Goal: Task Accomplishment & Management: Complete application form

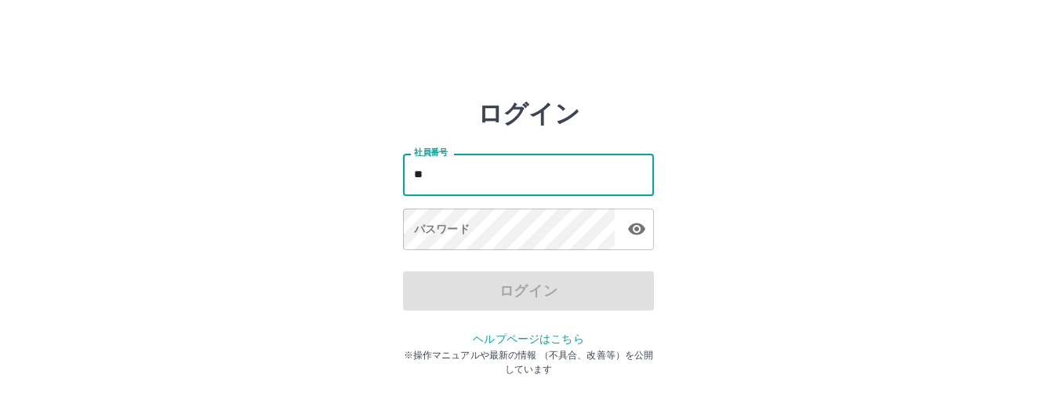
type input "*"
type input "*******"
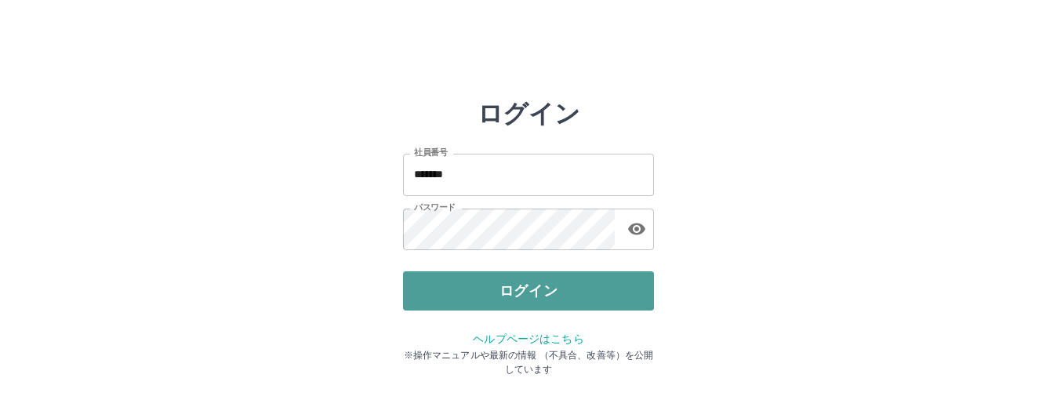
click at [455, 281] on button "ログイン" at bounding box center [528, 290] width 251 height 39
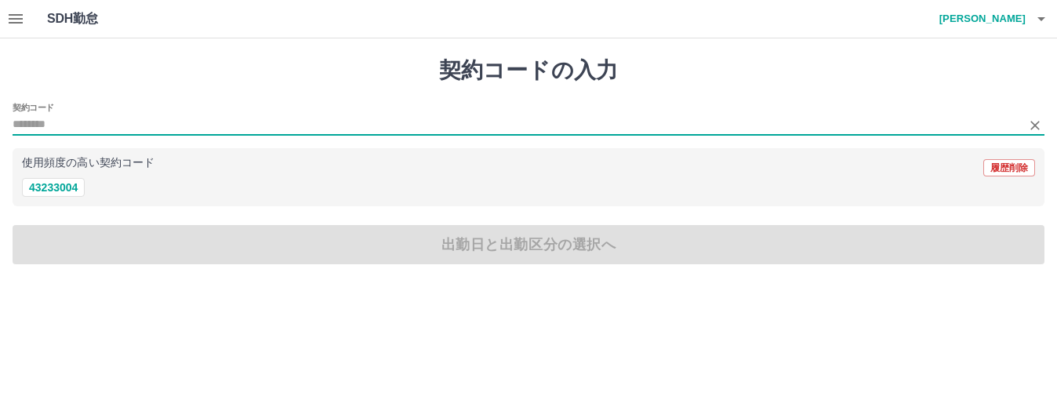
click at [49, 118] on input "契約コード" at bounding box center [517, 125] width 1008 height 20
click at [61, 184] on button "43233004" at bounding box center [53, 187] width 63 height 19
type input "********"
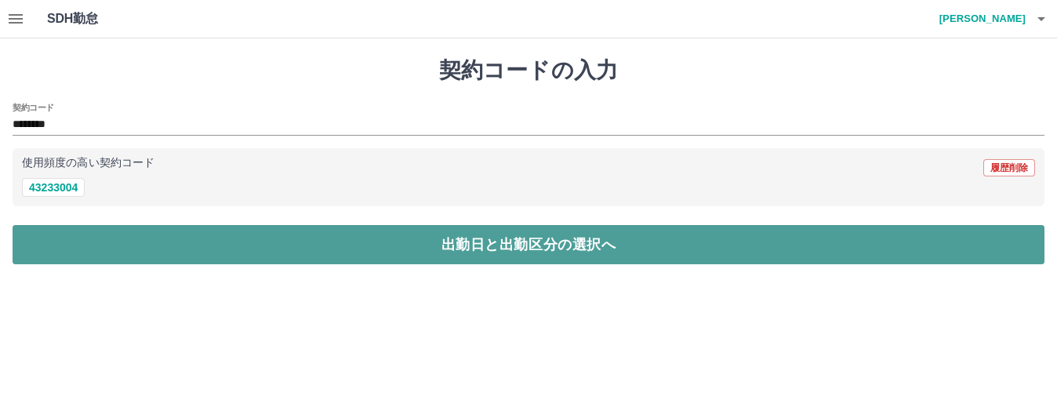
click at [422, 247] on button "出勤日と出勤区分の選択へ" at bounding box center [529, 244] width 1032 height 39
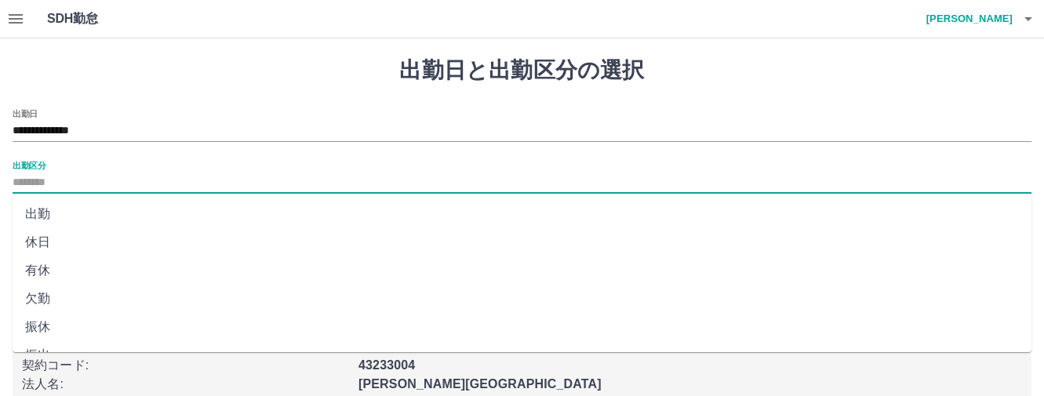
click at [46, 182] on input "出勤区分" at bounding box center [522, 183] width 1018 height 20
click at [44, 212] on li "出勤" at bounding box center [522, 214] width 1018 height 28
type input "**"
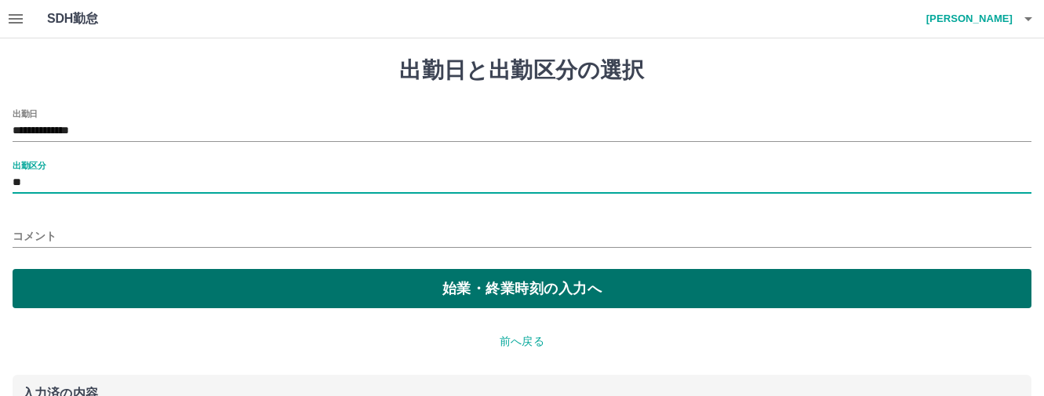
click at [460, 296] on button "始業・終業時刻の入力へ" at bounding box center [522, 288] width 1018 height 39
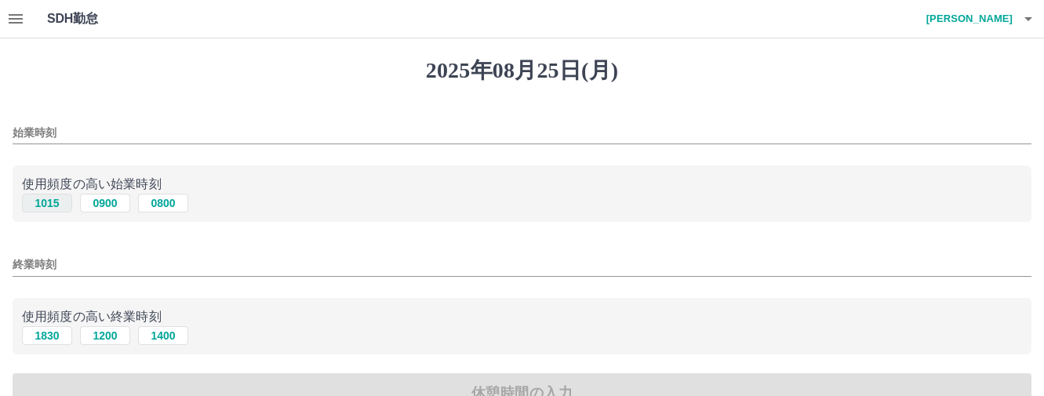
click at [53, 204] on button "1015" at bounding box center [47, 203] width 50 height 19
type input "****"
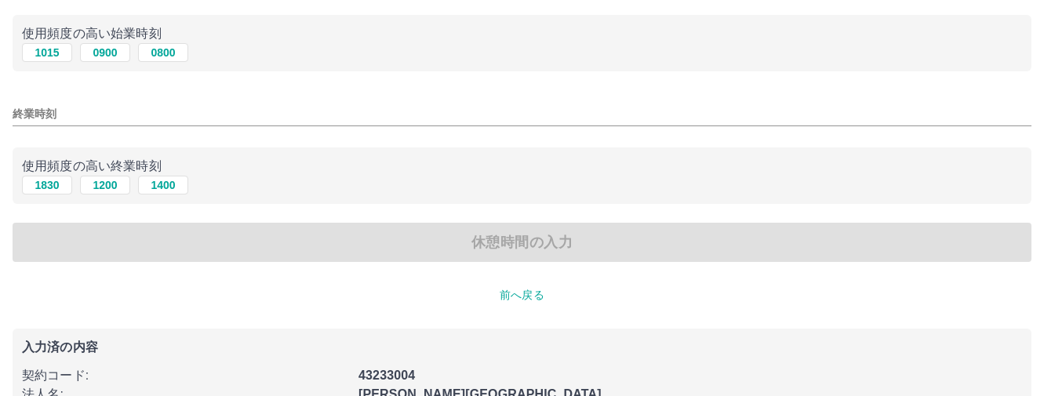
scroll to position [157, 0]
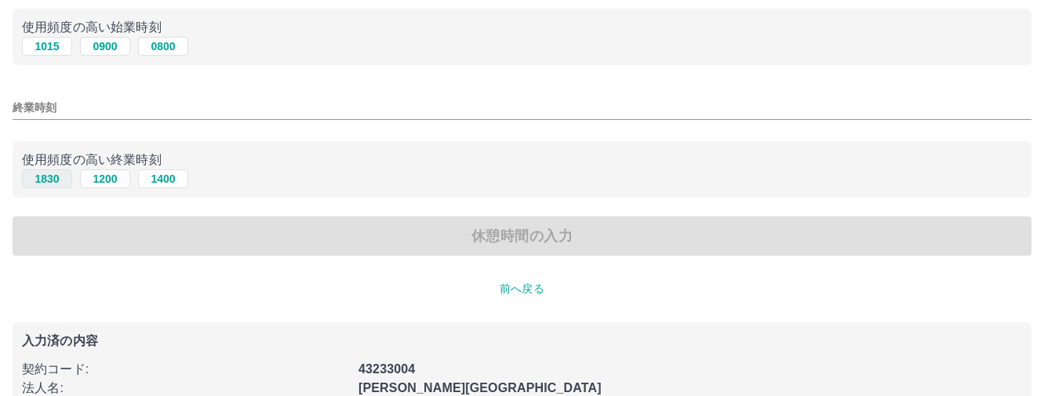
click at [41, 181] on button "1830" at bounding box center [47, 178] width 50 height 19
type input "****"
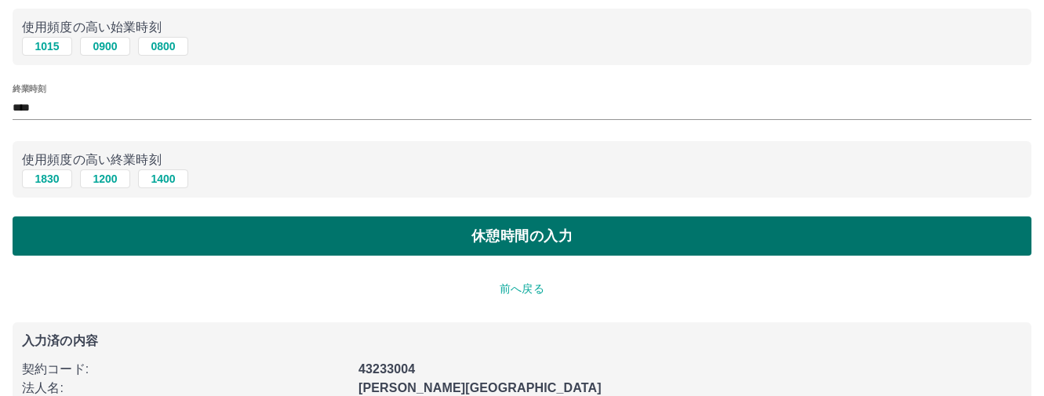
click at [456, 243] on button "休憩時間の入力" at bounding box center [522, 235] width 1018 height 39
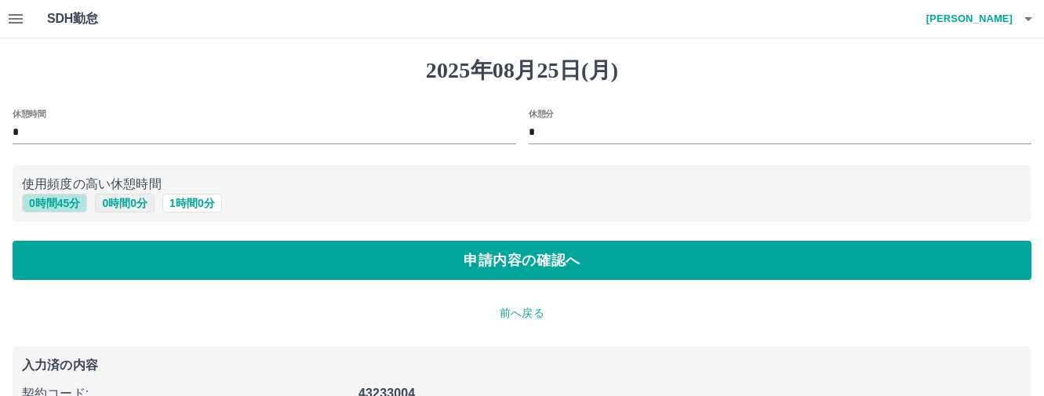
drag, startPoint x: 32, startPoint y: 203, endPoint x: 116, endPoint y: 200, distance: 83.9
click at [41, 202] on button "0 時間 45 分" at bounding box center [54, 203] width 65 height 19
click at [554, 122] on input "**" at bounding box center [779, 133] width 503 height 23
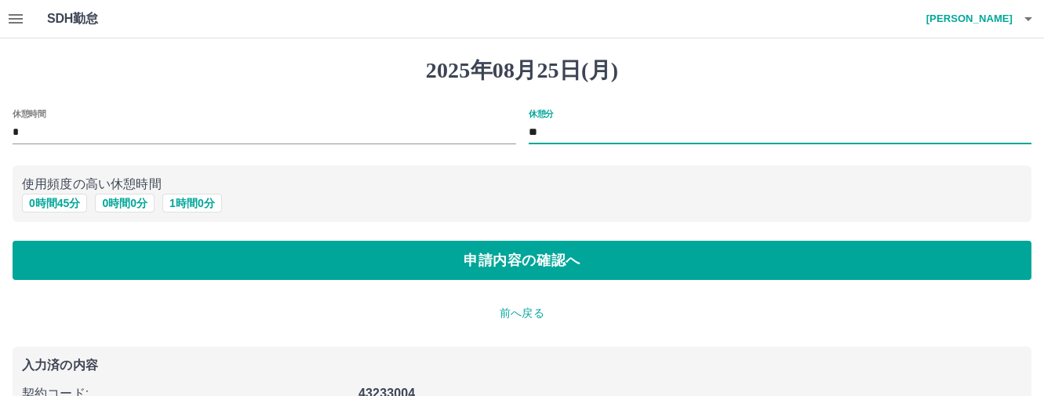
type input "*"
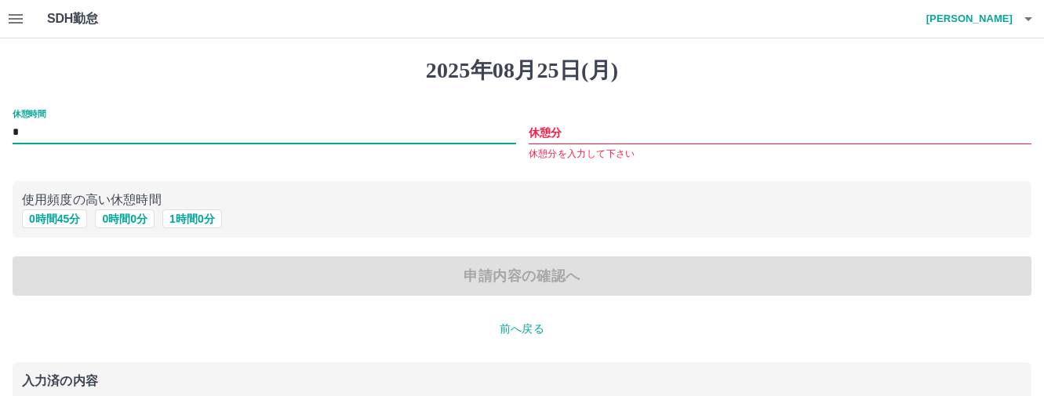
click at [21, 126] on input "*" at bounding box center [264, 133] width 503 height 23
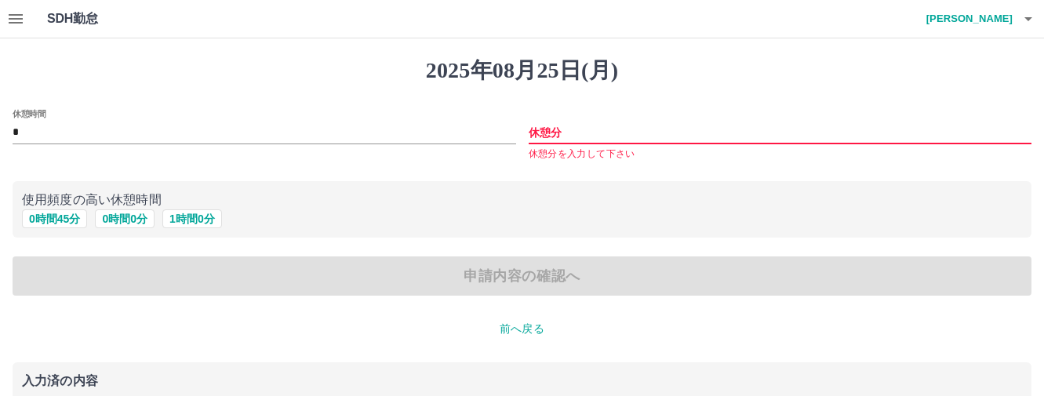
drag, startPoint x: 557, startPoint y: 140, endPoint x: 549, endPoint y: 136, distance: 8.8
click at [557, 140] on input "休憩分" at bounding box center [779, 133] width 503 height 23
type input "*"
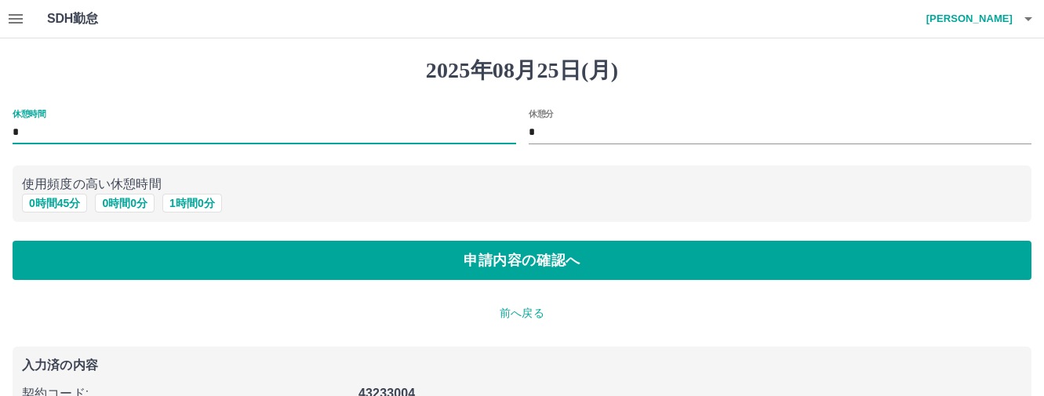
click at [21, 131] on input "*" at bounding box center [264, 133] width 503 height 23
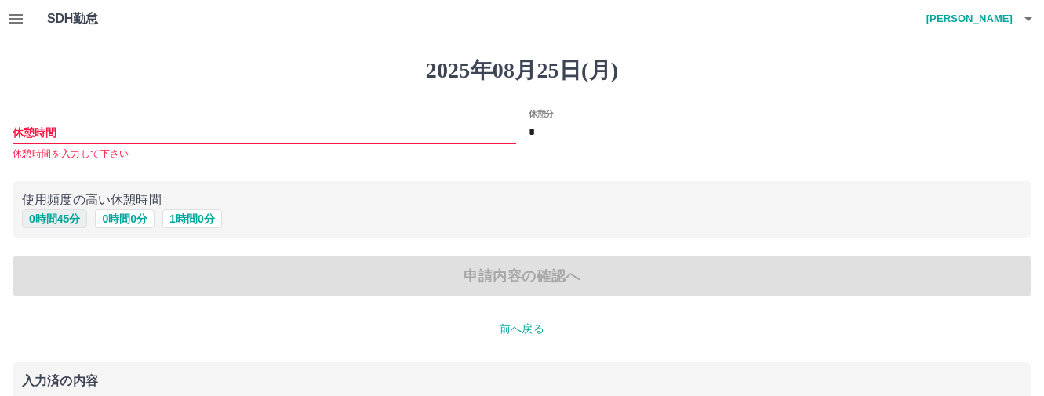
click at [66, 216] on button "0 時間 45 分" at bounding box center [54, 218] width 65 height 19
type input "*"
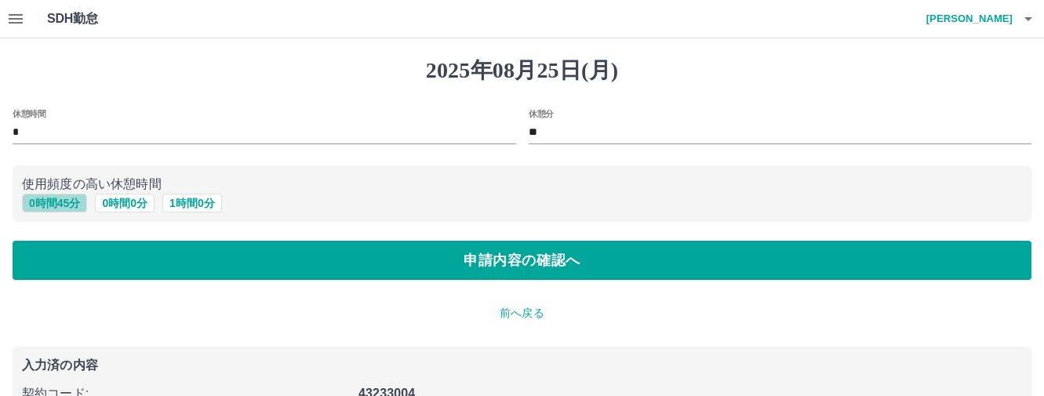
click at [51, 201] on button "0 時間 45 分" at bounding box center [54, 203] width 65 height 19
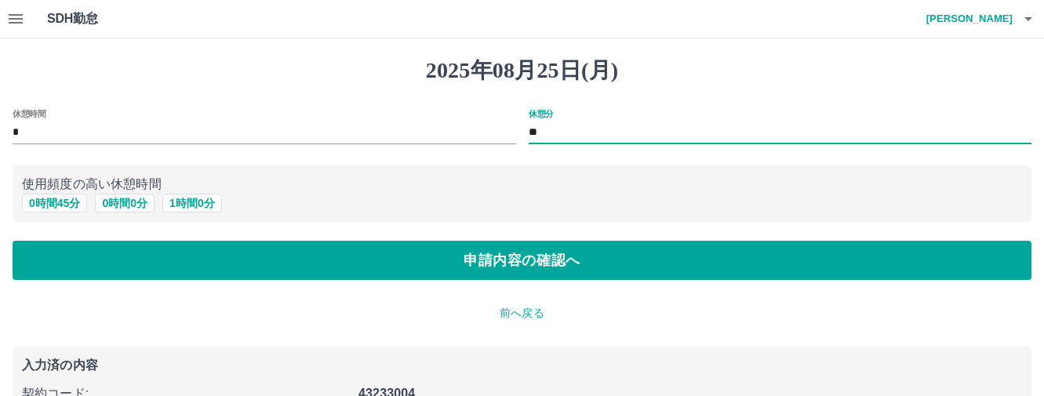
click at [556, 136] on input "**" at bounding box center [779, 133] width 503 height 23
type input "*"
click at [63, 201] on button "0 時間 45 分" at bounding box center [54, 203] width 65 height 19
type input "**"
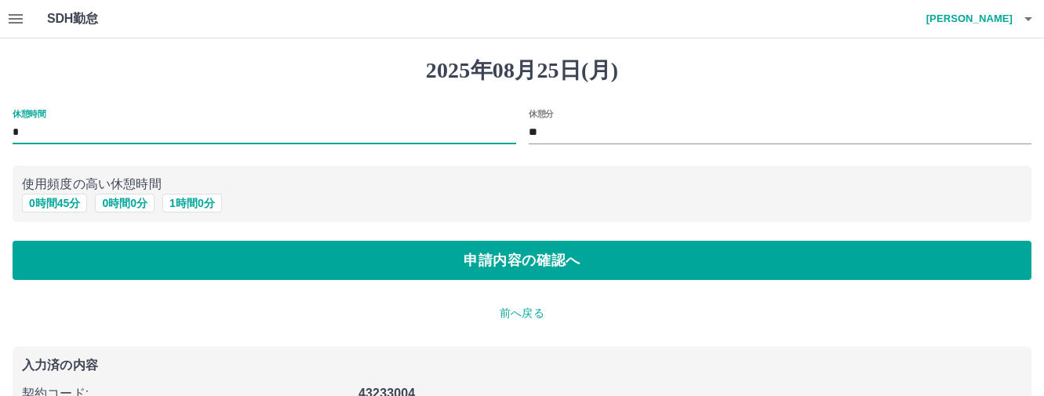
click at [26, 128] on input "*" at bounding box center [264, 133] width 503 height 23
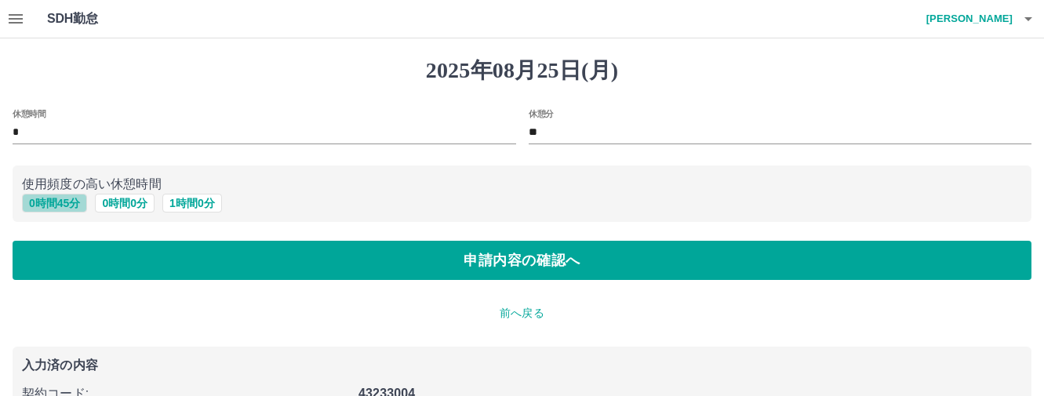
click at [38, 200] on button "0 時間 45 分" at bounding box center [54, 203] width 65 height 19
click at [40, 200] on button "0 時間 45 分" at bounding box center [54, 203] width 65 height 19
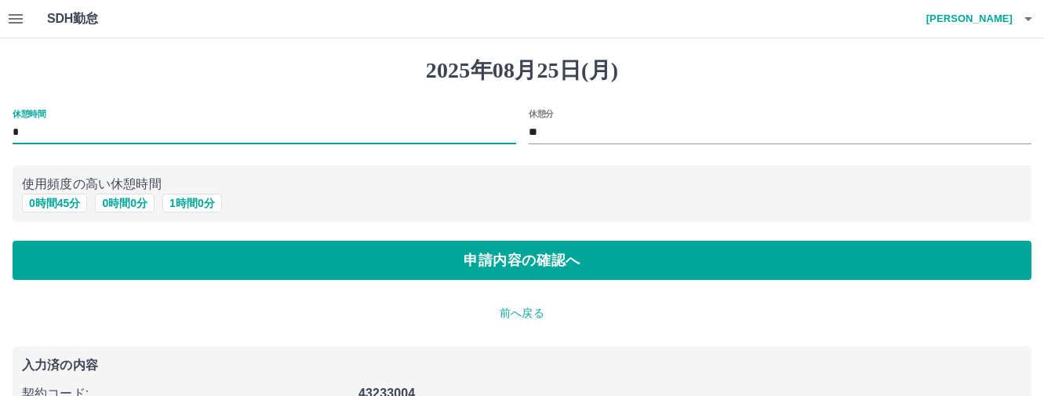
drag, startPoint x: 58, startPoint y: 132, endPoint x: 322, endPoint y: 154, distance: 265.1
click at [132, 132] on input "*" at bounding box center [264, 133] width 503 height 23
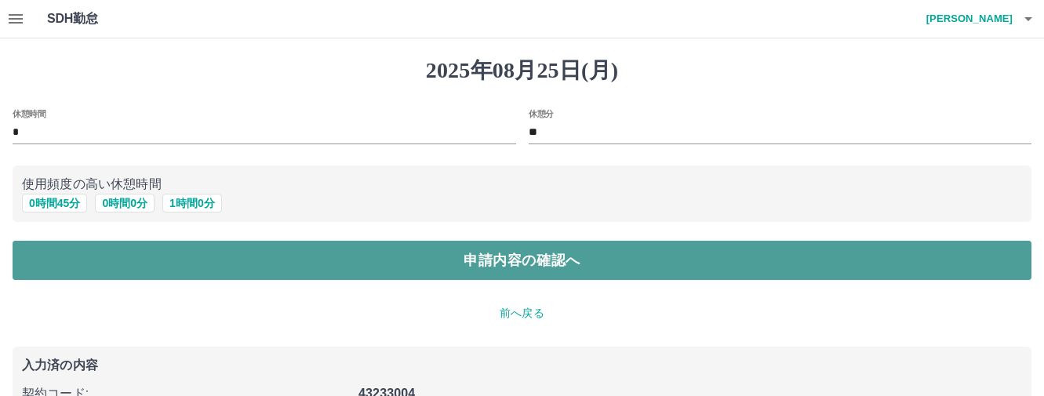
click at [460, 262] on button "申請内容の確認へ" at bounding box center [522, 260] width 1018 height 39
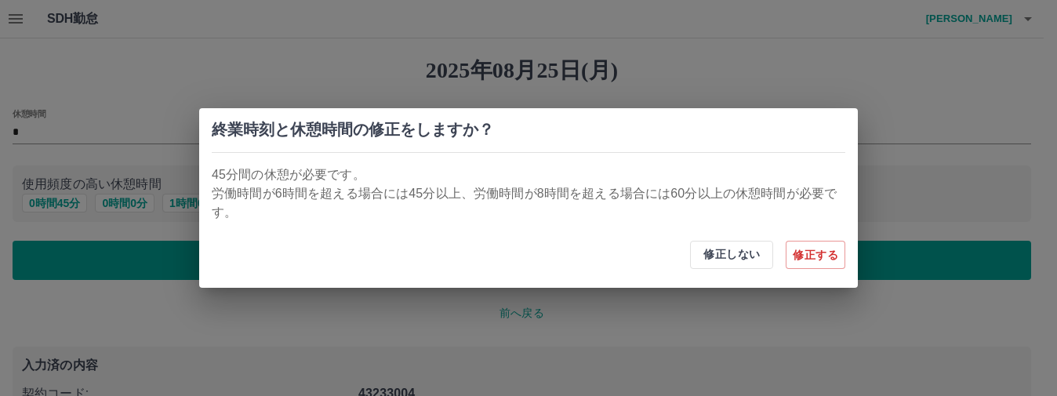
click at [38, 156] on div "終業時刻と休憩時間の修正をしますか？ 45分間の休憩が必要です。 労働時間が6時間を超える場合には45分以上、労働時間が8時間を超える場合には60分以上の休憩…" at bounding box center [528, 198] width 1057 height 396
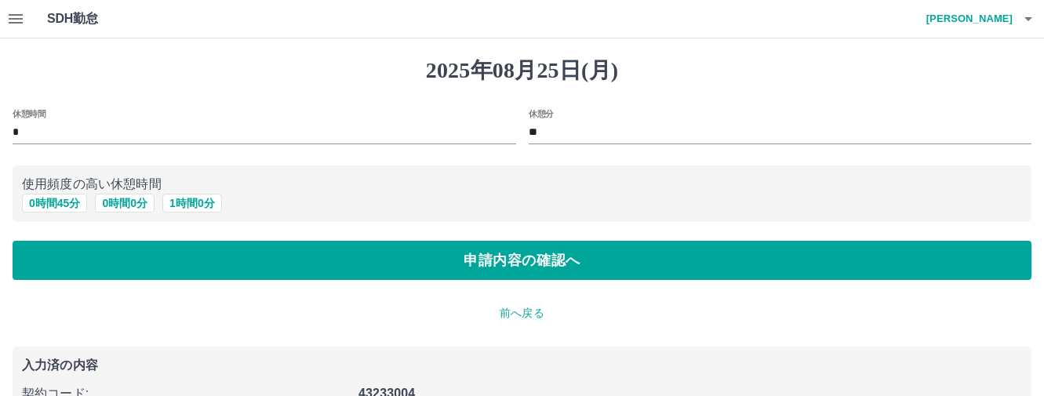
click at [556, 127] on input "**" at bounding box center [779, 133] width 503 height 23
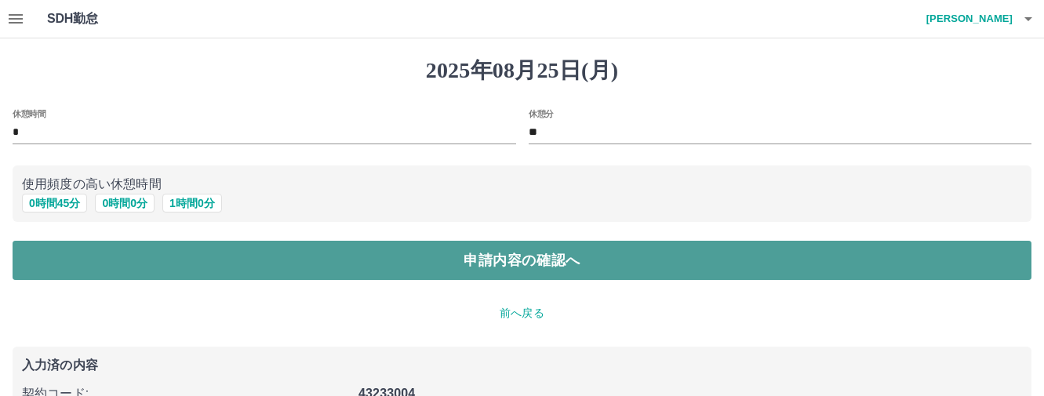
click at [535, 267] on button "申請内容の確認へ" at bounding box center [522, 260] width 1018 height 39
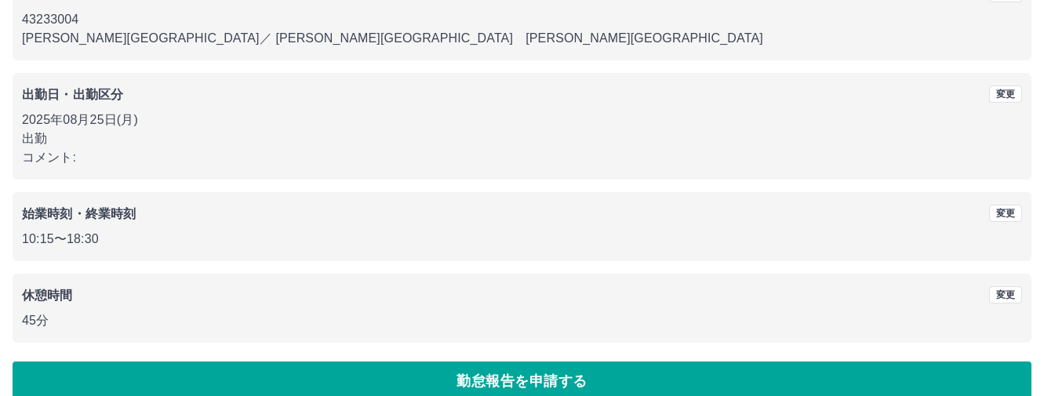
scroll to position [191, 0]
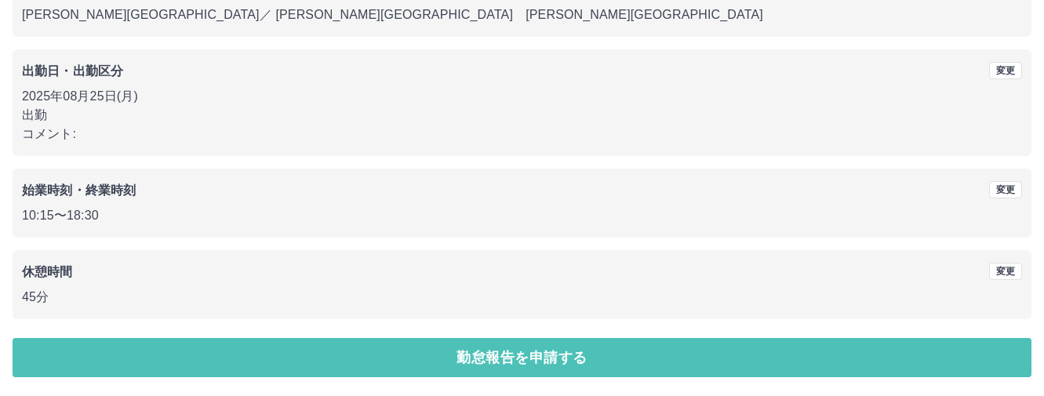
click at [511, 354] on button "勤怠報告を申請する" at bounding box center [522, 357] width 1018 height 39
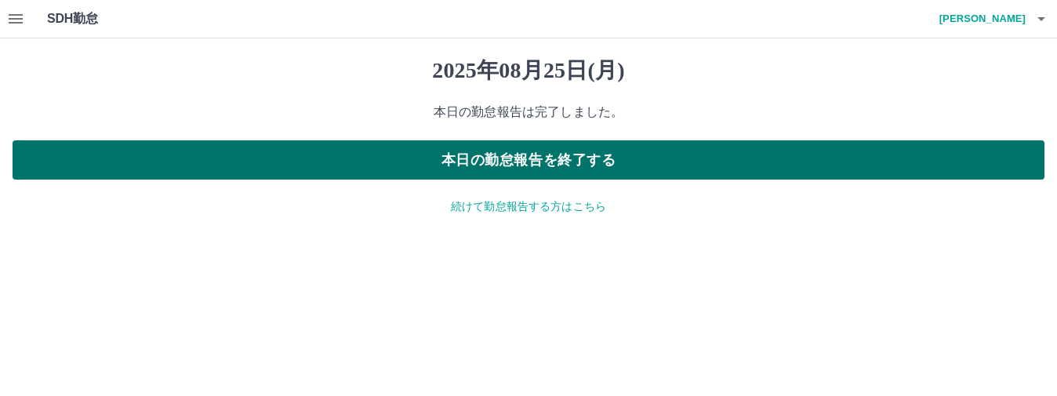
click at [529, 150] on button "本日の勤怠報告を終了する" at bounding box center [529, 159] width 1032 height 39
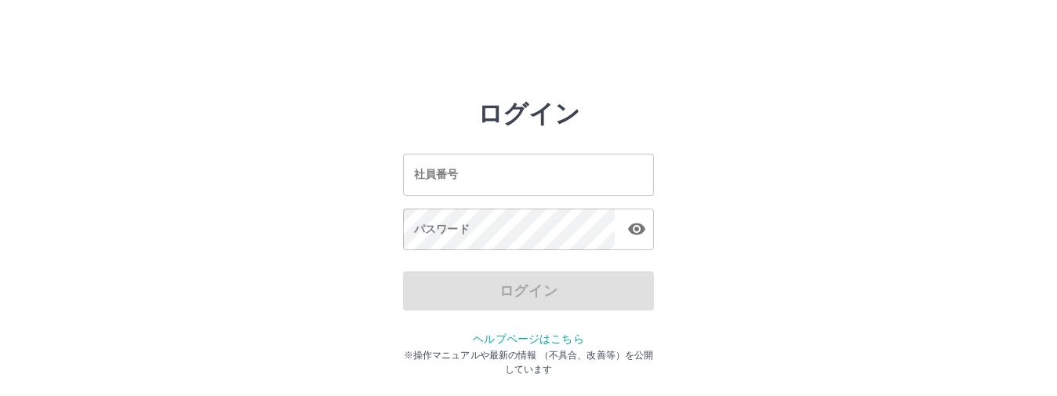
click at [437, 184] on input "社員番号" at bounding box center [528, 175] width 251 height 42
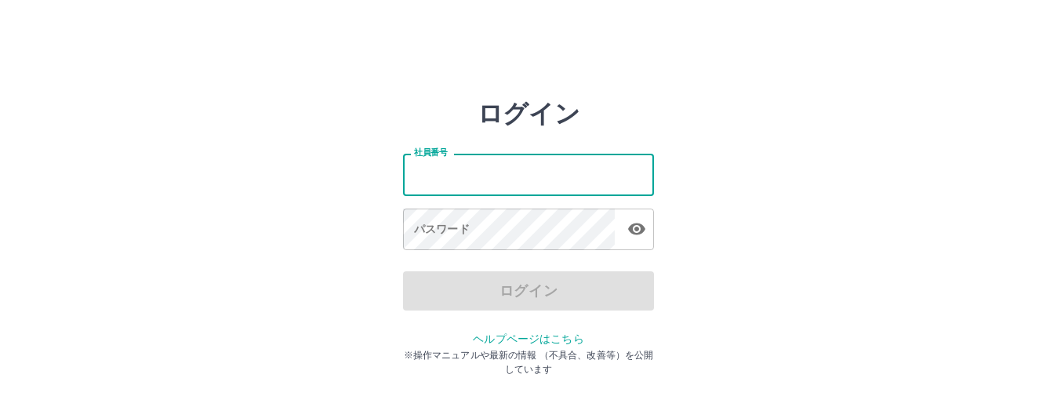
click at [417, 174] on input "社員番号" at bounding box center [528, 175] width 251 height 42
type input "*******"
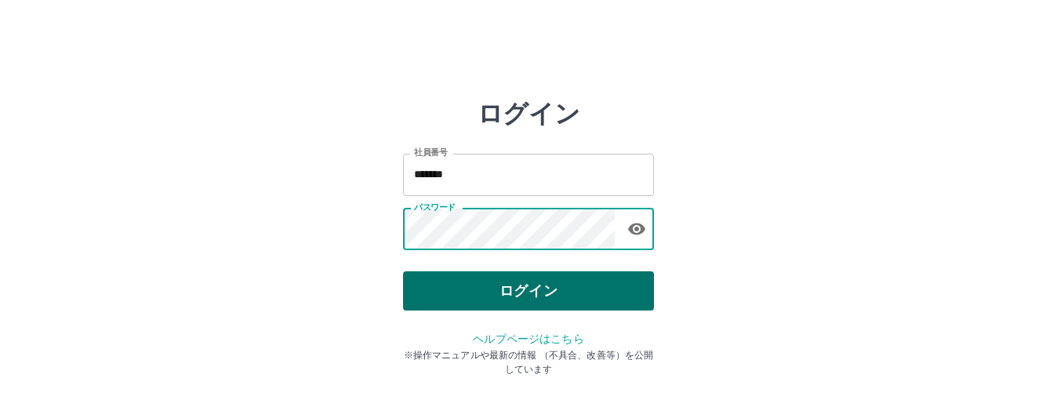
click at [456, 291] on button "ログイン" at bounding box center [528, 290] width 251 height 39
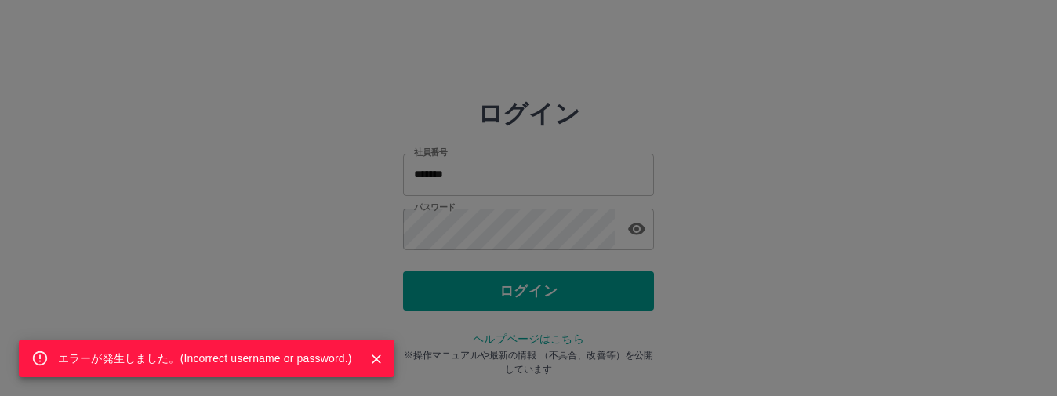
click at [874, 238] on div "エラーが発生しました。( Incorrect username or password. )" at bounding box center [528, 198] width 1057 height 396
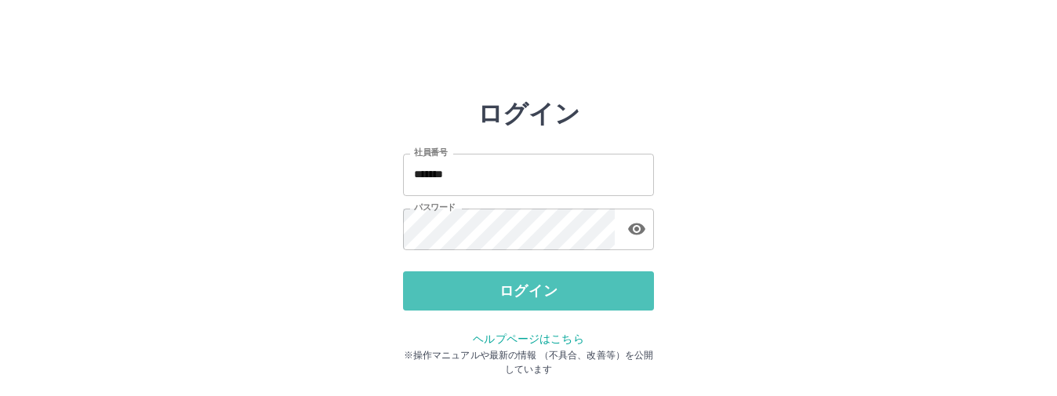
drag, startPoint x: 524, startPoint y: 296, endPoint x: 494, endPoint y: 262, distance: 45.0
click at [524, 292] on button "ログイン" at bounding box center [528, 290] width 251 height 39
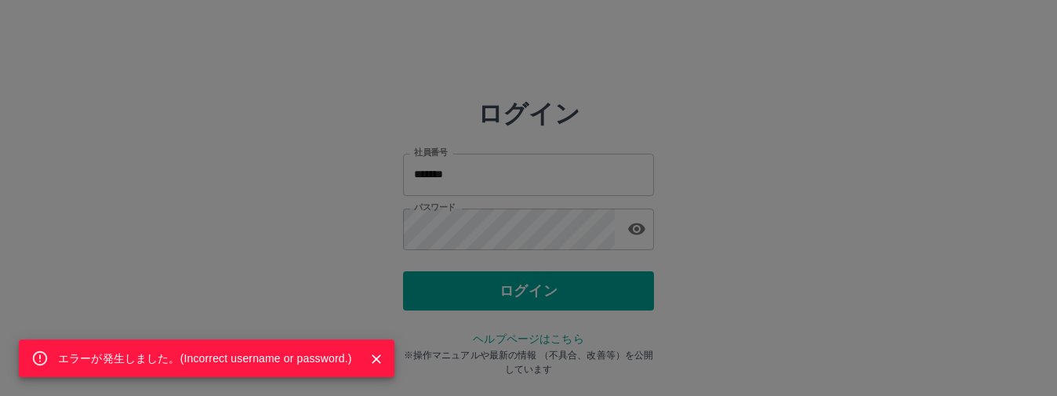
click at [478, 235] on div "エラーが発生しました。( Incorrect username or password. )" at bounding box center [528, 198] width 1057 height 396
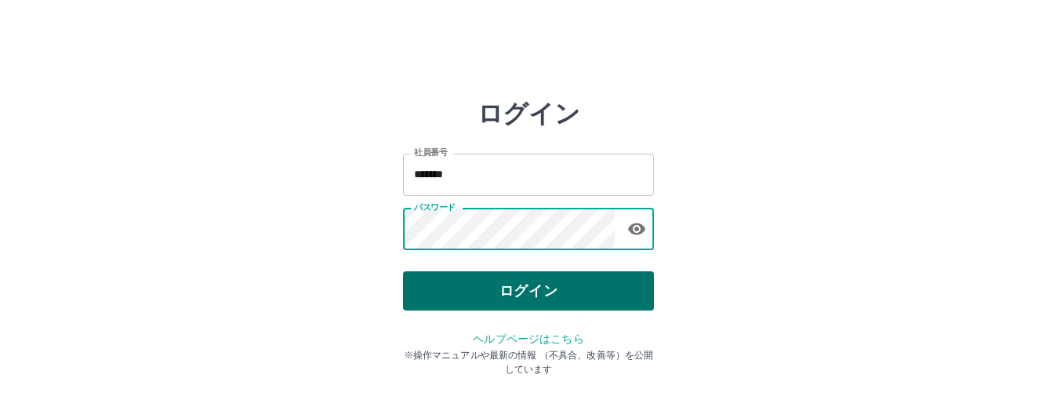
click at [501, 289] on button "ログイン" at bounding box center [528, 290] width 251 height 39
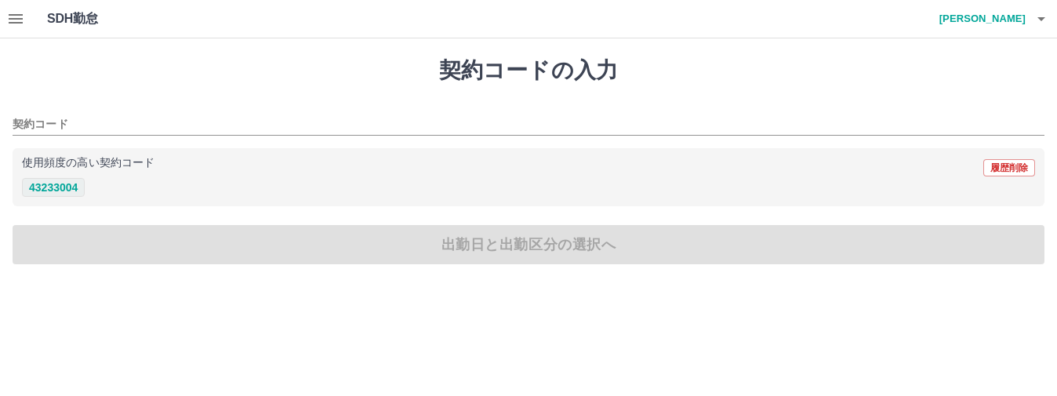
click at [59, 182] on button "43233004" at bounding box center [53, 187] width 63 height 19
type input "********"
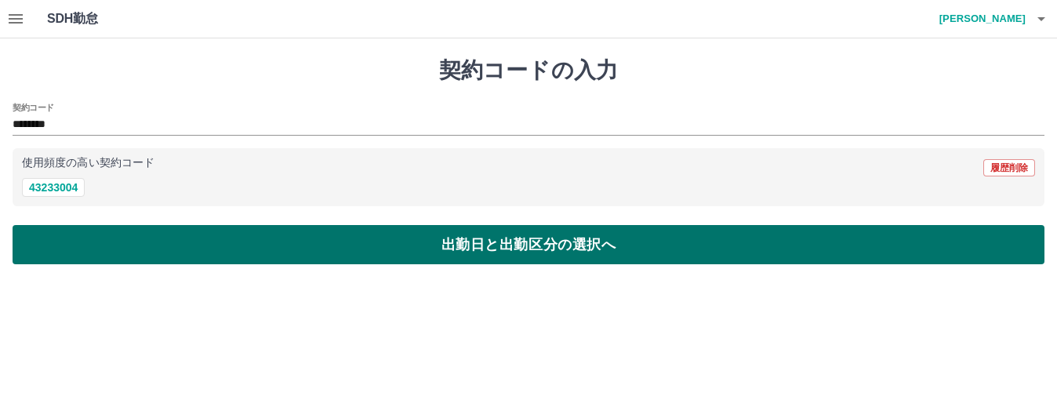
click at [270, 253] on button "出勤日と出勤区分の選択へ" at bounding box center [529, 244] width 1032 height 39
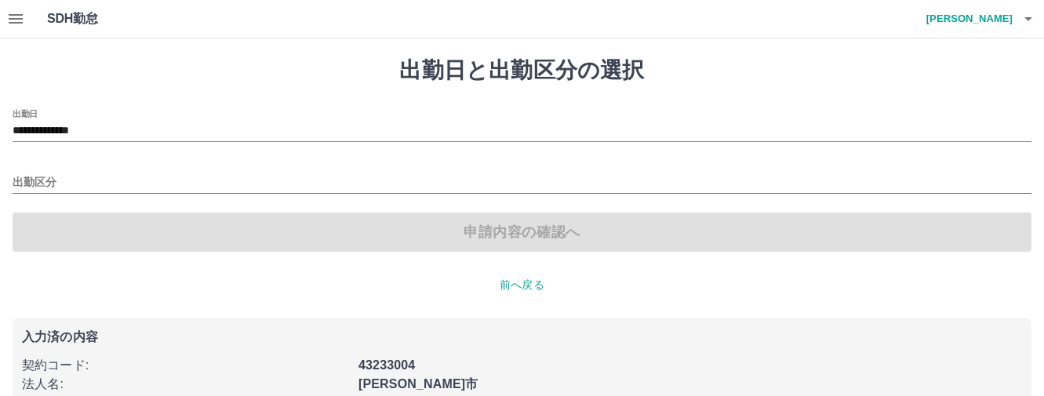
click at [35, 179] on input "出勤区分" at bounding box center [522, 183] width 1018 height 20
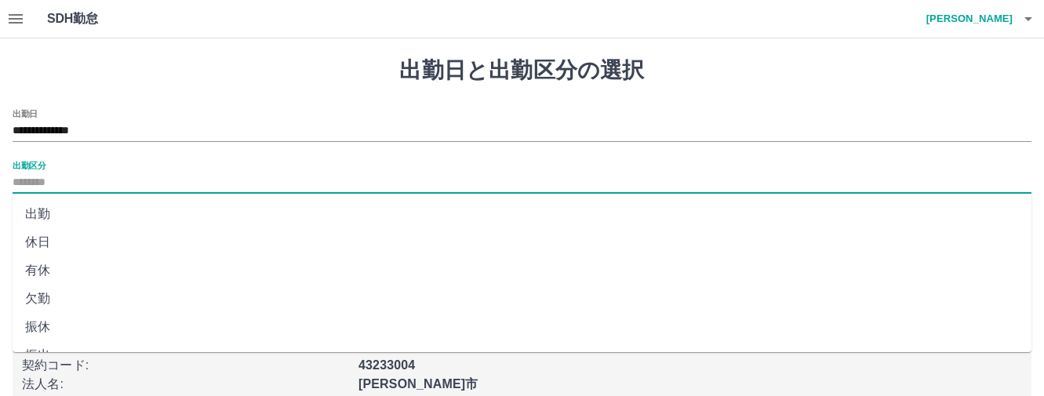
click at [52, 212] on li "出勤" at bounding box center [522, 214] width 1018 height 28
type input "**"
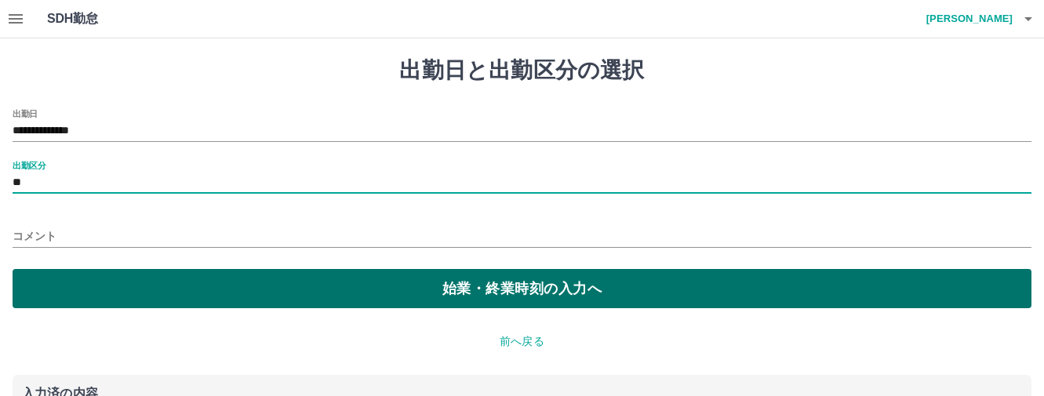
click at [401, 281] on button "始業・終業時刻の入力へ" at bounding box center [522, 288] width 1018 height 39
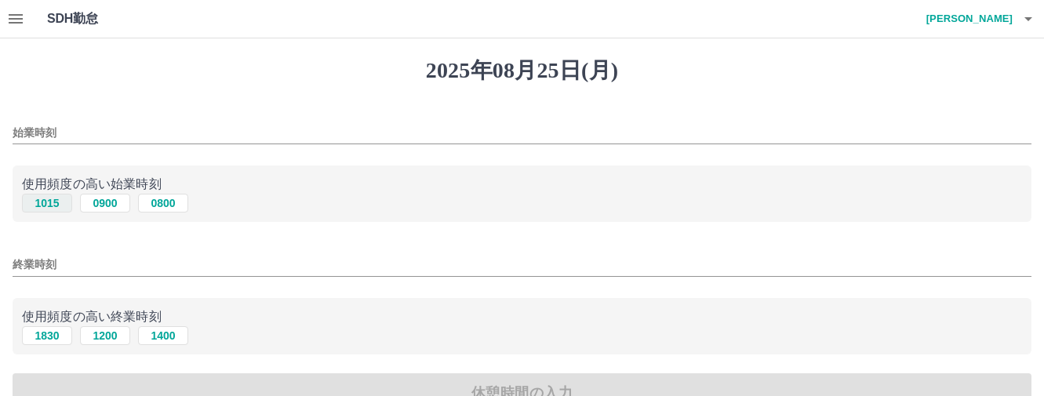
click at [46, 198] on button "1015" at bounding box center [47, 203] width 50 height 19
type input "****"
click at [50, 332] on button "1830" at bounding box center [47, 335] width 50 height 19
type input "****"
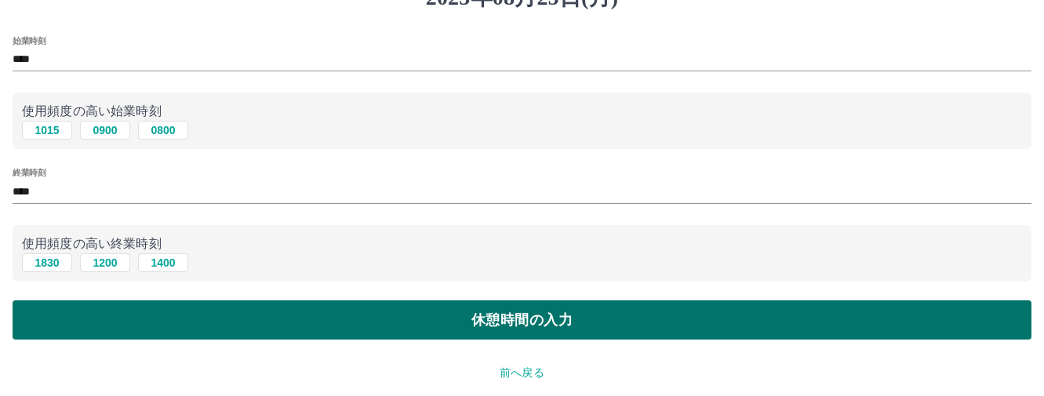
scroll to position [235, 0]
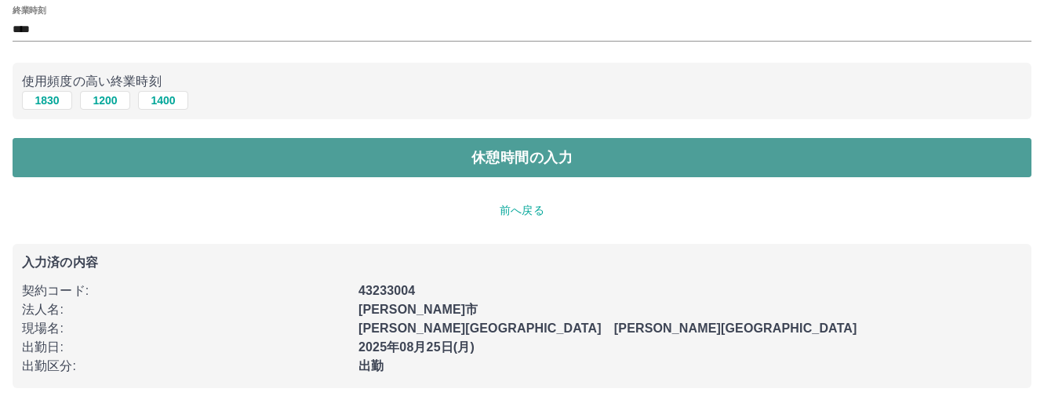
click at [533, 173] on button "休憩時間の入力" at bounding box center [522, 157] width 1018 height 39
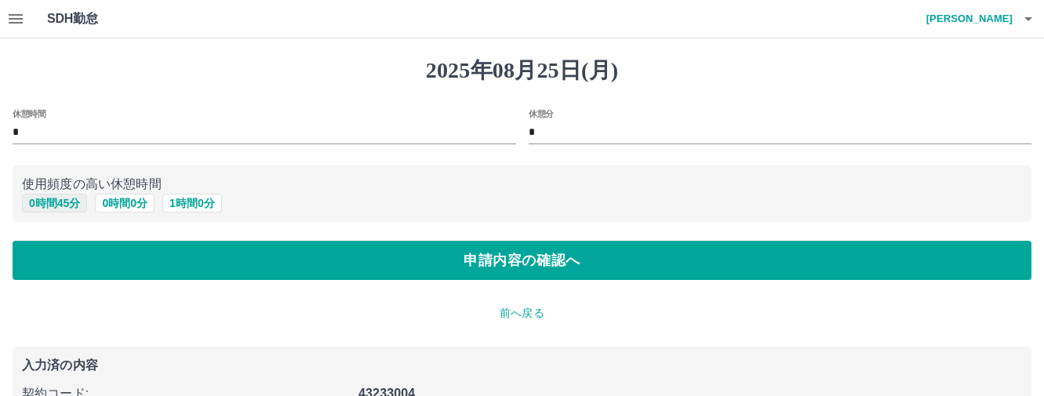
click at [64, 201] on button "0 時間 45 分" at bounding box center [54, 203] width 65 height 19
type input "**"
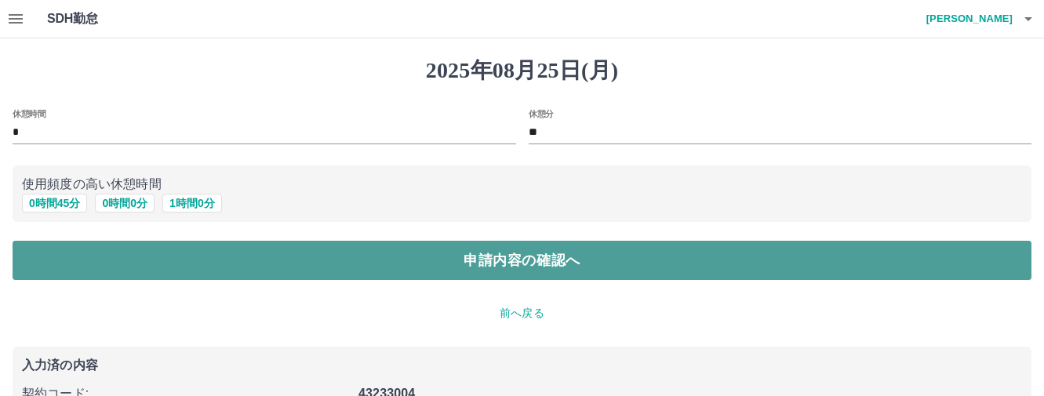
click at [441, 249] on button "申請内容の確認へ" at bounding box center [522, 260] width 1018 height 39
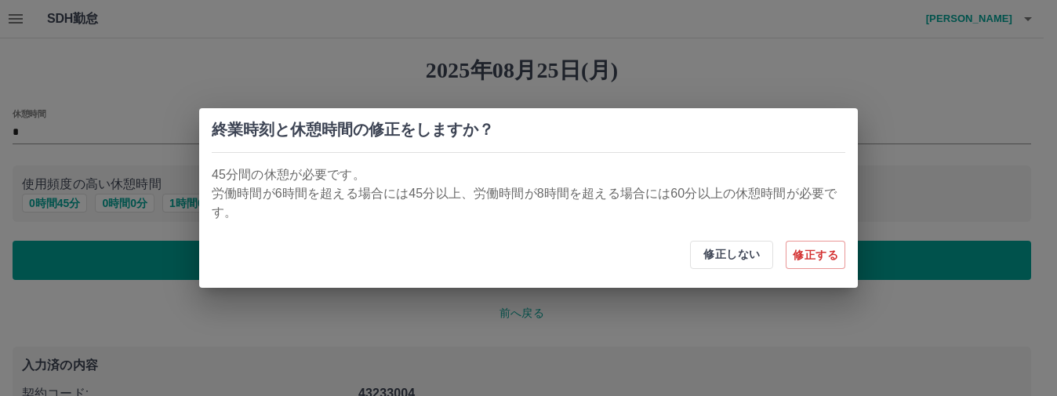
click at [55, 142] on div "終業時刻と休憩時間の修正をしますか？ 45分間の休憩が必要です。 労働時間が6時間を超える場合には45分以上、労働時間が8時間を超える場合には60分以上の休憩…" at bounding box center [528, 198] width 1057 height 396
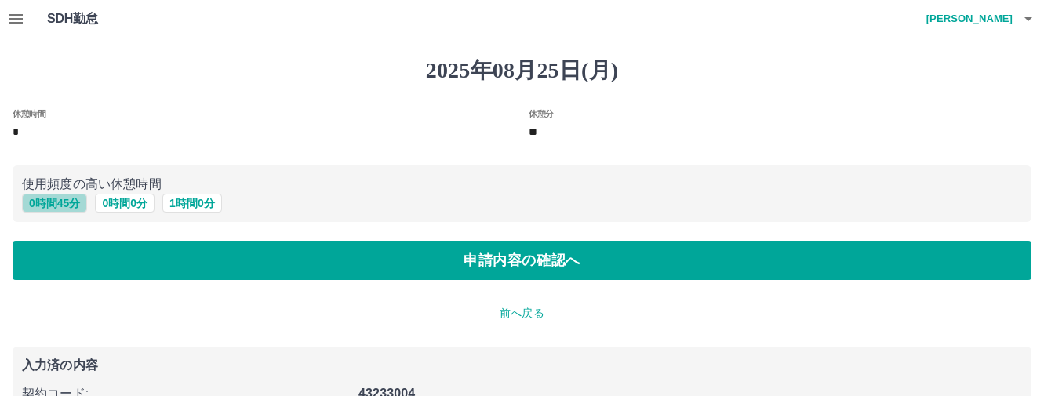
click at [50, 209] on button "0 時間 45 分" at bounding box center [54, 203] width 65 height 19
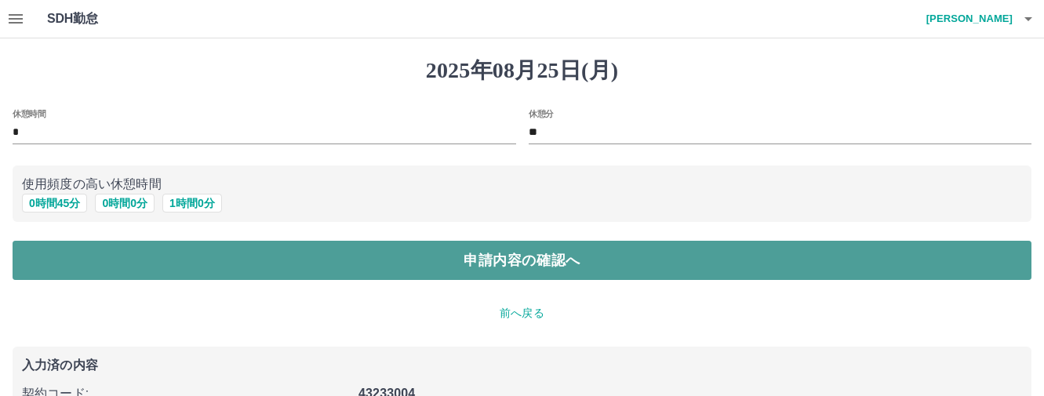
click at [519, 269] on button "申請内容の確認へ" at bounding box center [522, 260] width 1018 height 39
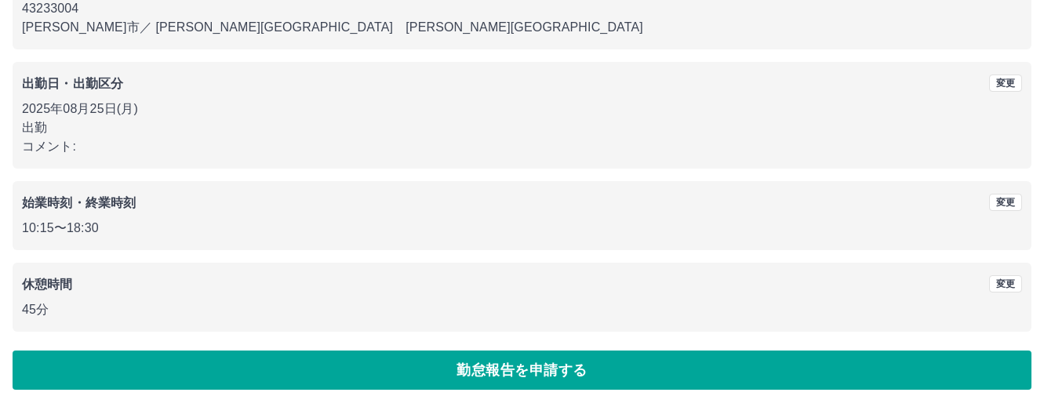
scroll to position [191, 0]
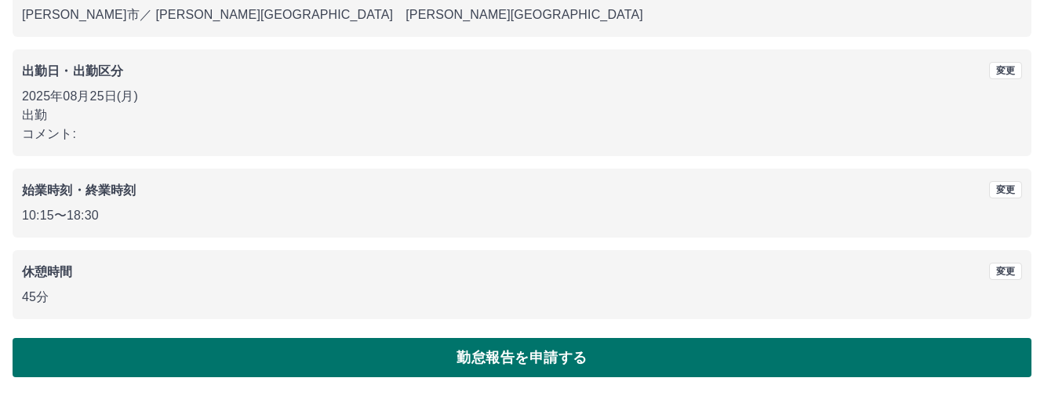
click at [450, 357] on button "勤怠報告を申請する" at bounding box center [522, 357] width 1018 height 39
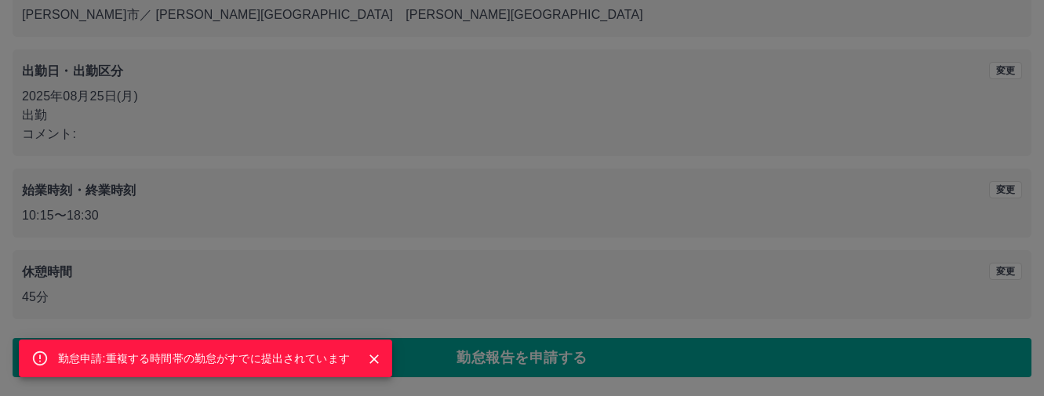
click at [370, 353] on icon "Close" at bounding box center [374, 359] width 16 height 16
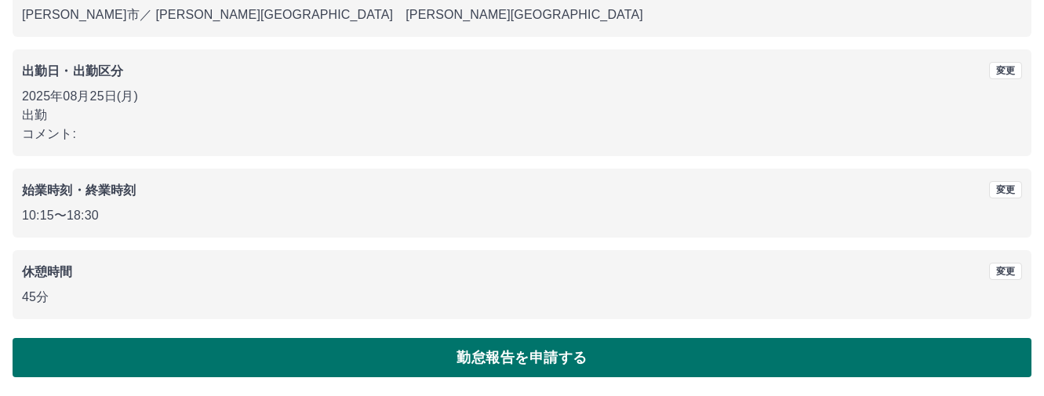
click at [635, 348] on button "勤怠報告を申請する" at bounding box center [522, 357] width 1018 height 39
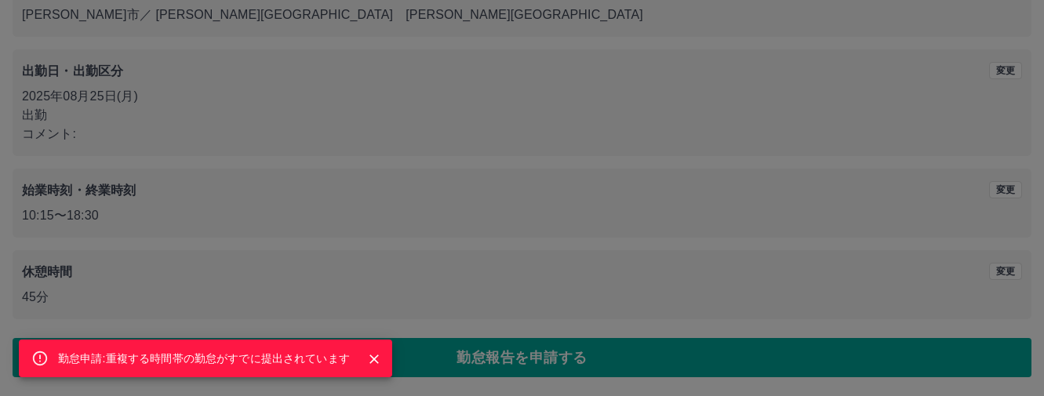
click at [378, 359] on icon "Close" at bounding box center [374, 359] width 16 height 16
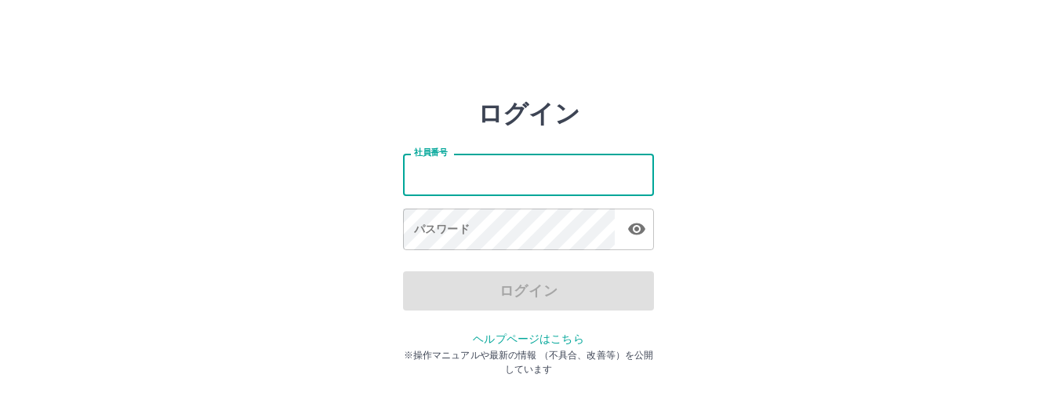
click at [460, 176] on input "社員番号" at bounding box center [528, 175] width 251 height 42
type input "*******"
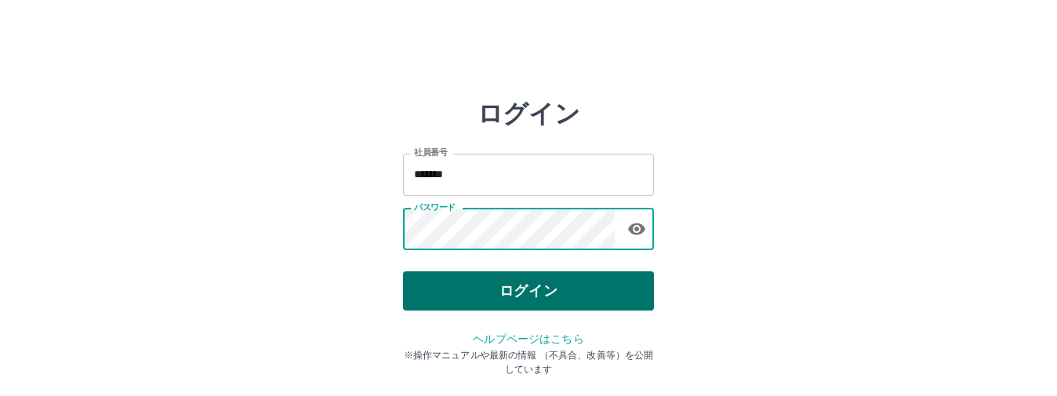
click at [481, 295] on button "ログイン" at bounding box center [528, 290] width 251 height 39
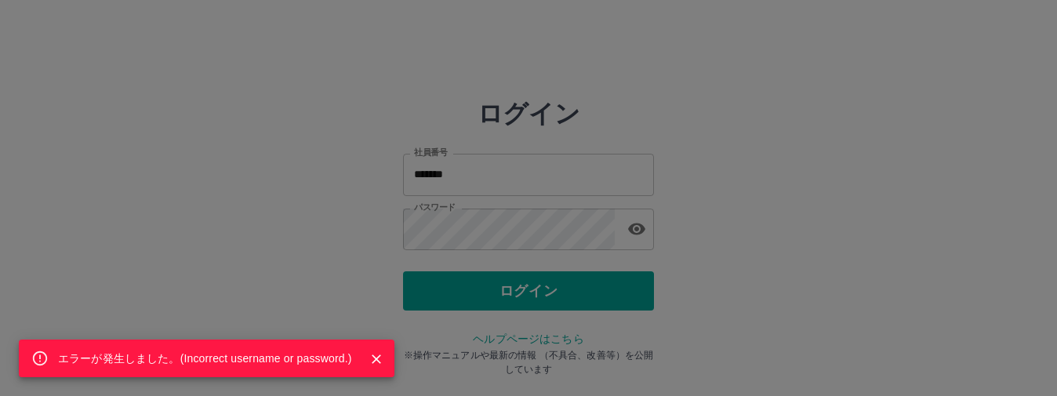
click at [322, 369] on div "エラーが発生しました。( Incorrect username or password. )" at bounding box center [207, 358] width 376 height 38
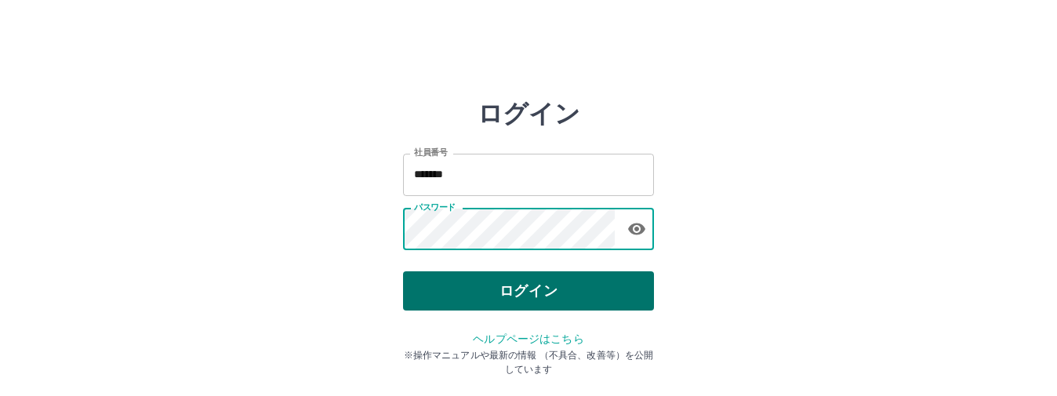
click at [552, 302] on button "ログイン" at bounding box center [528, 290] width 251 height 39
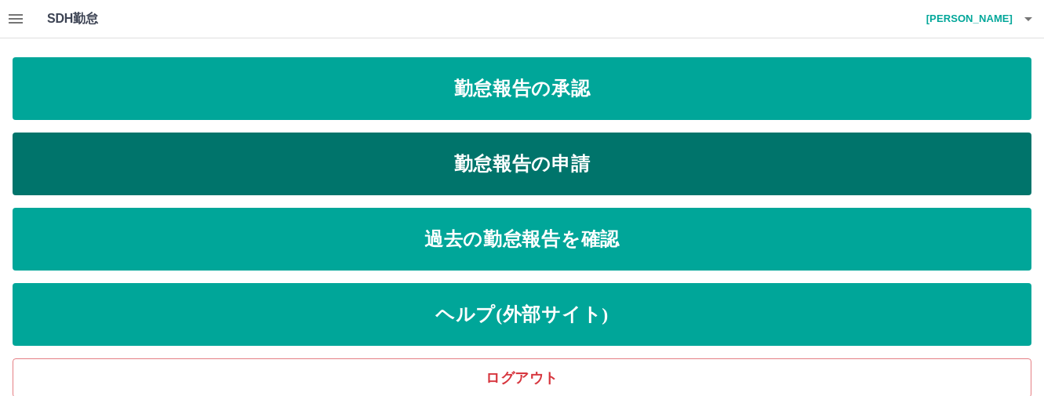
click at [513, 165] on link "勤怠報告の申請" at bounding box center [522, 163] width 1018 height 63
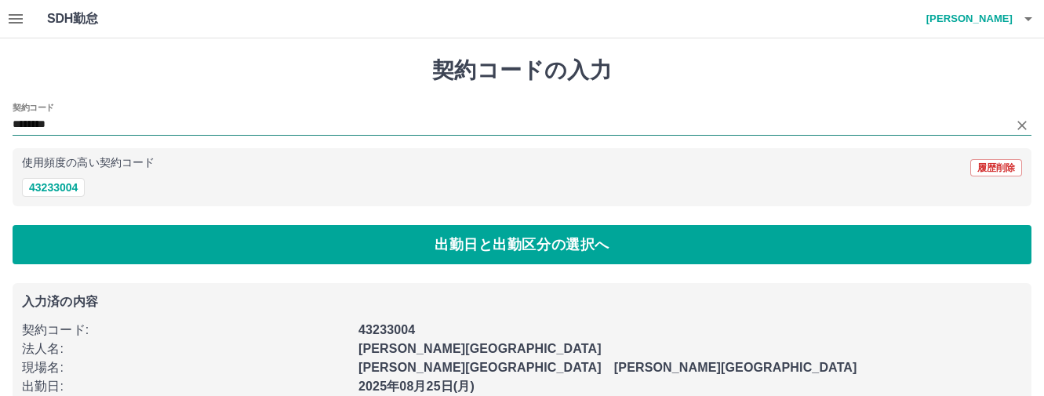
click at [52, 122] on input "********" at bounding box center [510, 125] width 995 height 20
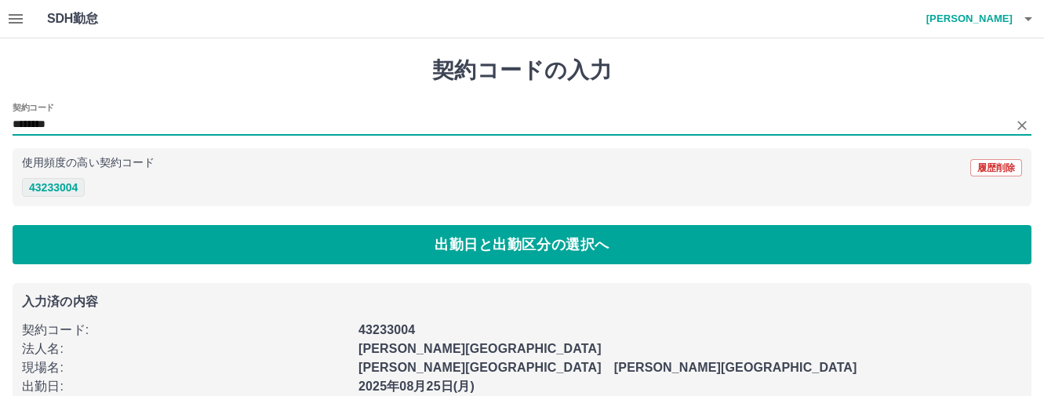
drag, startPoint x: 60, startPoint y: 192, endPoint x: 62, endPoint y: 184, distance: 8.0
click at [62, 190] on button "43233004" at bounding box center [53, 187] width 63 height 19
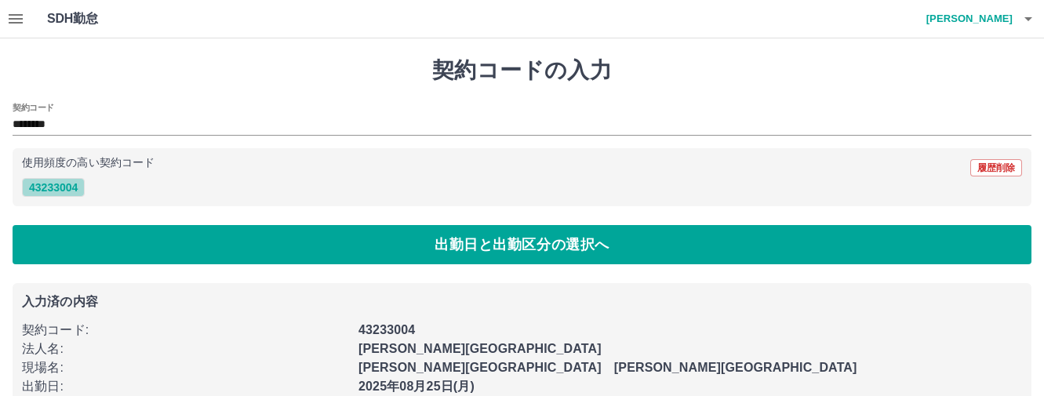
click at [64, 184] on button "43233004" at bounding box center [53, 187] width 63 height 19
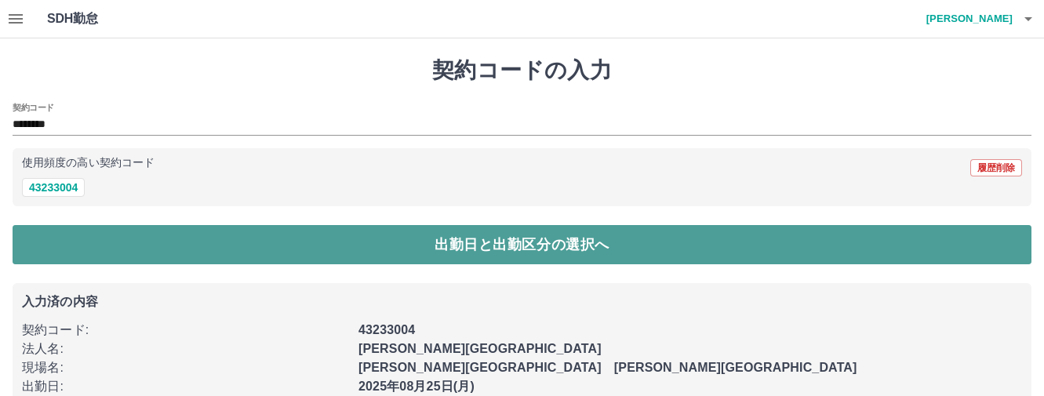
click at [383, 238] on button "出勤日と出勤区分の選択へ" at bounding box center [522, 244] width 1018 height 39
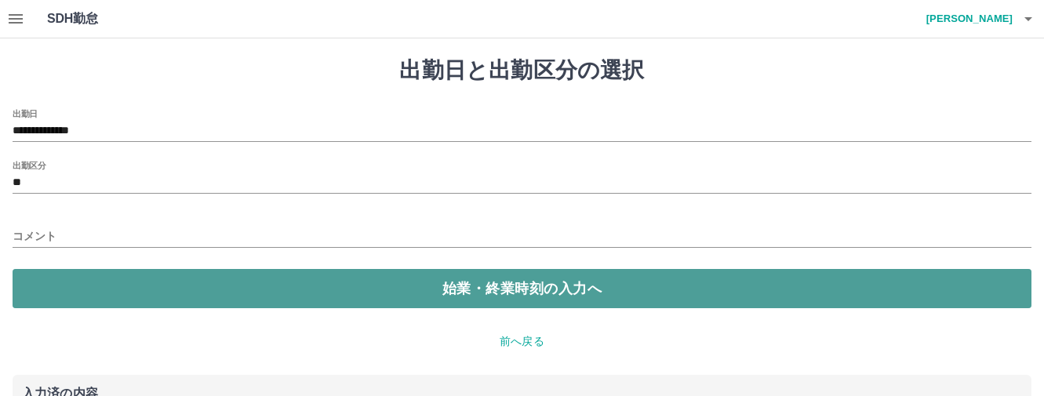
click at [497, 291] on button "始業・終業時刻の入力へ" at bounding box center [522, 288] width 1018 height 39
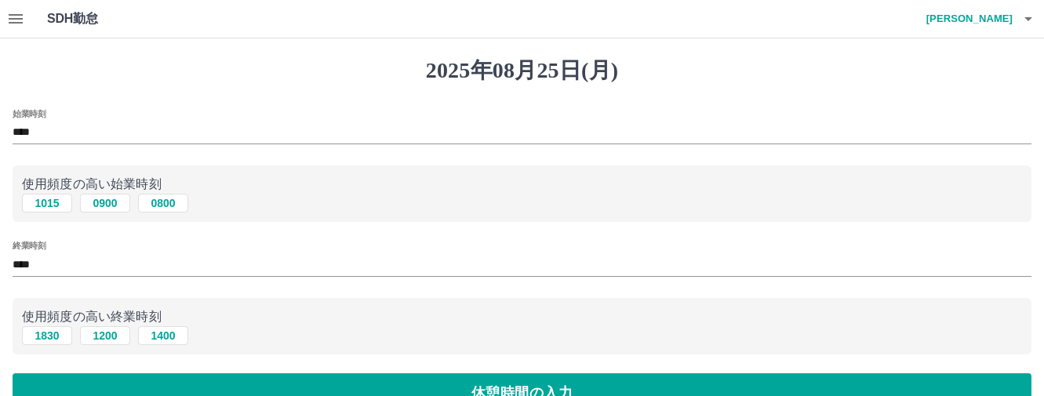
click at [82, 120] on div "始業時刻 ****" at bounding box center [522, 128] width 1018 height 38
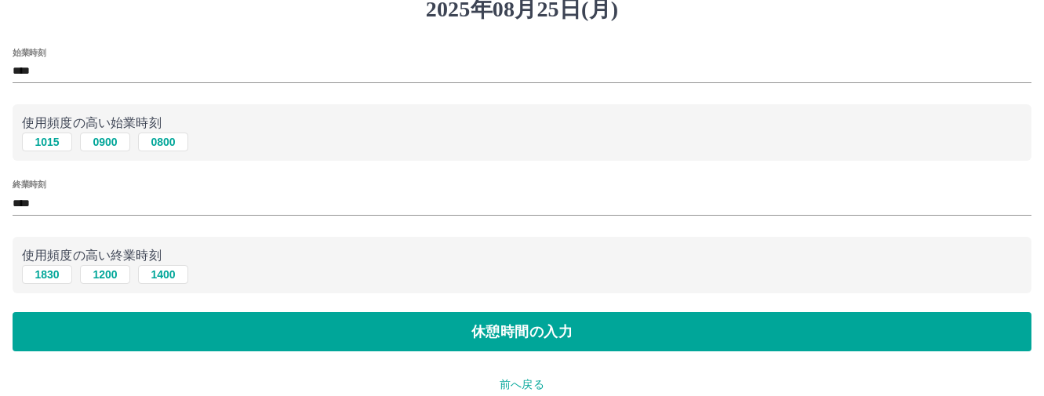
scroll to position [78, 0]
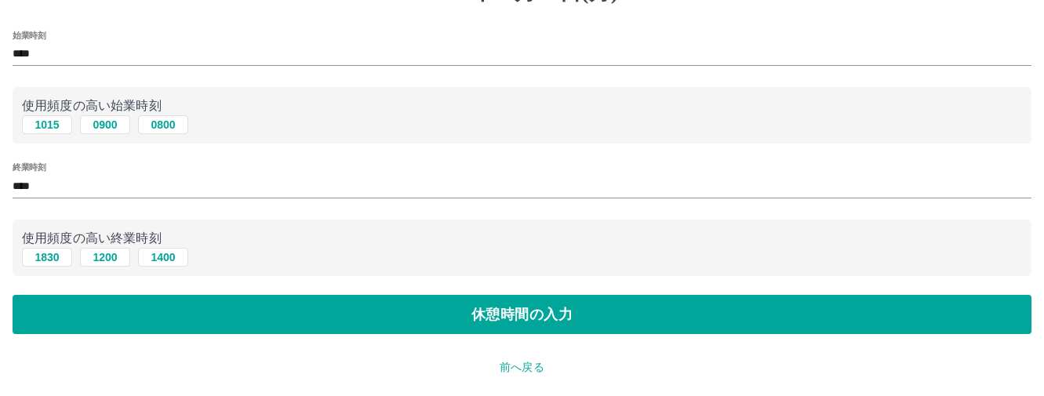
click at [42, 42] on div "始業時刻 ****" at bounding box center [522, 50] width 1018 height 38
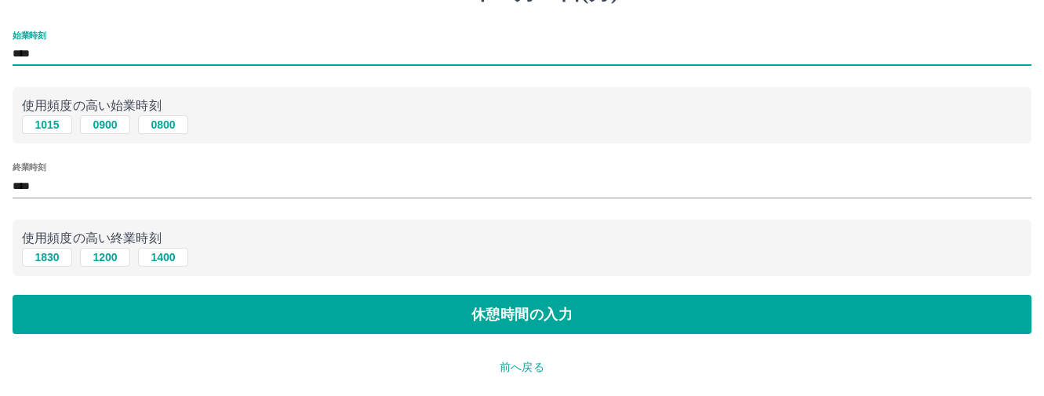
click at [45, 49] on input "****" at bounding box center [522, 54] width 1018 height 23
type input "****"
click at [76, 192] on input "****" at bounding box center [522, 186] width 1018 height 23
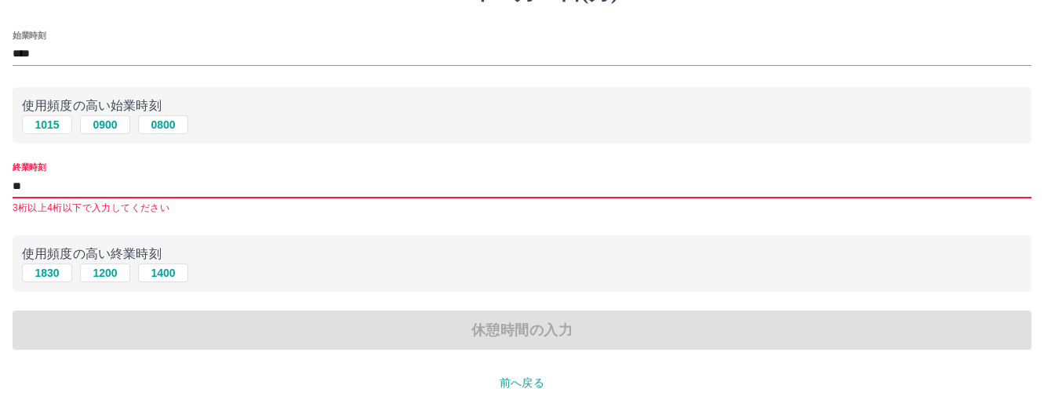
type input "*"
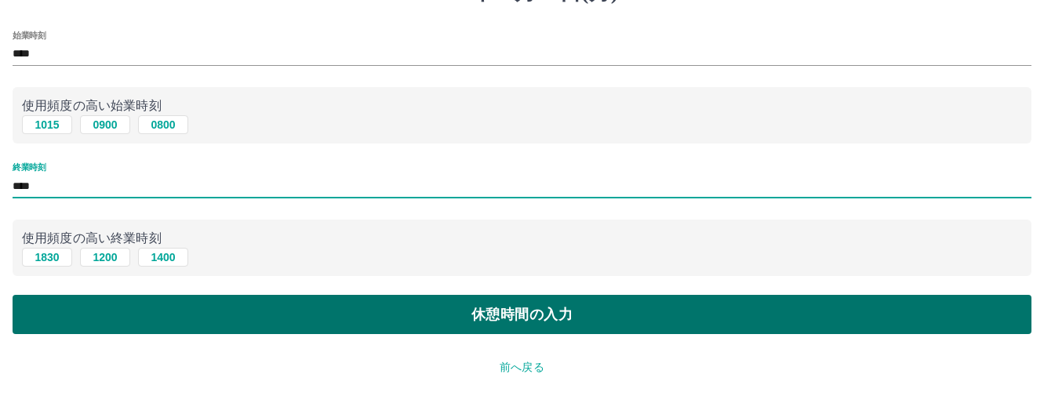
type input "****"
click at [528, 319] on button "休憩時間の入力" at bounding box center [522, 314] width 1018 height 39
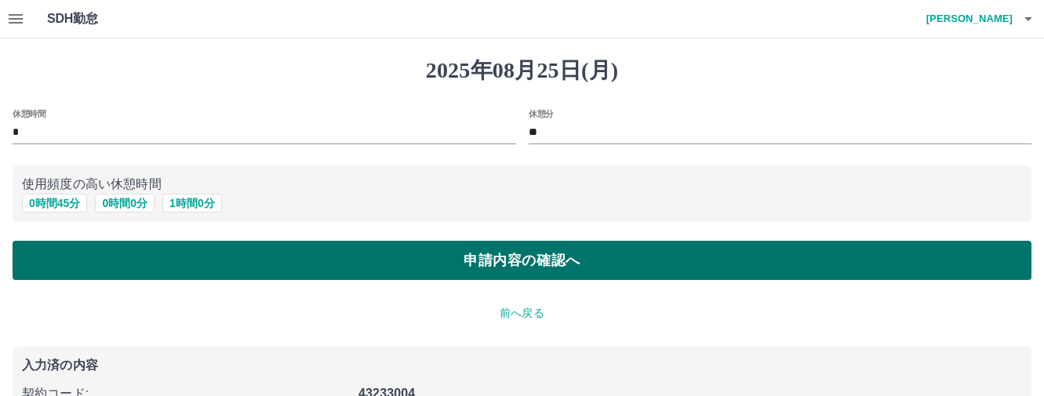
click at [492, 264] on button "申請内容の確認へ" at bounding box center [522, 260] width 1018 height 39
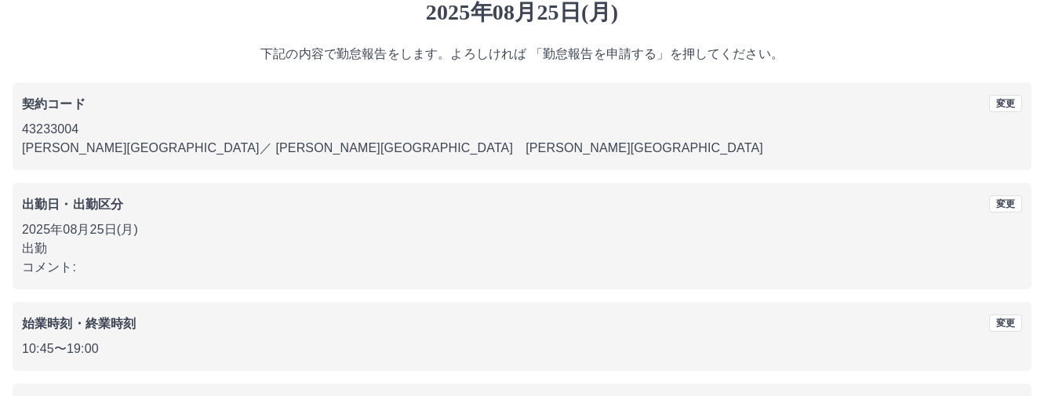
scroll to position [191, 0]
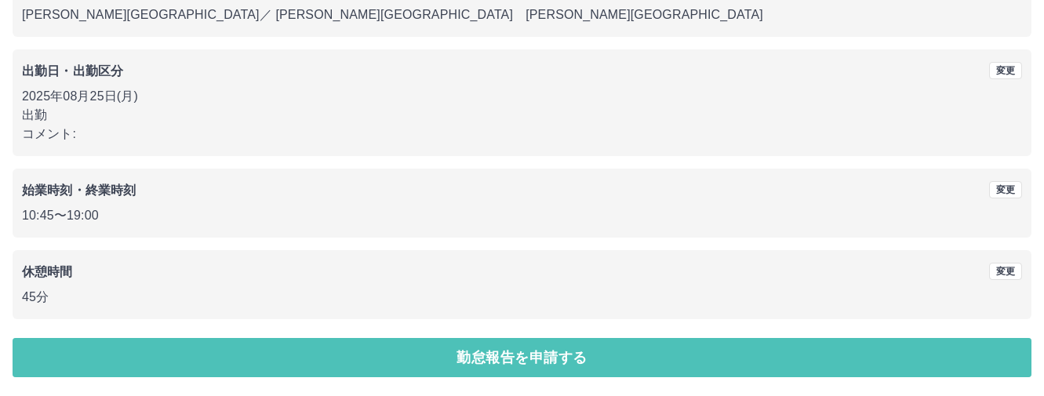
drag, startPoint x: 508, startPoint y: 356, endPoint x: 503, endPoint y: 346, distance: 11.6
click at [508, 351] on button "勤怠報告を申請する" at bounding box center [522, 357] width 1018 height 39
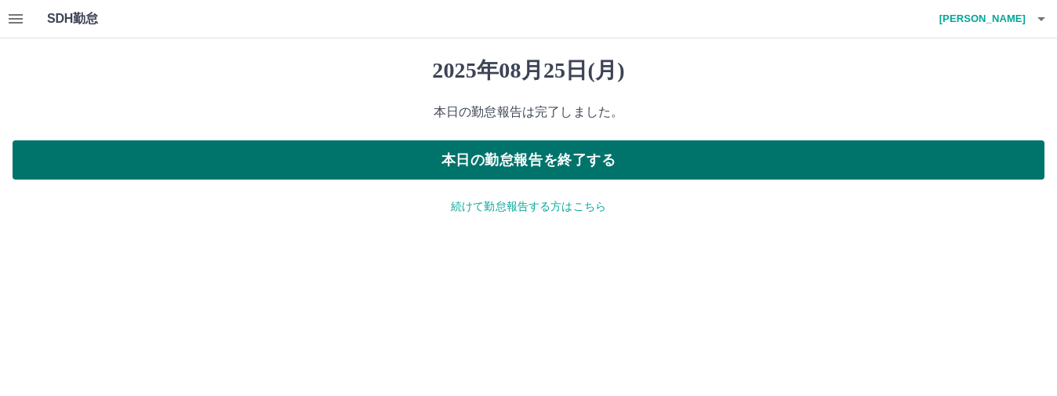
click at [577, 168] on button "本日の勤怠報告を終了する" at bounding box center [529, 159] width 1032 height 39
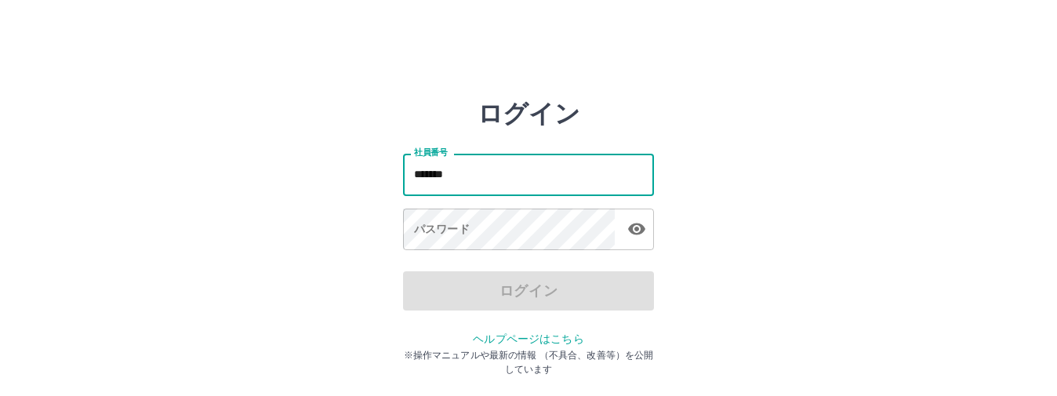
type input "*******"
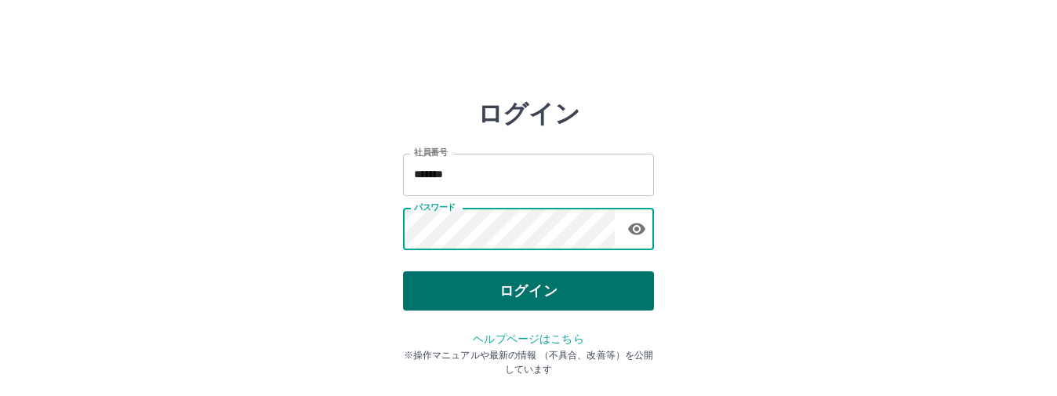
click at [495, 307] on button "ログイン" at bounding box center [528, 290] width 251 height 39
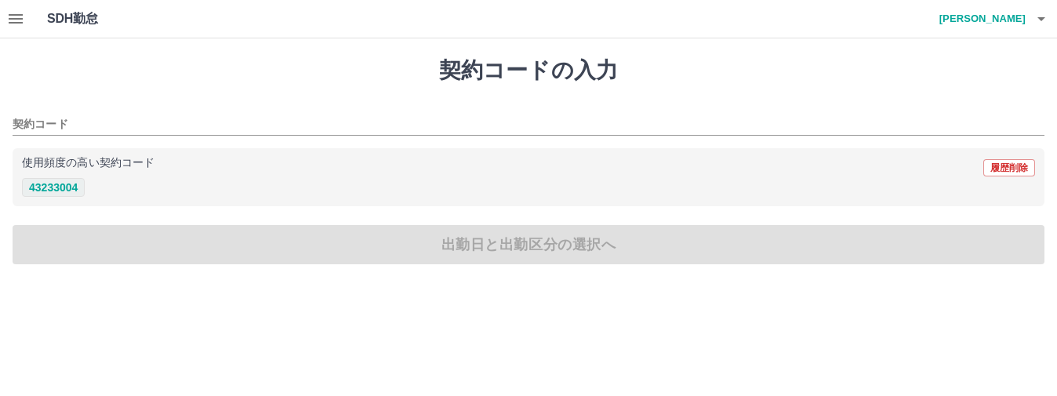
click at [64, 189] on button "43233004" at bounding box center [53, 187] width 63 height 19
type input "********"
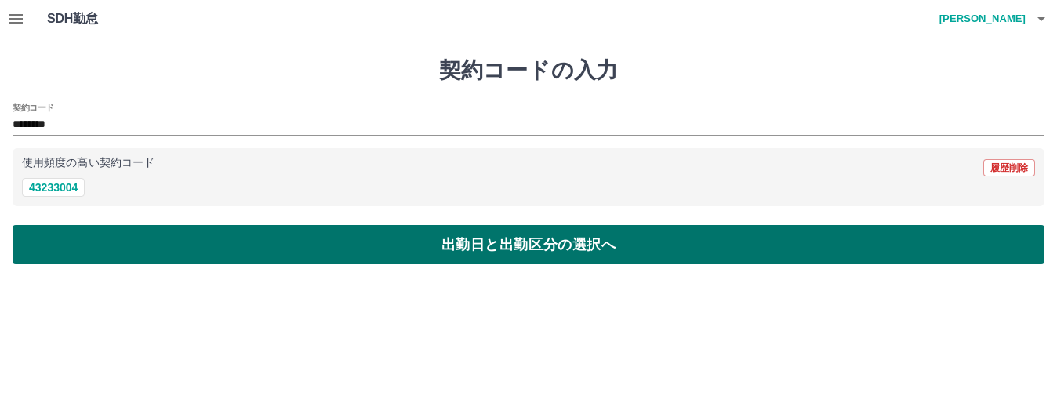
click at [341, 241] on button "出勤日と出勤区分の選択へ" at bounding box center [529, 244] width 1032 height 39
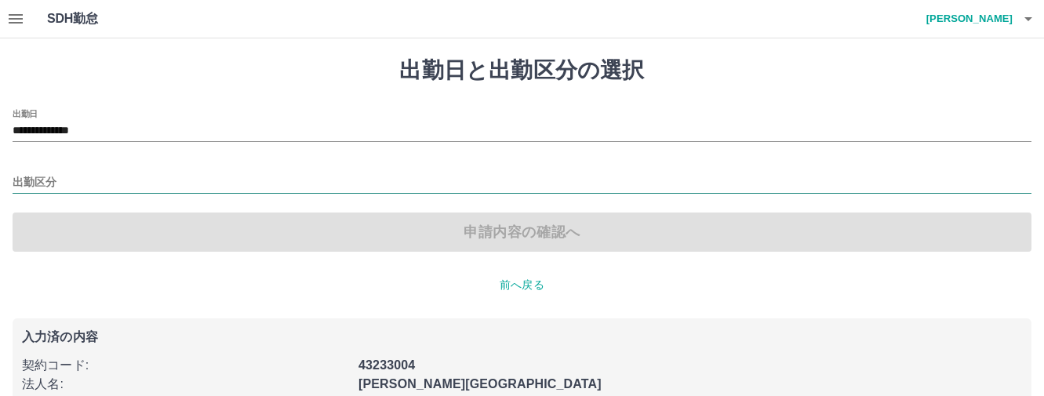
click at [31, 178] on input "出勤区分" at bounding box center [522, 183] width 1018 height 20
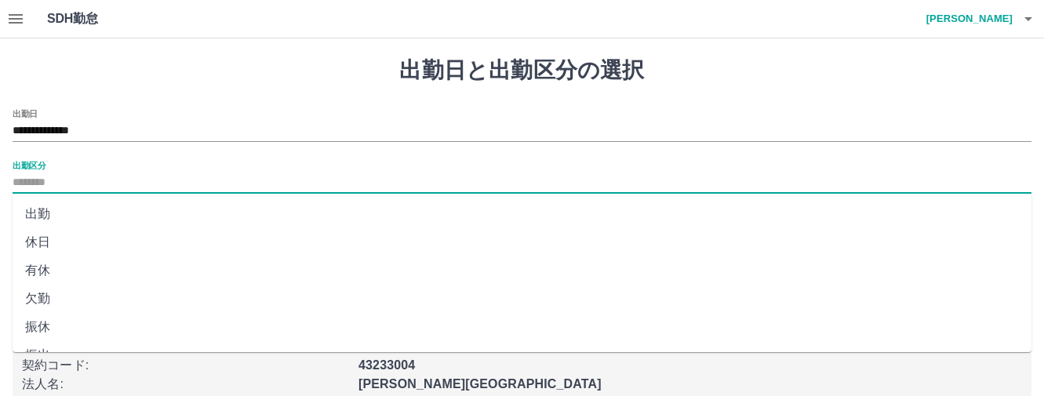
drag, startPoint x: 34, startPoint y: 212, endPoint x: 247, endPoint y: 259, distance: 217.6
click at [34, 211] on li "出勤" at bounding box center [522, 214] width 1018 height 28
type input "**"
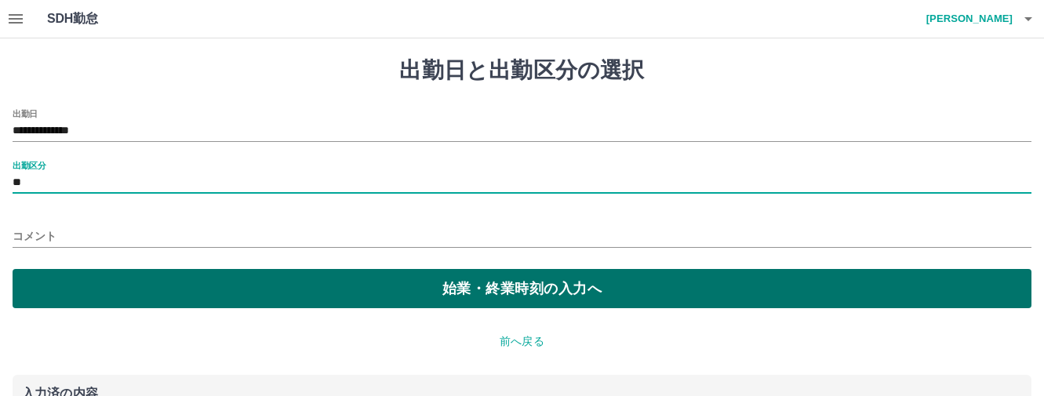
click at [409, 300] on button "始業・終業時刻の入力へ" at bounding box center [522, 288] width 1018 height 39
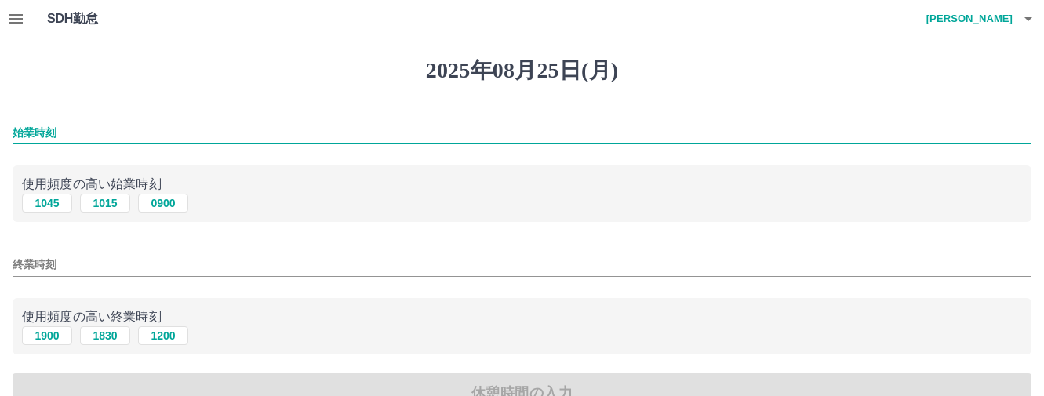
click at [50, 132] on input "始業時刻" at bounding box center [522, 133] width 1018 height 23
type input "****"
click at [32, 276] on div "終業時刻" at bounding box center [522, 260] width 1018 height 38
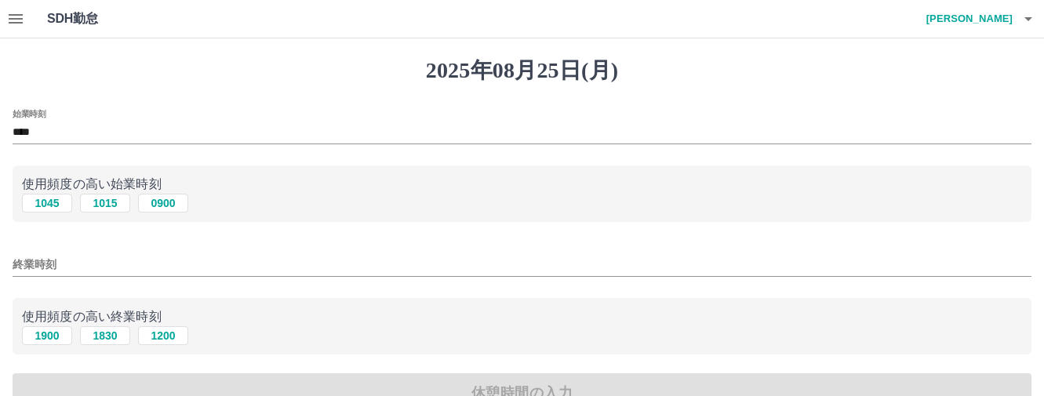
click at [30, 267] on input "終業時刻" at bounding box center [522, 264] width 1018 height 23
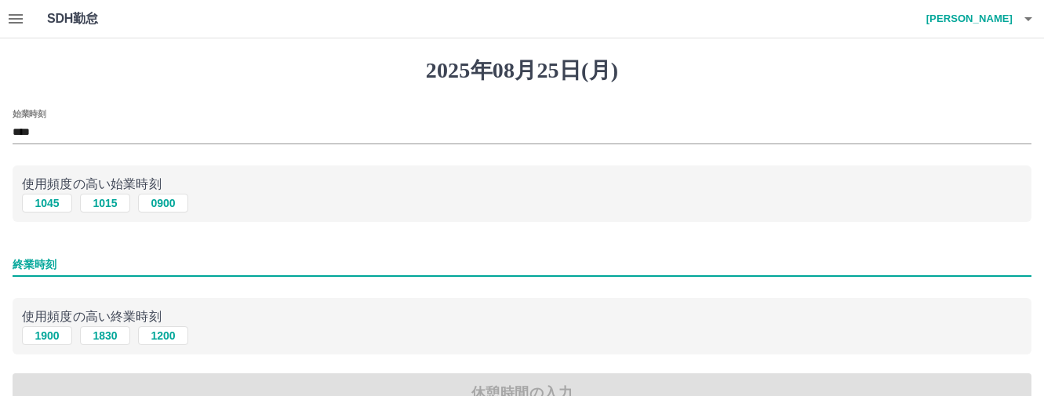
type input "****"
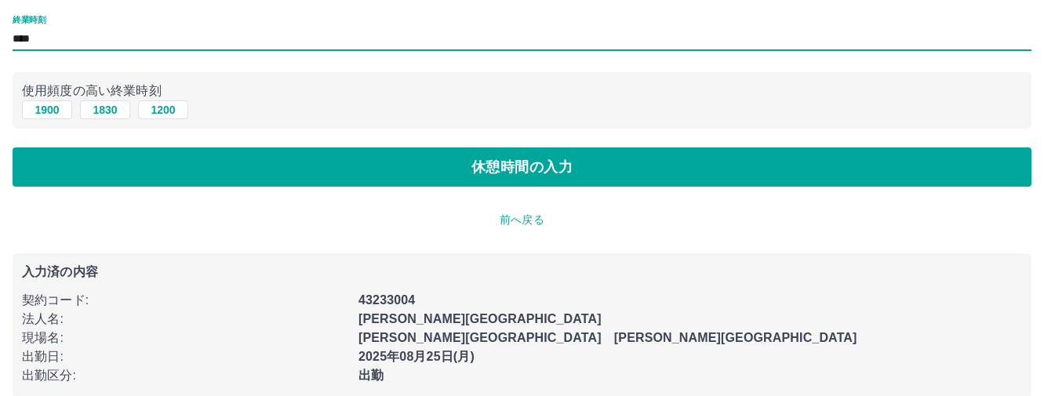
scroll to position [235, 0]
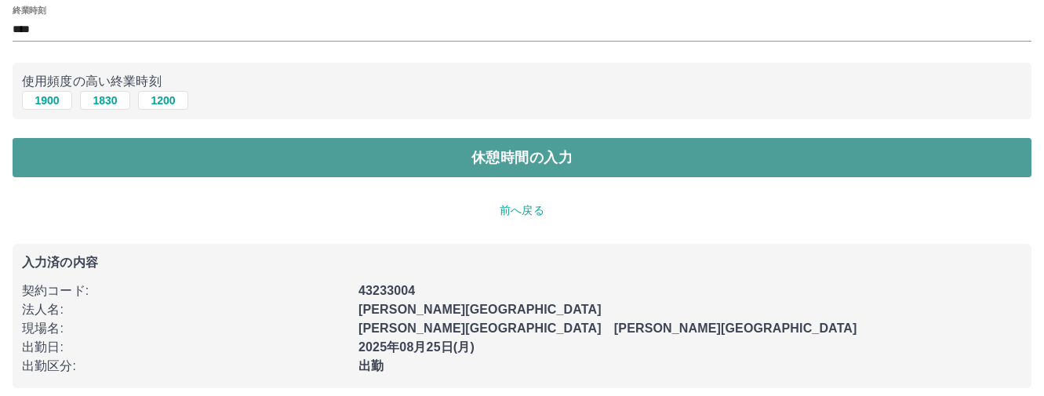
click at [515, 149] on button "休憩時間の入力" at bounding box center [522, 157] width 1018 height 39
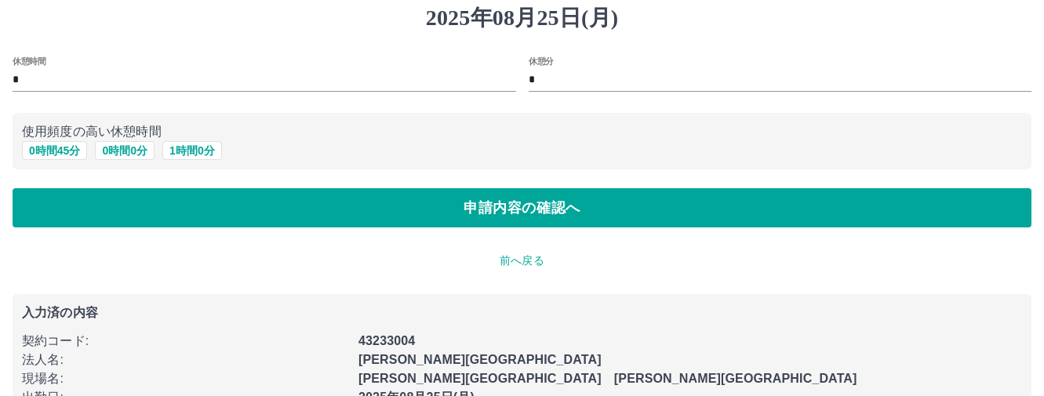
scroll to position [152, 0]
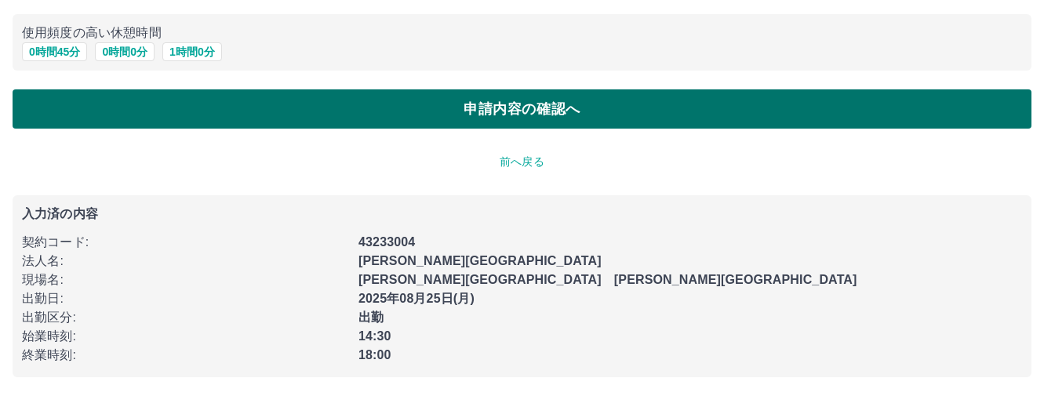
click at [500, 107] on button "申請内容の確認へ" at bounding box center [522, 108] width 1018 height 39
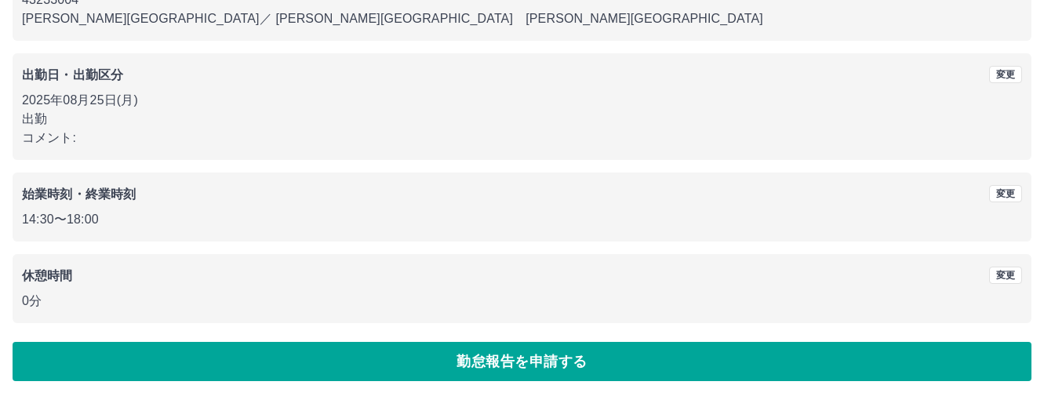
scroll to position [191, 0]
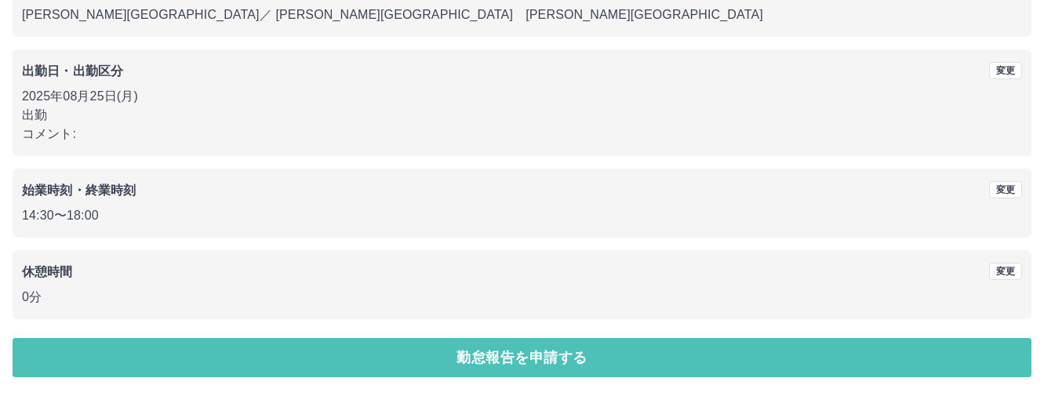
drag, startPoint x: 504, startPoint y: 343, endPoint x: 506, endPoint y: 352, distance: 8.8
click at [504, 346] on button "勤怠報告を申請する" at bounding box center [522, 357] width 1018 height 39
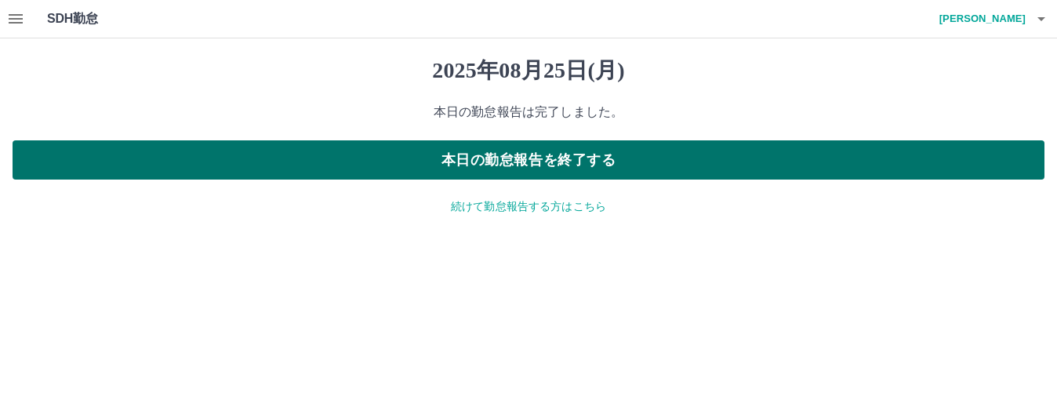
click at [506, 162] on button "本日の勤怠報告を終了する" at bounding box center [529, 159] width 1032 height 39
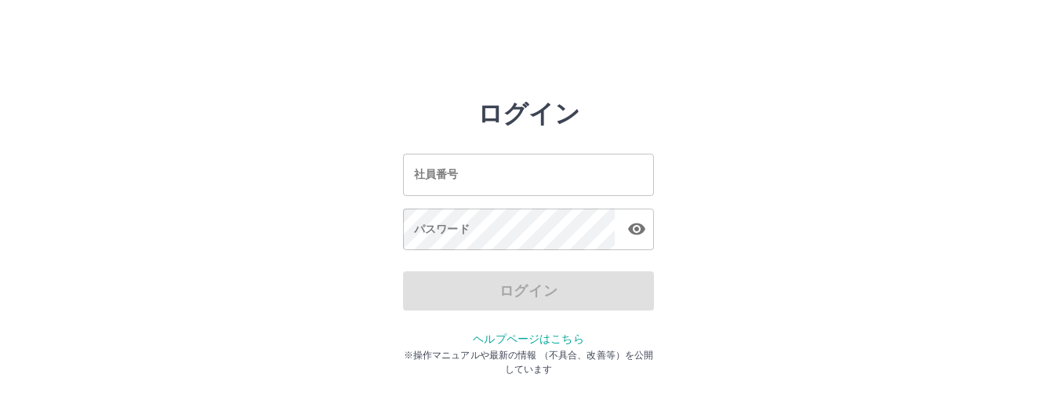
click at [468, 172] on input "社員番号" at bounding box center [528, 175] width 251 height 42
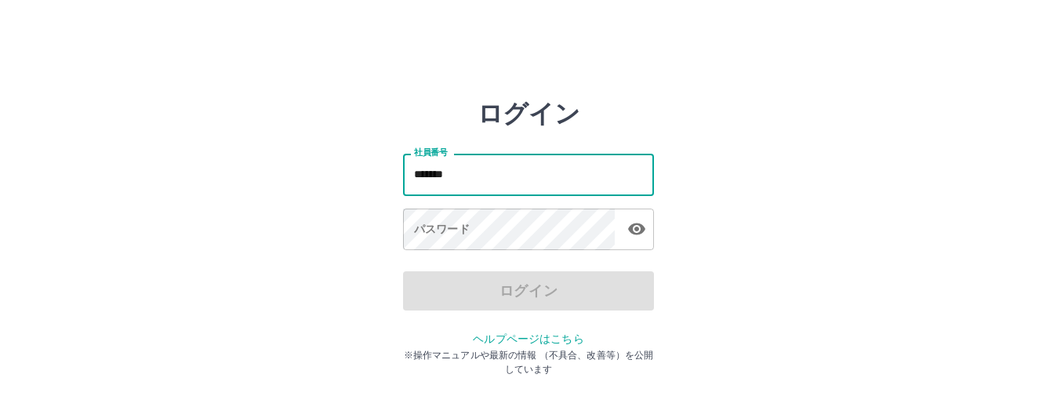
type input "*******"
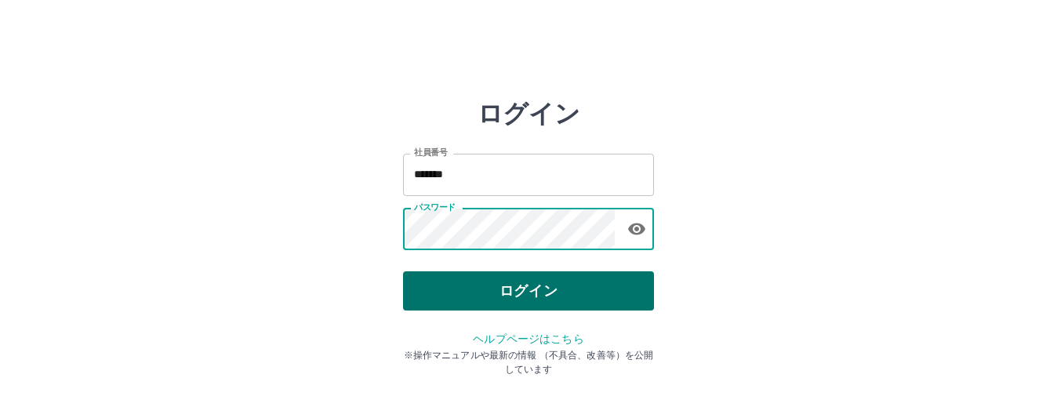
click at [494, 289] on button "ログイン" at bounding box center [528, 290] width 251 height 39
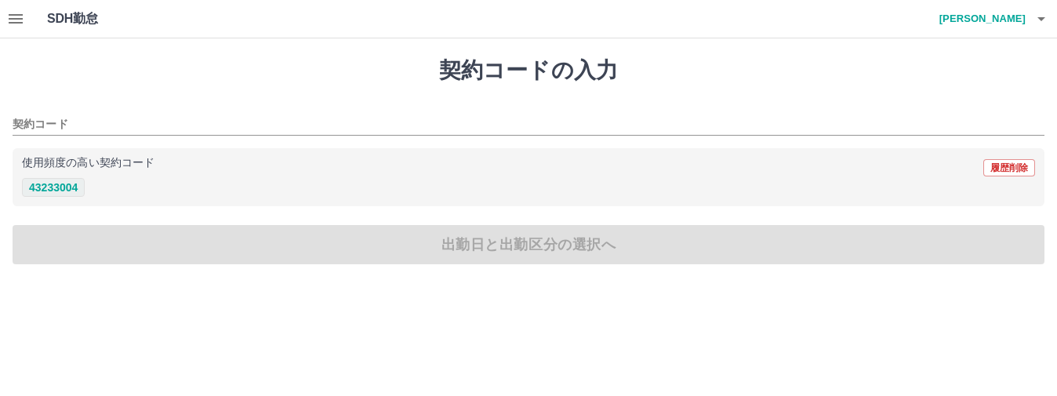
click at [49, 189] on button "43233004" at bounding box center [53, 187] width 63 height 19
type input "********"
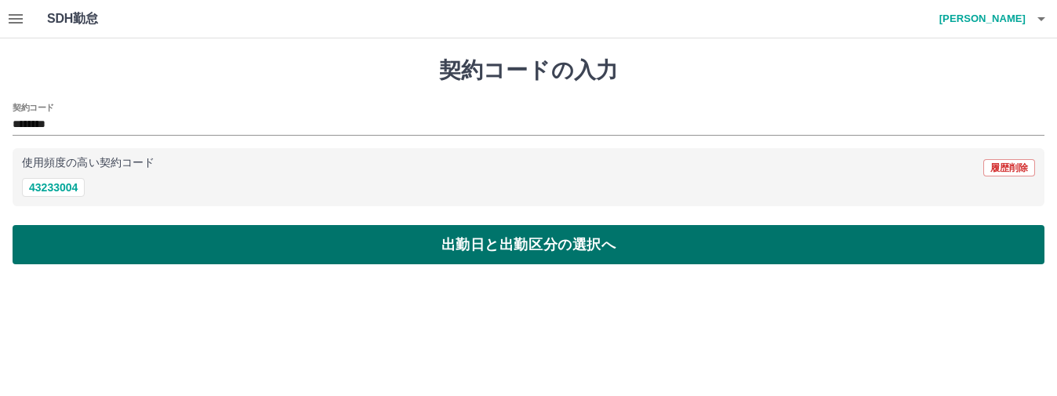
click at [444, 243] on button "出勤日と出勤区分の選択へ" at bounding box center [529, 244] width 1032 height 39
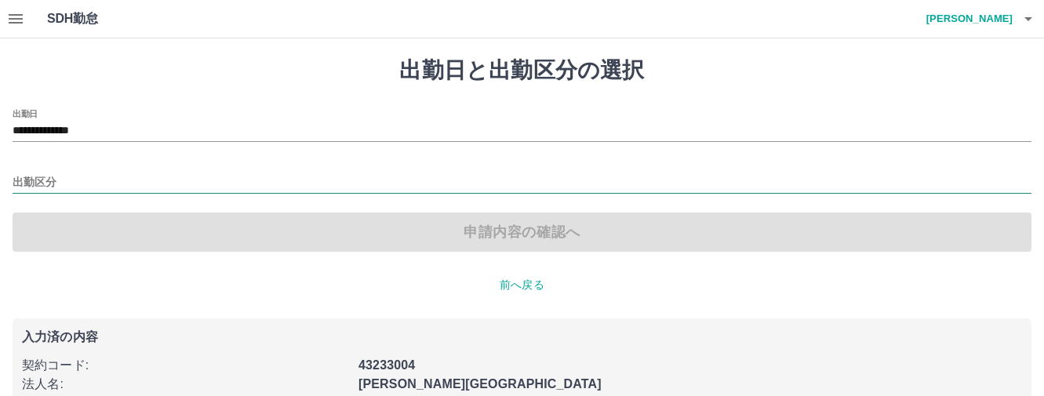
click at [28, 179] on input "出勤区分" at bounding box center [522, 183] width 1018 height 20
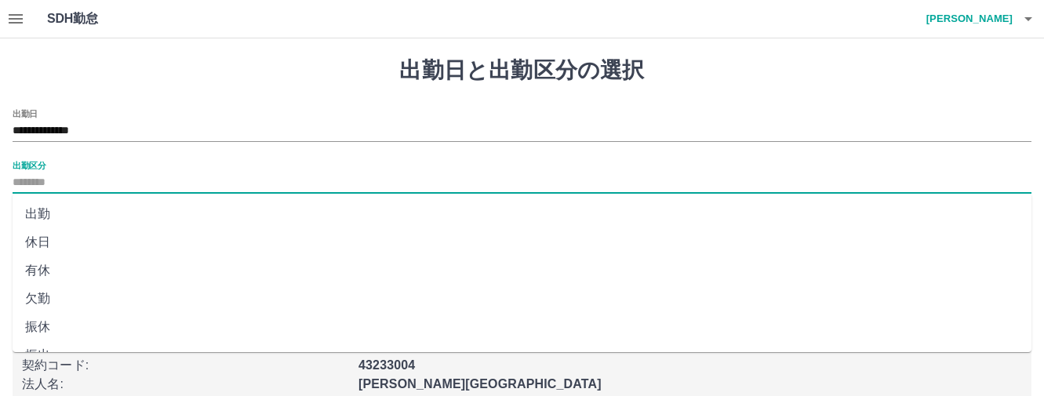
click at [38, 209] on li "出勤" at bounding box center [522, 214] width 1018 height 28
type input "**"
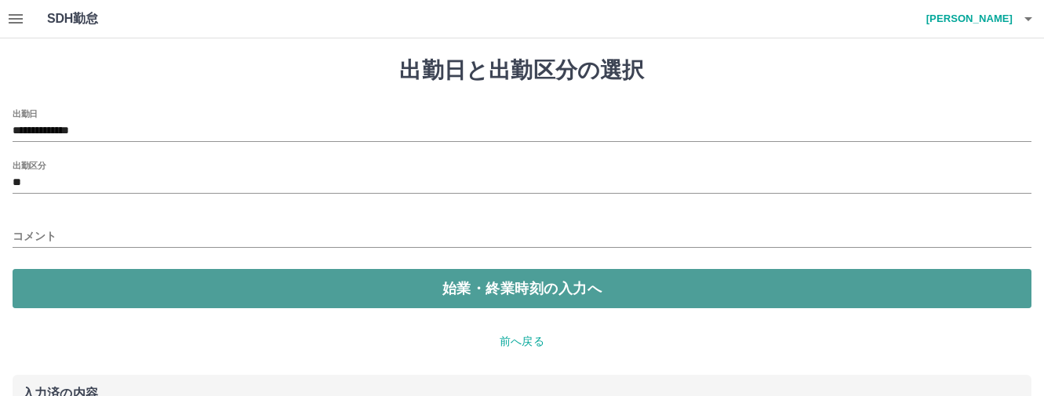
click at [527, 288] on button "始業・終業時刻の入力へ" at bounding box center [522, 288] width 1018 height 39
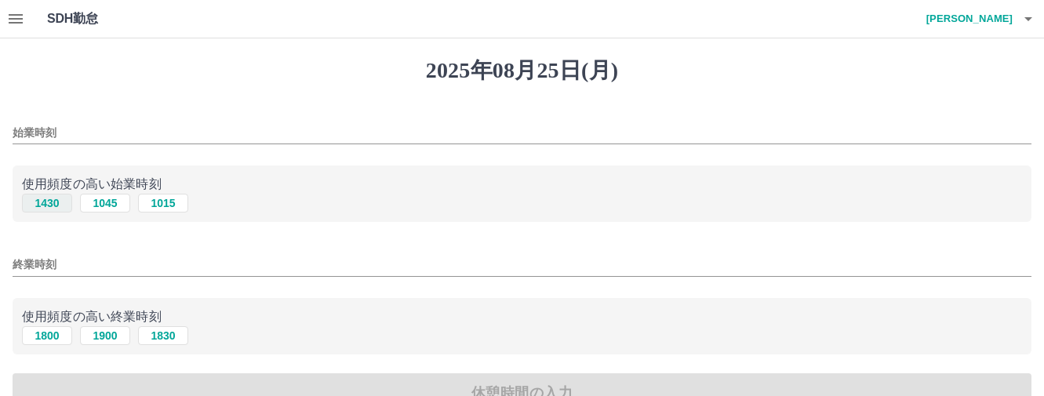
click at [53, 201] on button "1430" at bounding box center [47, 203] width 50 height 19
type input "****"
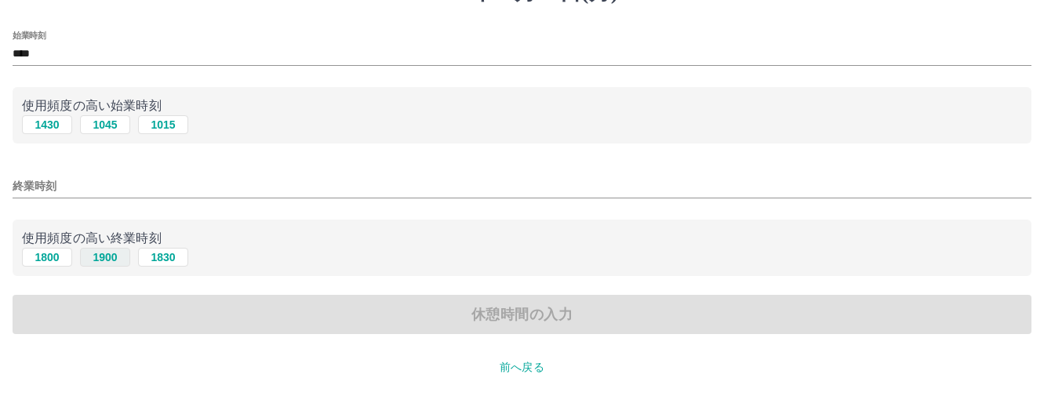
click at [109, 258] on button "1900" at bounding box center [105, 257] width 50 height 19
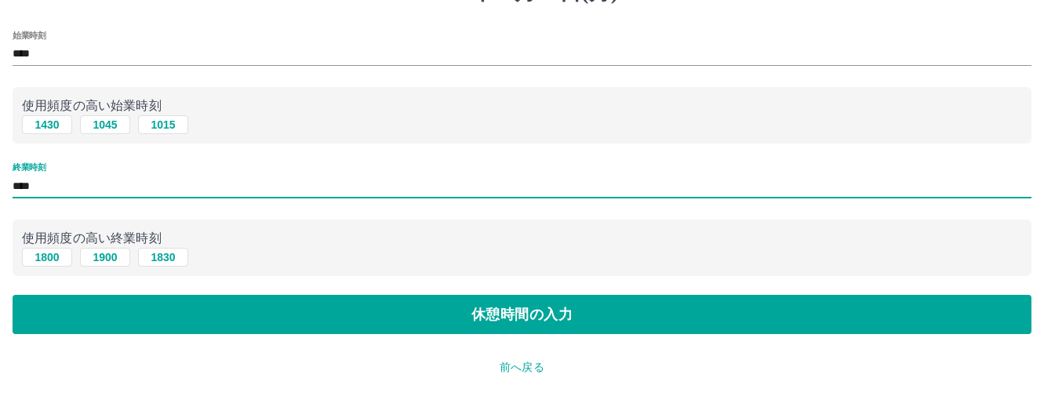
click at [45, 187] on input "****" at bounding box center [522, 186] width 1018 height 23
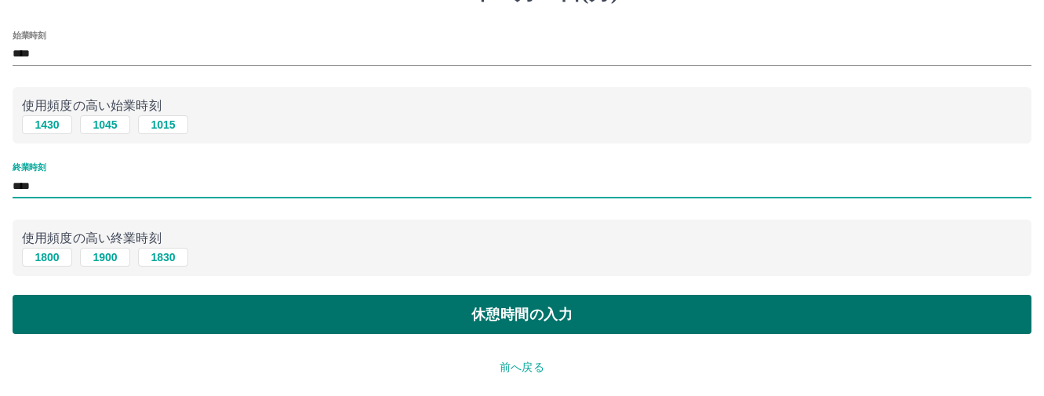
type input "****"
click at [455, 312] on button "休憩時間の入力" at bounding box center [522, 314] width 1018 height 39
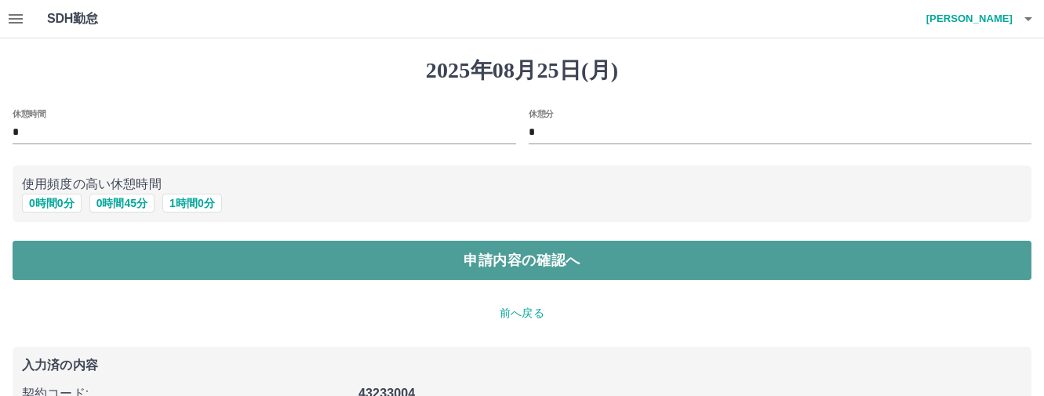
click at [514, 252] on button "申請内容の確認へ" at bounding box center [522, 260] width 1018 height 39
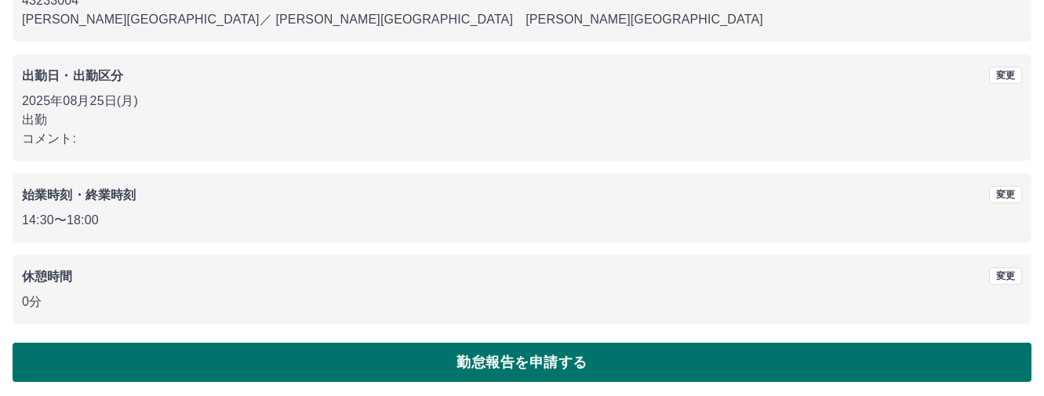
scroll to position [191, 0]
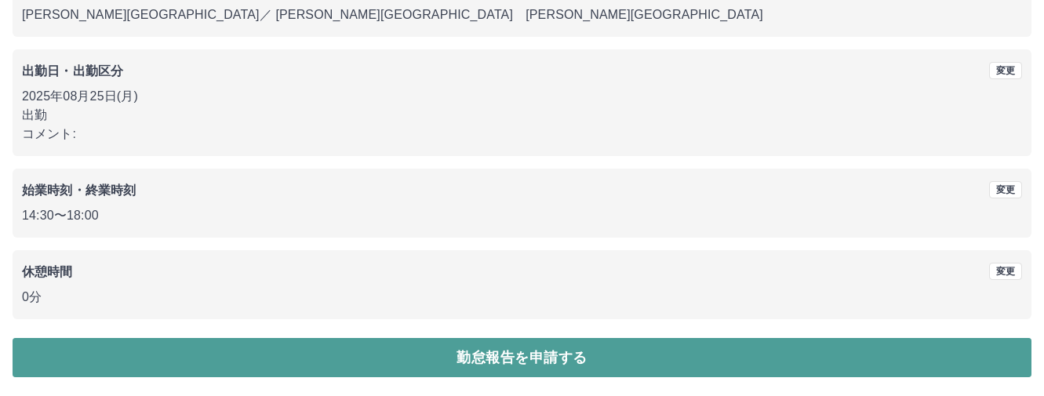
click at [473, 359] on button "勤怠報告を申請する" at bounding box center [522, 357] width 1018 height 39
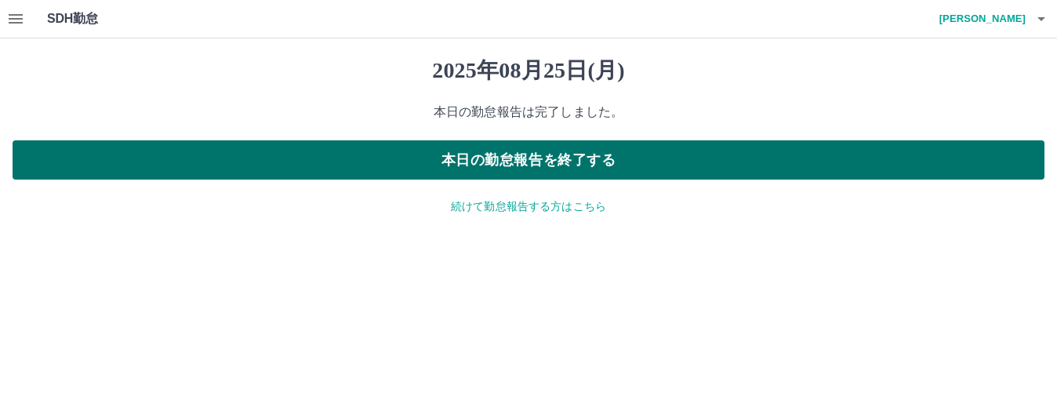
click at [560, 161] on button "本日の勤怠報告を終了する" at bounding box center [529, 159] width 1032 height 39
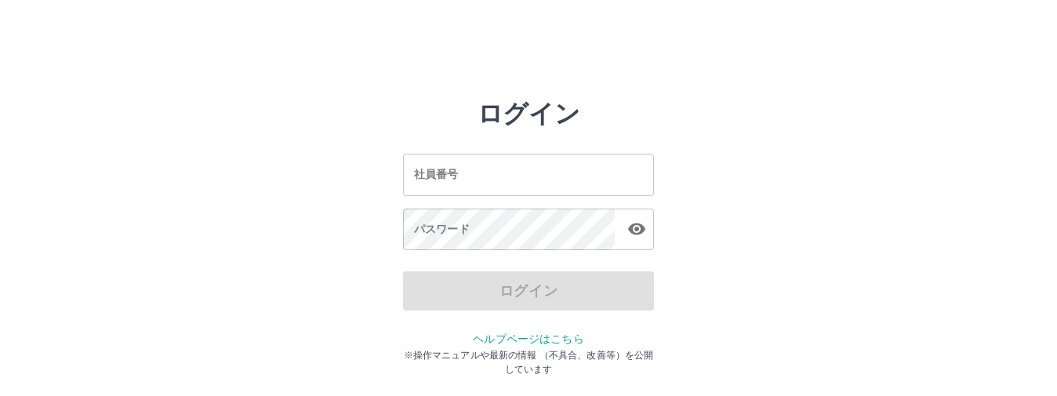
click at [499, 186] on input "社員番号" at bounding box center [528, 175] width 251 height 42
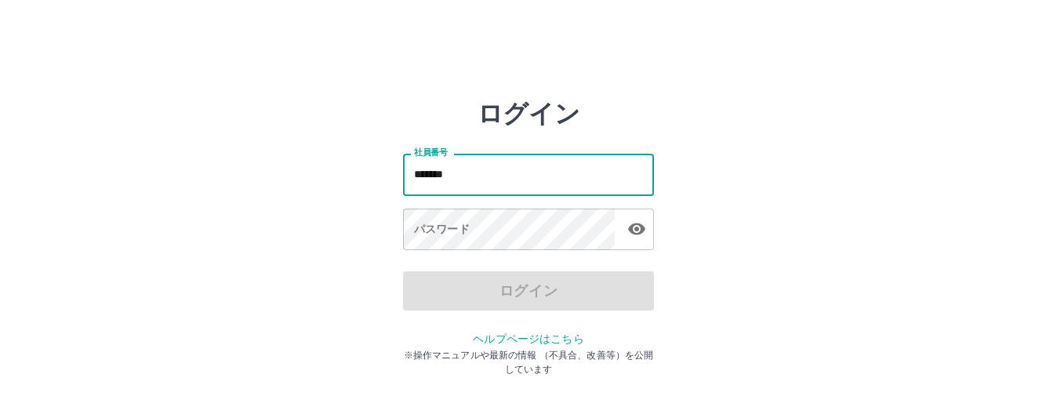
type input "*******"
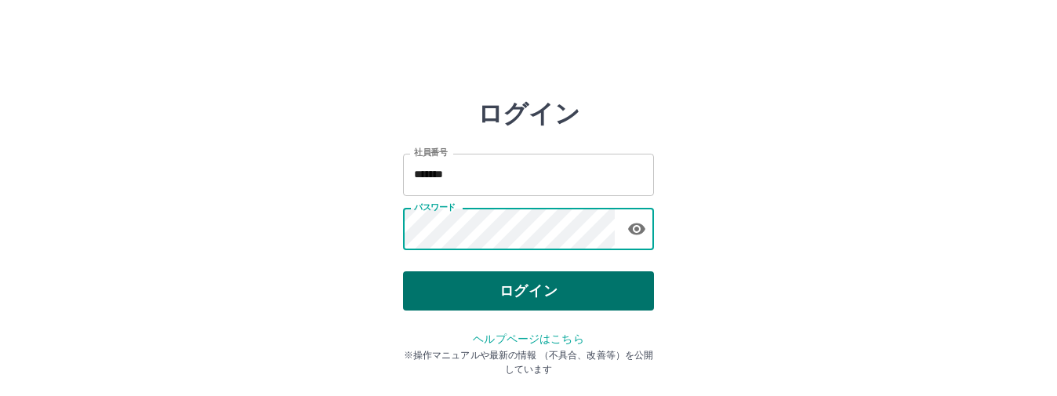
click at [541, 275] on button "ログイン" at bounding box center [528, 290] width 251 height 39
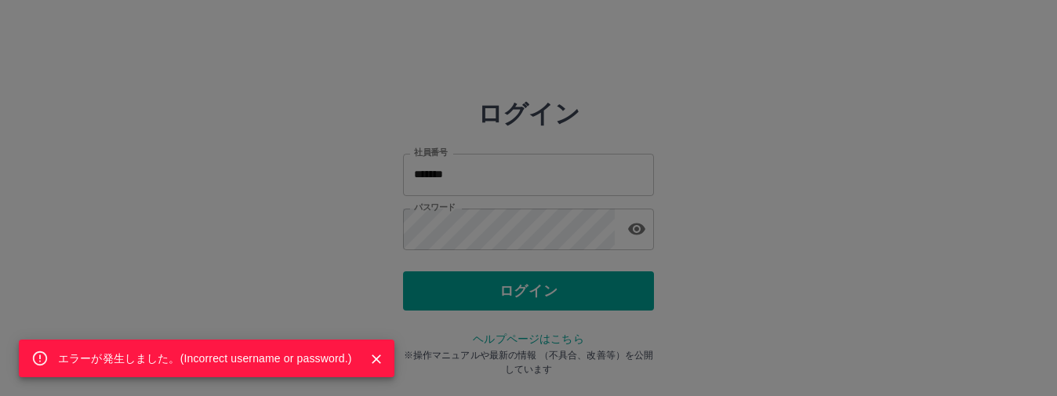
click at [465, 242] on div "エラーが発生しました。( Incorrect username or password. )" at bounding box center [528, 198] width 1057 height 396
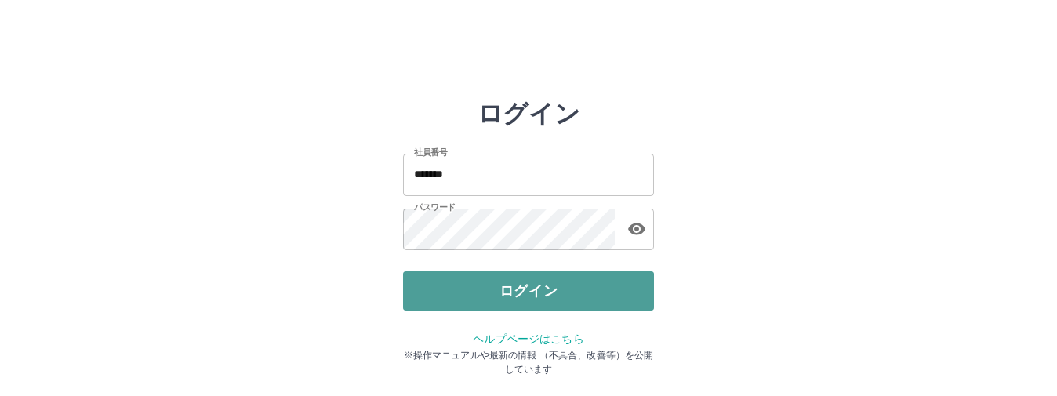
click at [473, 287] on button "ログイン" at bounding box center [528, 290] width 251 height 39
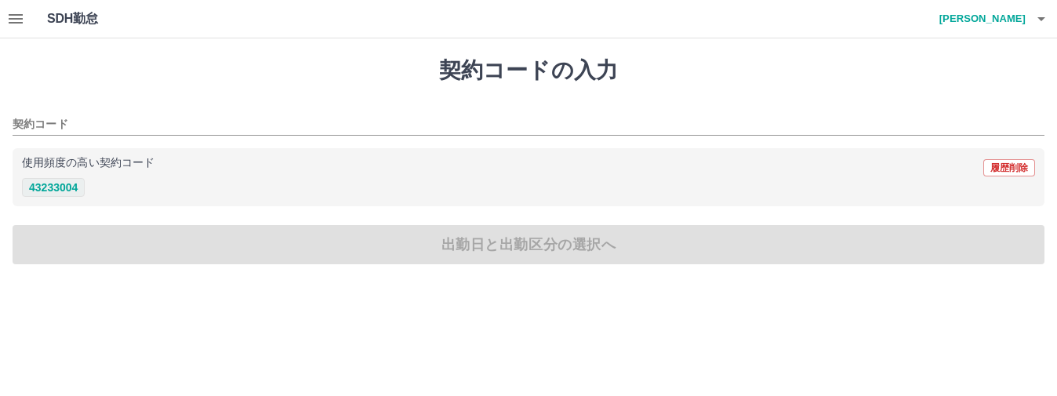
click at [49, 187] on button "43233004" at bounding box center [53, 187] width 63 height 19
type input "********"
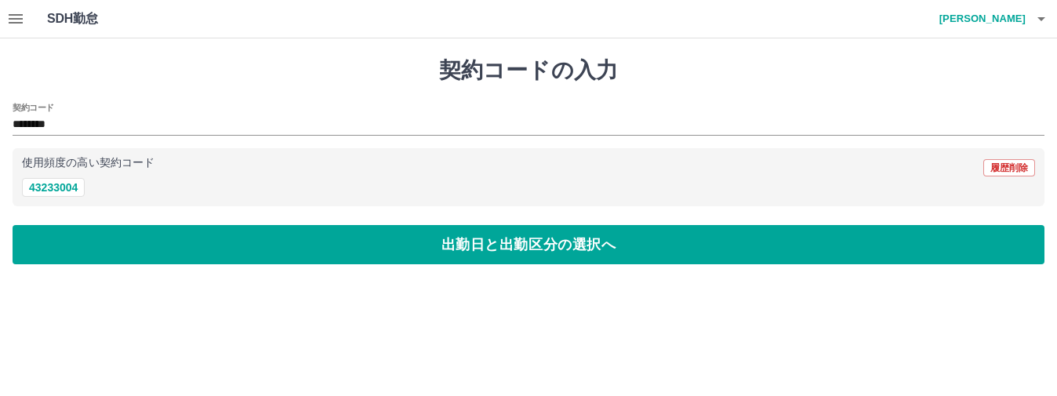
click at [219, 209] on div "契約コードの入力 契約コード ******** 使用頻度の高い契約コード 履歴削除 43233004 出勤日と出勤区分の選択へ" at bounding box center [528, 160] width 1057 height 245
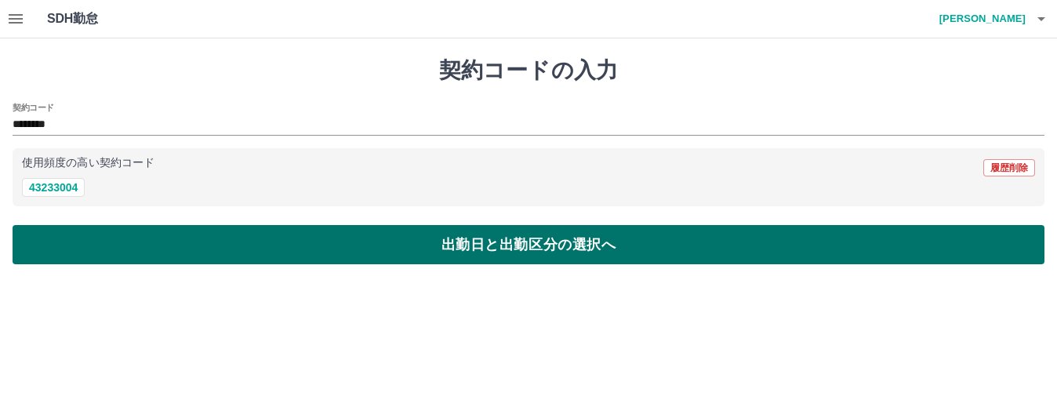
click at [223, 233] on button "出勤日と出勤区分の選択へ" at bounding box center [529, 244] width 1032 height 39
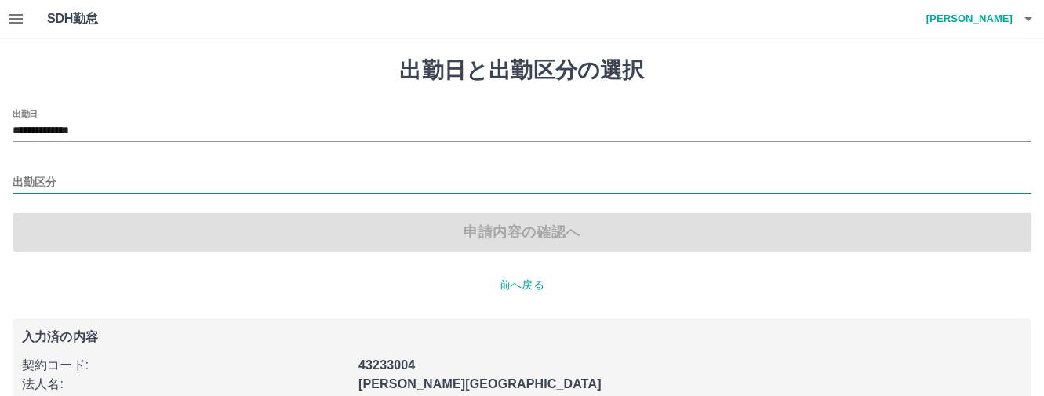
click at [68, 184] on input "出勤区分" at bounding box center [522, 183] width 1018 height 20
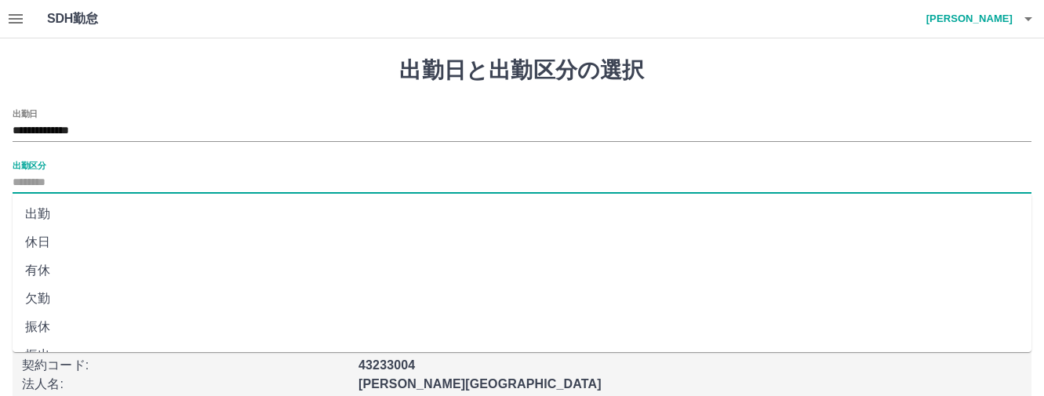
click at [45, 211] on li "出勤" at bounding box center [522, 214] width 1018 height 28
type input "**"
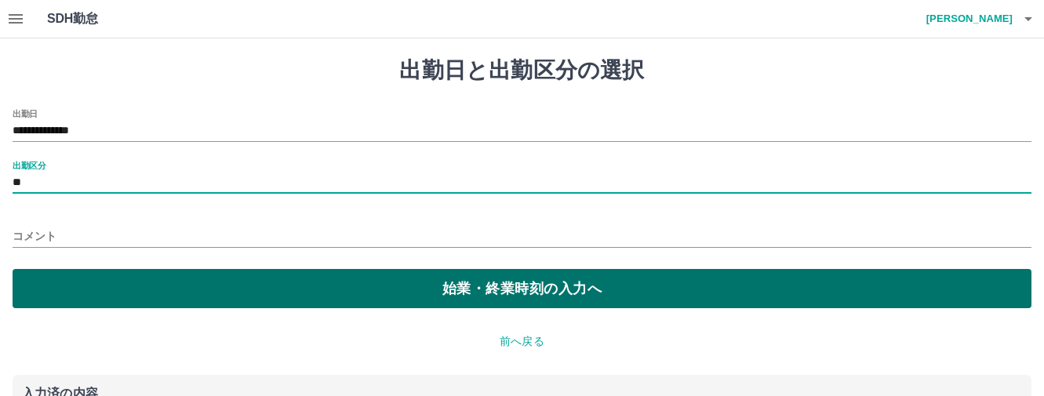
click at [436, 285] on button "始業・終業時刻の入力へ" at bounding box center [522, 288] width 1018 height 39
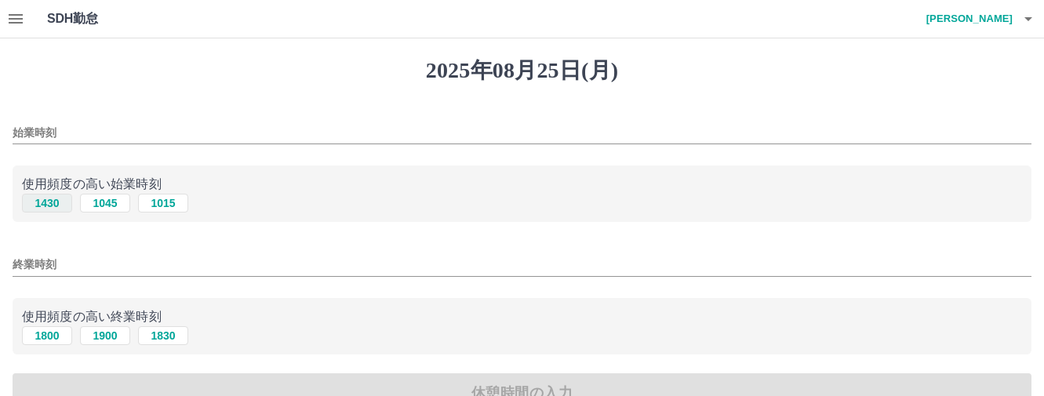
click at [53, 202] on button "1430" at bounding box center [47, 203] width 50 height 19
type input "****"
click at [49, 269] on input "終業時刻" at bounding box center [522, 264] width 1018 height 23
drag, startPoint x: 45, startPoint y: 333, endPoint x: 57, endPoint y: 334, distance: 12.6
click at [45, 333] on button "1800" at bounding box center [47, 335] width 50 height 19
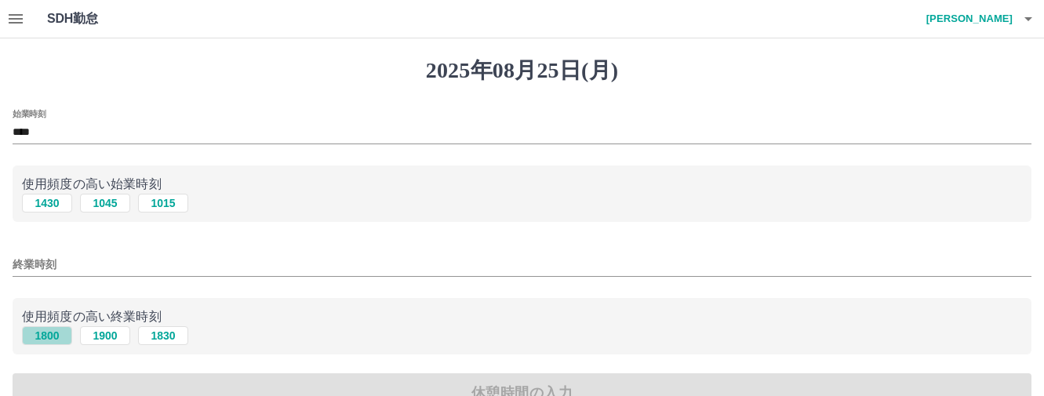
type input "****"
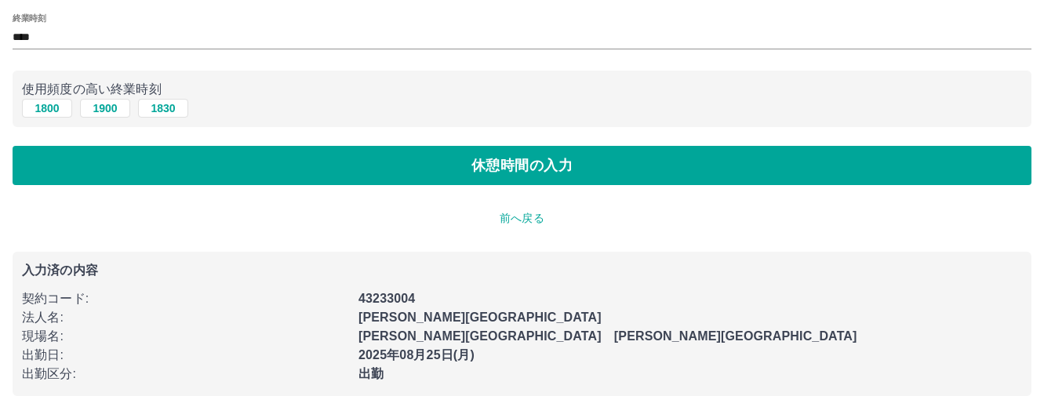
scroll to position [235, 0]
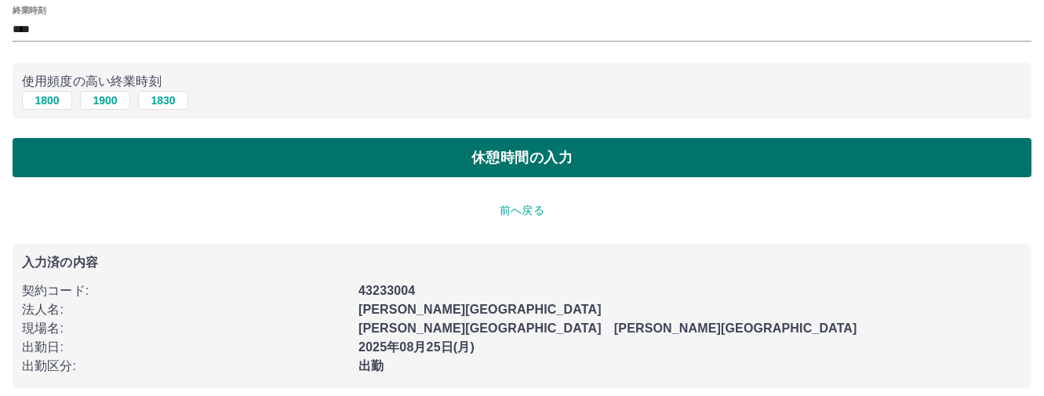
click at [525, 160] on button "休憩時間の入力" at bounding box center [522, 157] width 1018 height 39
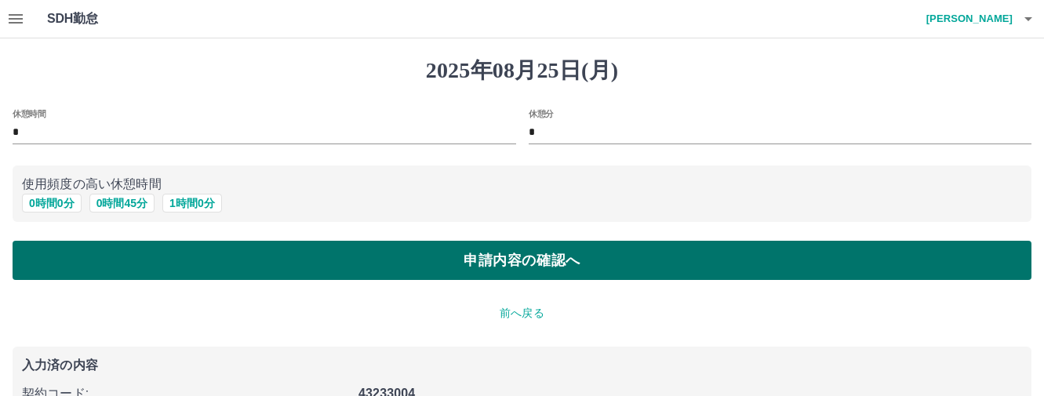
click at [429, 259] on button "申請内容の確認へ" at bounding box center [522, 260] width 1018 height 39
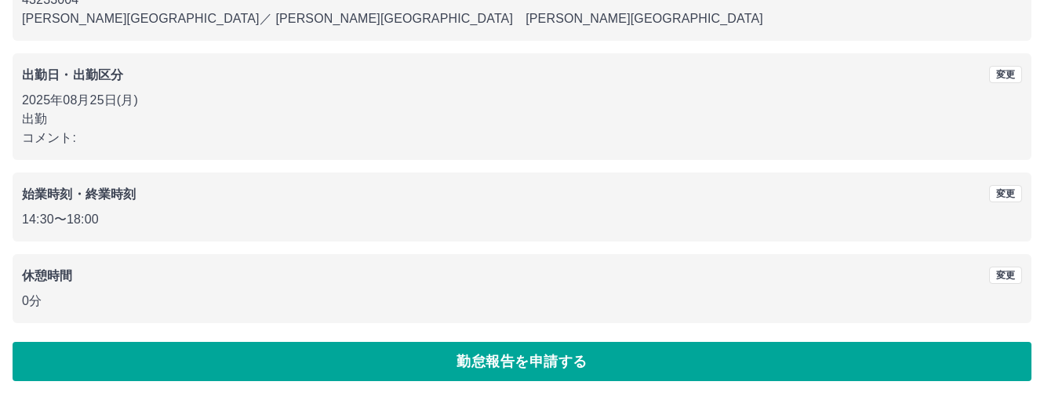
scroll to position [191, 0]
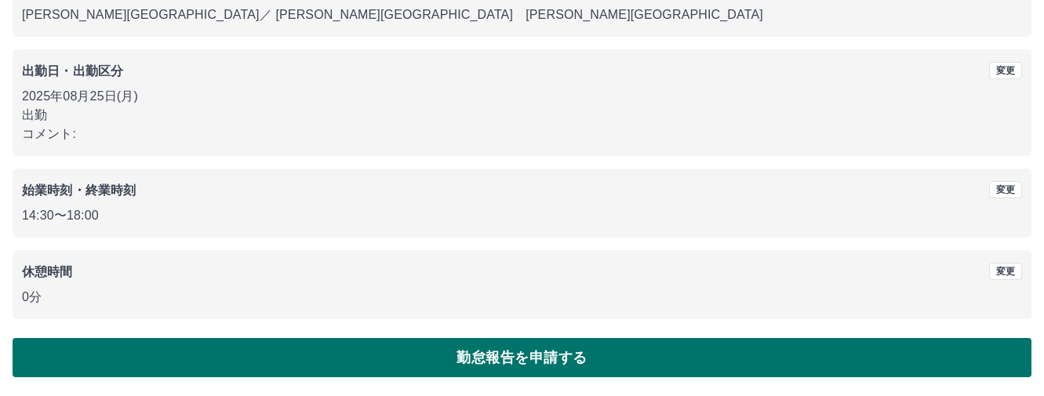
click at [480, 347] on button "勤怠報告を申請する" at bounding box center [522, 357] width 1018 height 39
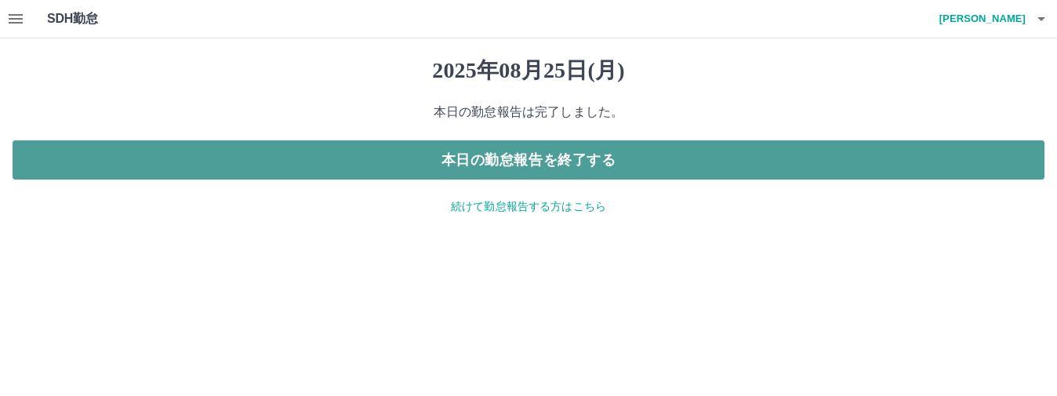
click at [467, 165] on button "本日の勤怠報告を終了する" at bounding box center [529, 159] width 1032 height 39
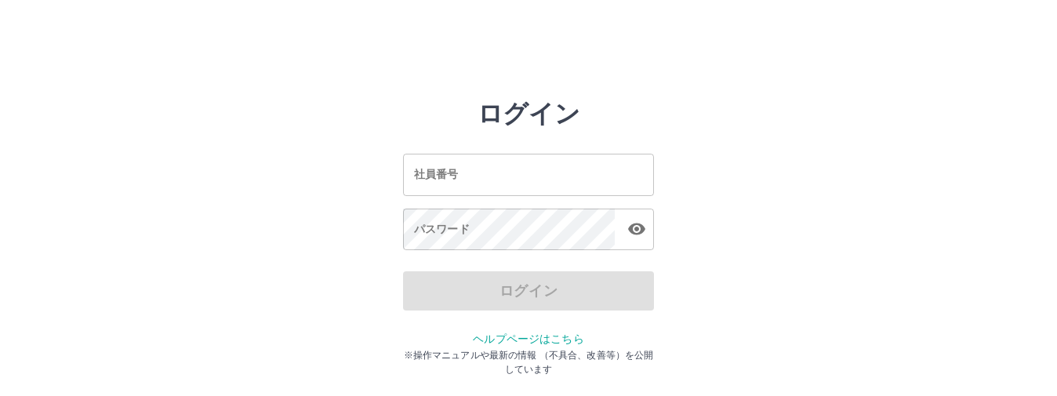
click at [459, 167] on input "社員番号" at bounding box center [528, 175] width 251 height 42
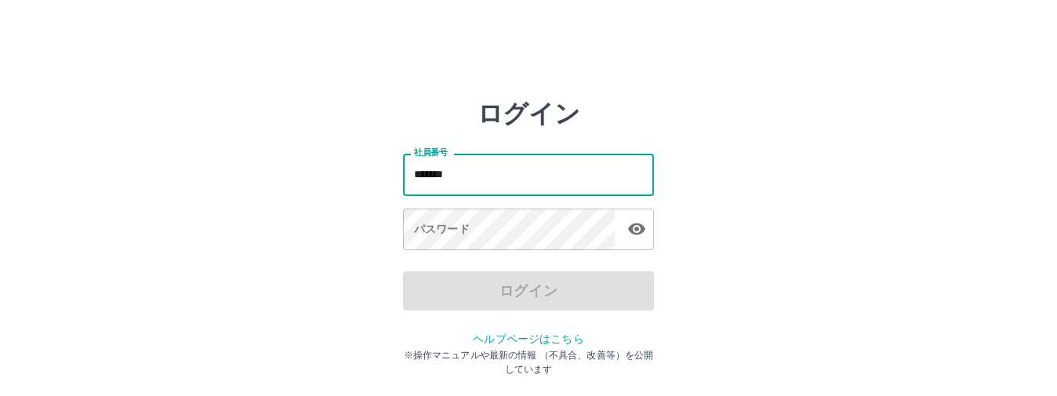
type input "*******"
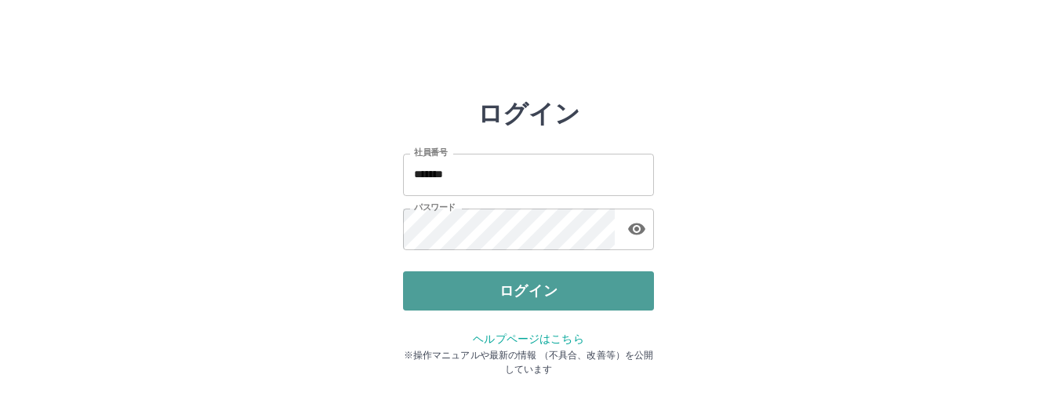
click at [470, 280] on button "ログイン" at bounding box center [528, 290] width 251 height 39
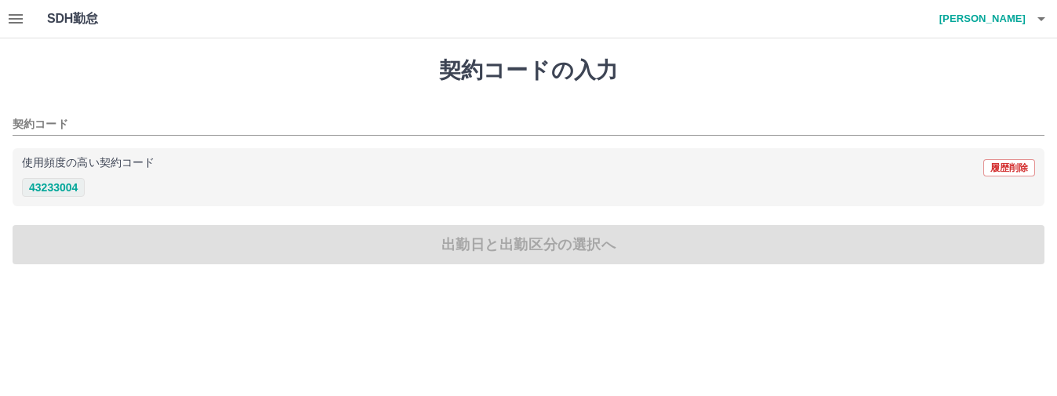
click at [69, 182] on button "43233004" at bounding box center [53, 187] width 63 height 19
type input "********"
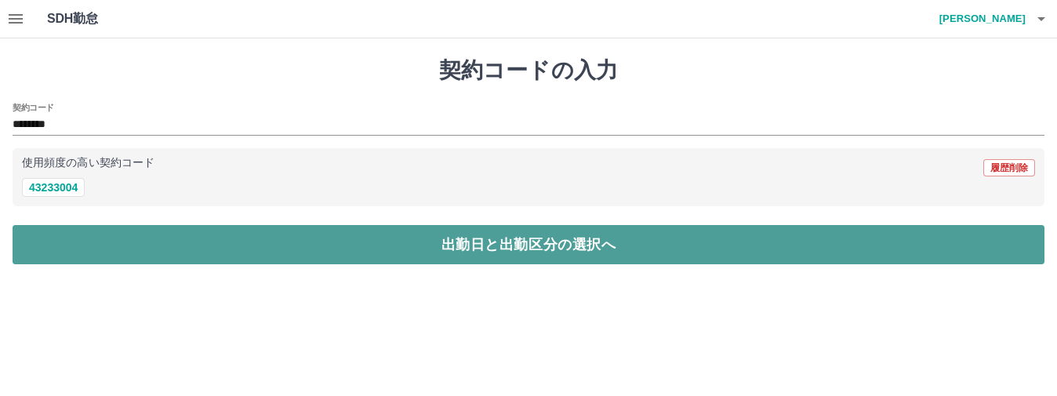
click at [98, 238] on button "出勤日と出勤区分の選択へ" at bounding box center [529, 244] width 1032 height 39
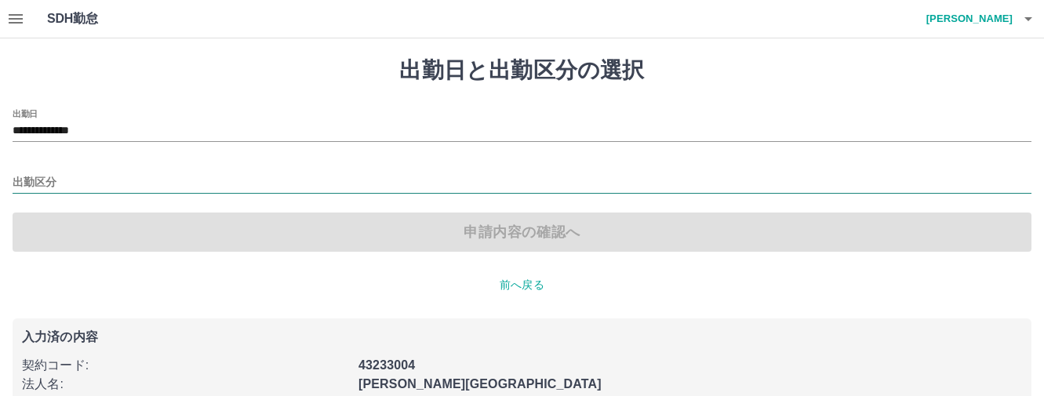
click at [34, 177] on input "出勤区分" at bounding box center [522, 183] width 1018 height 20
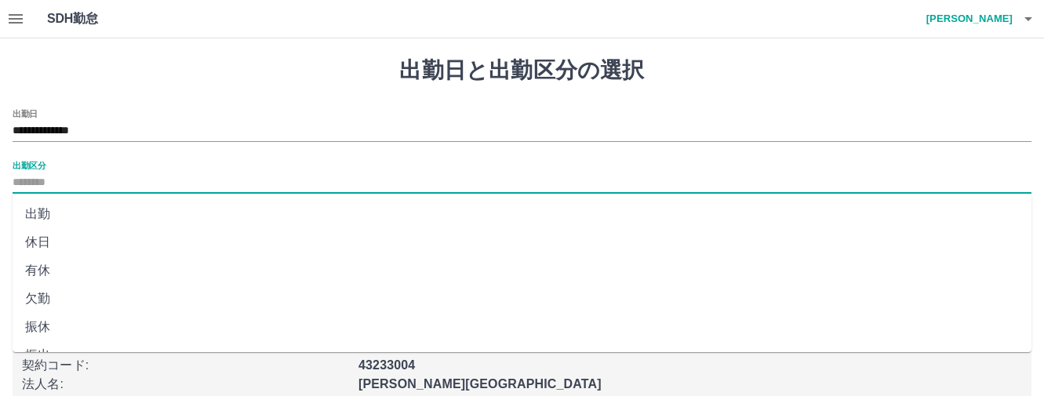
click at [43, 213] on li "出勤" at bounding box center [522, 214] width 1018 height 28
type input "**"
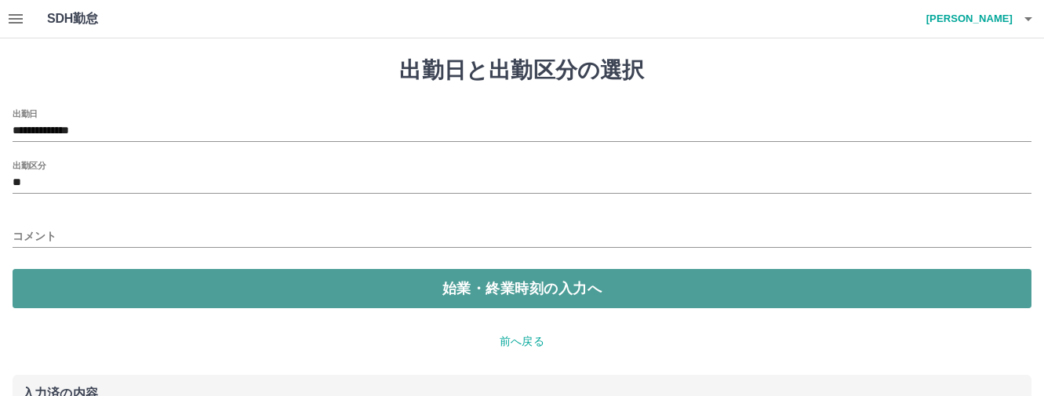
click at [536, 291] on button "始業・終業時刻の入力へ" at bounding box center [522, 288] width 1018 height 39
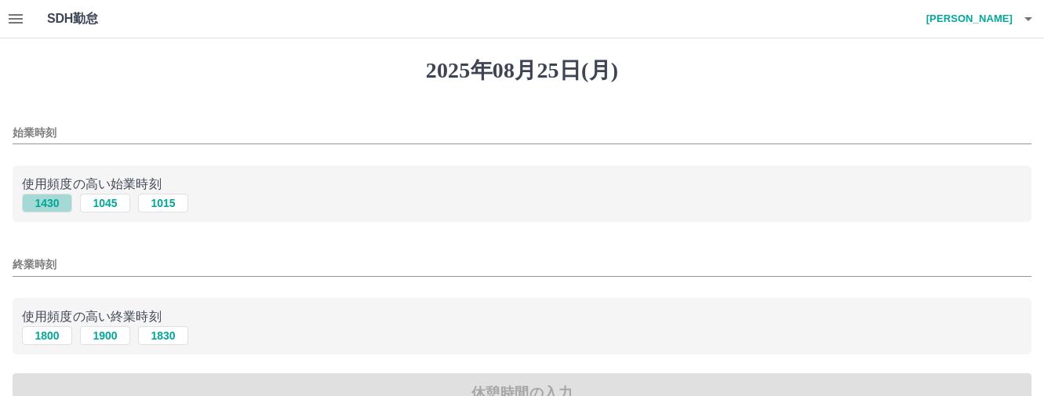
click at [49, 206] on button "1430" at bounding box center [47, 203] width 50 height 19
type input "****"
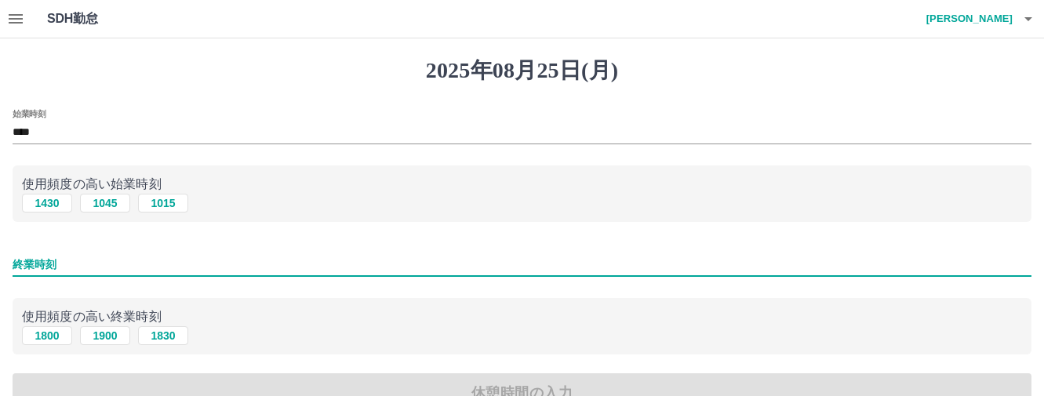
click at [21, 267] on input "終業時刻" at bounding box center [522, 264] width 1018 height 23
type input "****"
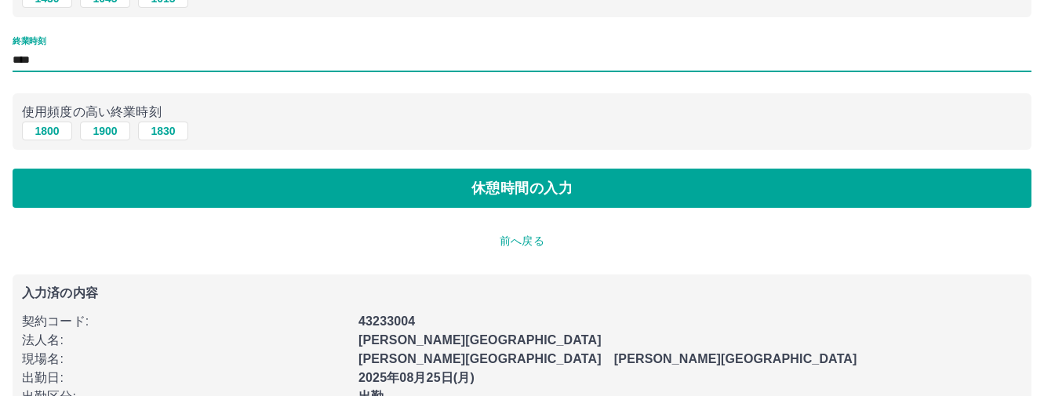
scroll to position [235, 0]
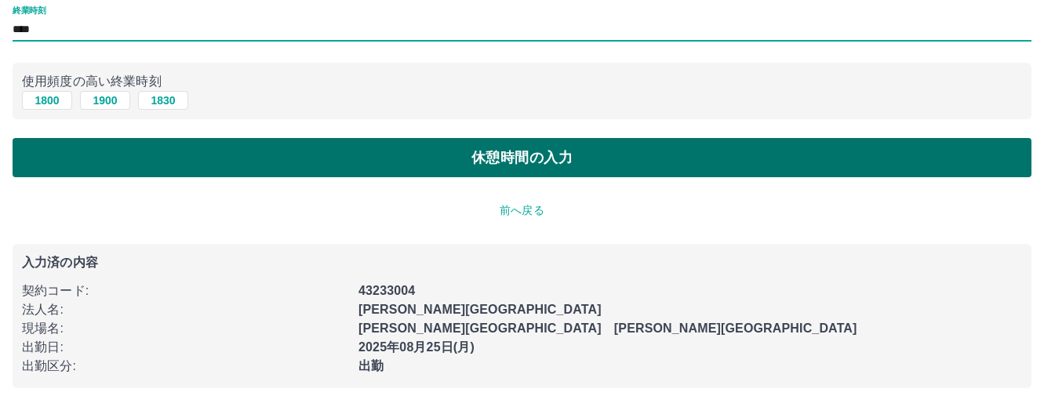
click at [493, 145] on button "休憩時間の入力" at bounding box center [522, 157] width 1018 height 39
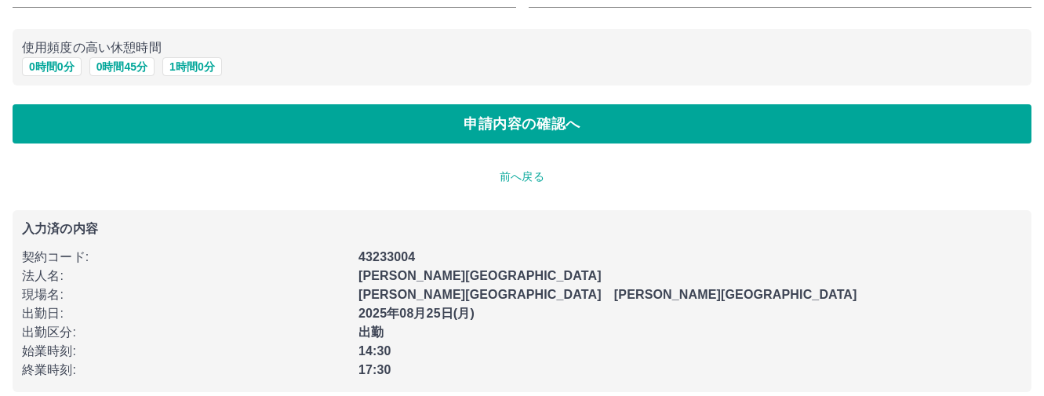
scroll to position [152, 0]
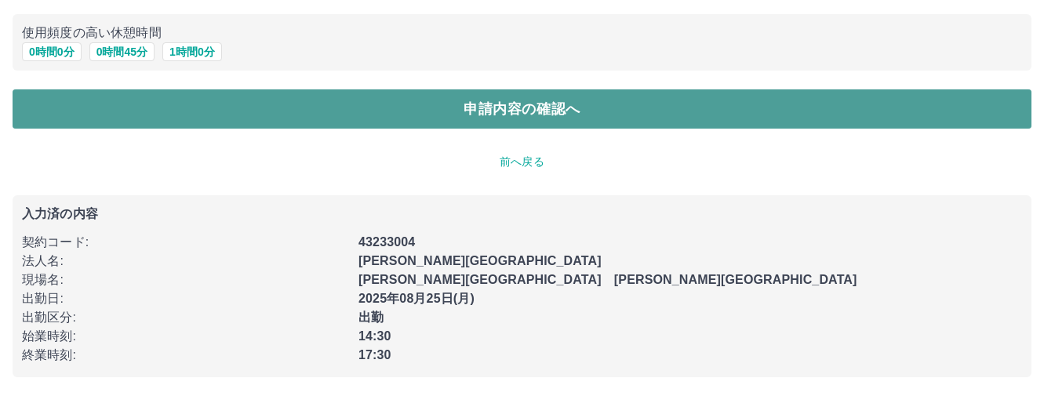
click at [474, 112] on button "申請内容の確認へ" at bounding box center [522, 108] width 1018 height 39
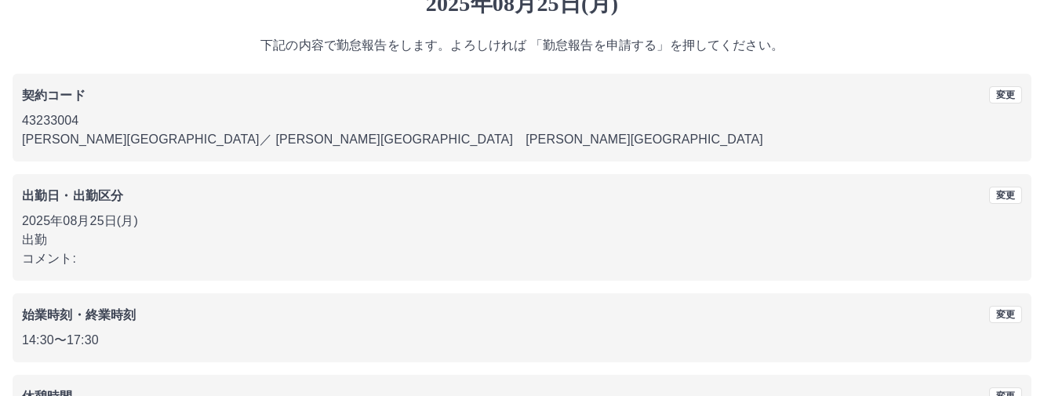
scroll to position [191, 0]
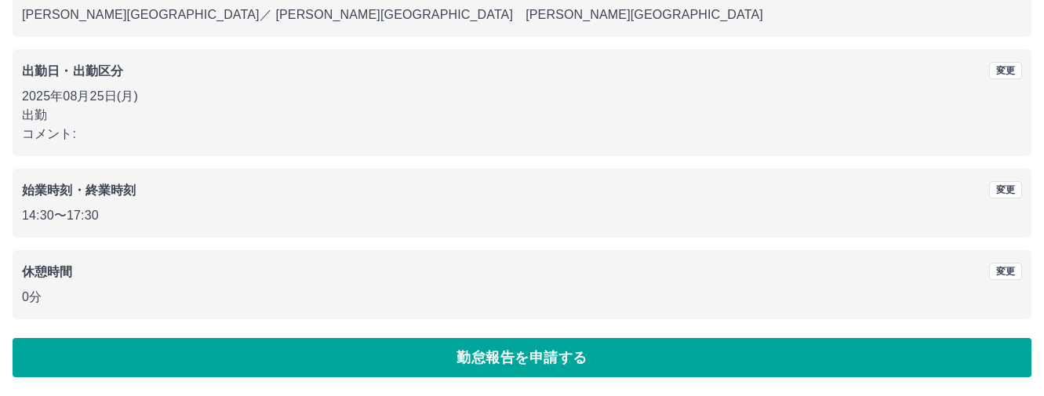
drag, startPoint x: 494, startPoint y: 365, endPoint x: 492, endPoint y: 357, distance: 8.0
click at [494, 361] on button "勤怠報告を申請する" at bounding box center [522, 357] width 1018 height 39
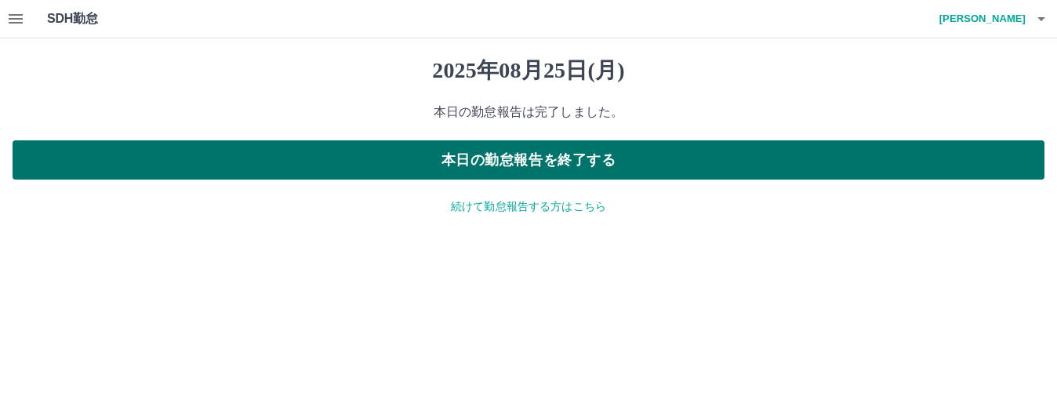
click at [490, 151] on button "本日の勤怠報告を終了する" at bounding box center [529, 159] width 1032 height 39
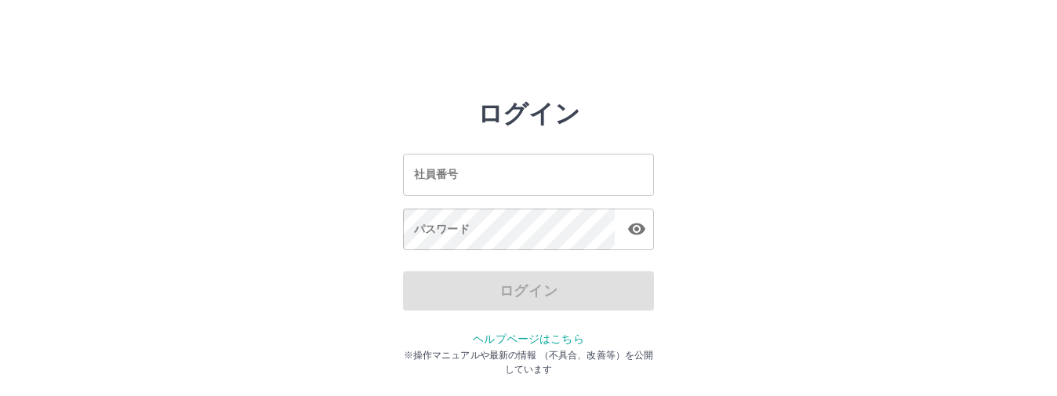
drag, startPoint x: 404, startPoint y: 129, endPoint x: 405, endPoint y: 144, distance: 14.9
click at [405, 144] on div "社員番号 社員番号 パスワード パスワード" at bounding box center [528, 200] width 251 height 142
click at [441, 181] on input "社員番号" at bounding box center [528, 175] width 251 height 42
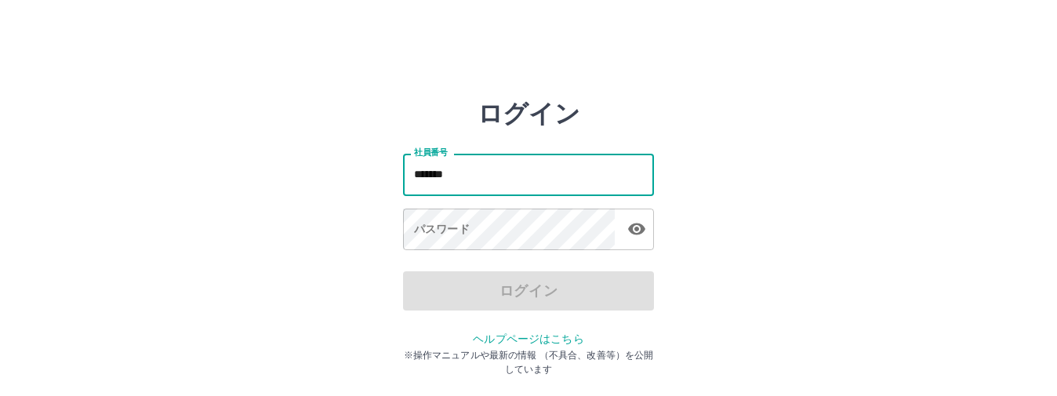
type input "*******"
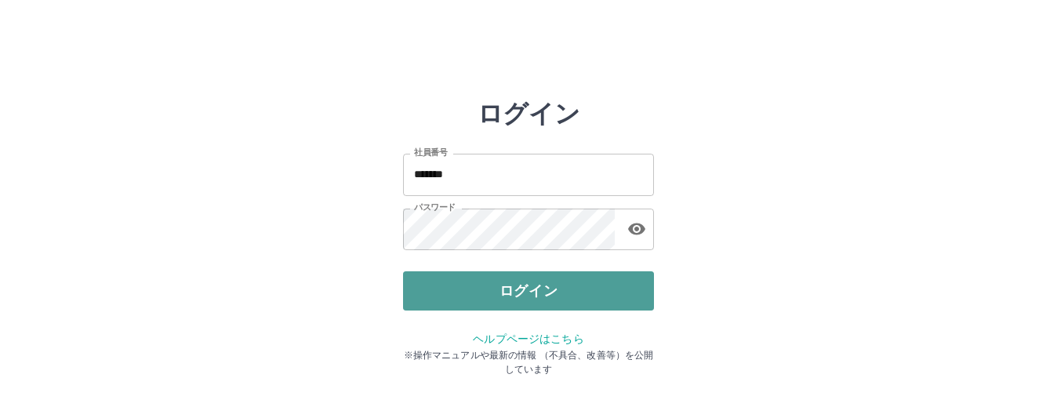
click at [481, 293] on button "ログイン" at bounding box center [528, 290] width 251 height 39
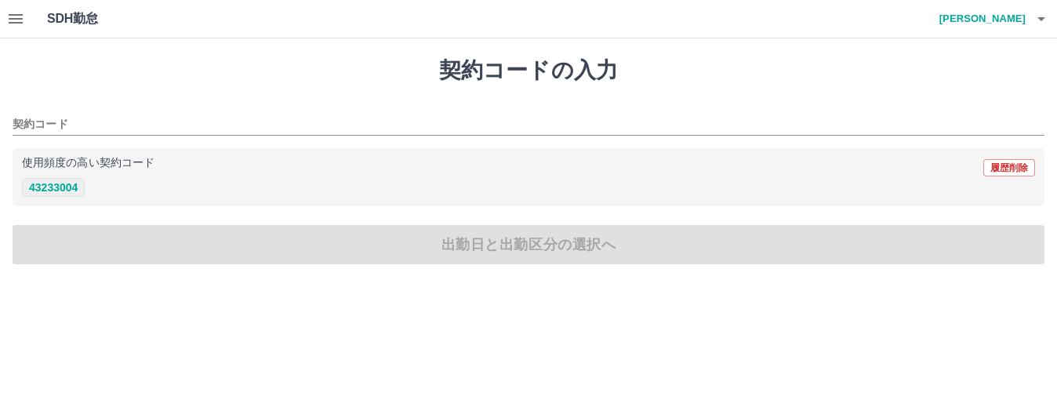
click at [64, 180] on button "43233004" at bounding box center [53, 187] width 63 height 19
type input "********"
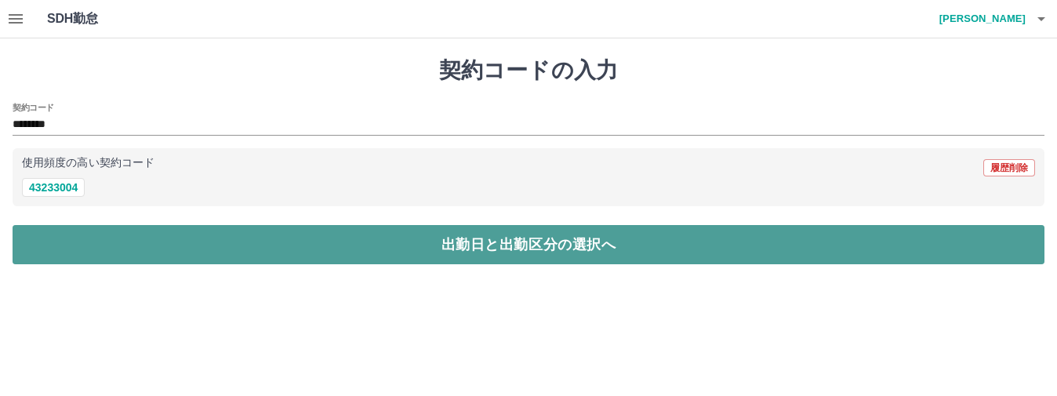
click at [373, 251] on button "出勤日と出勤区分の選択へ" at bounding box center [529, 244] width 1032 height 39
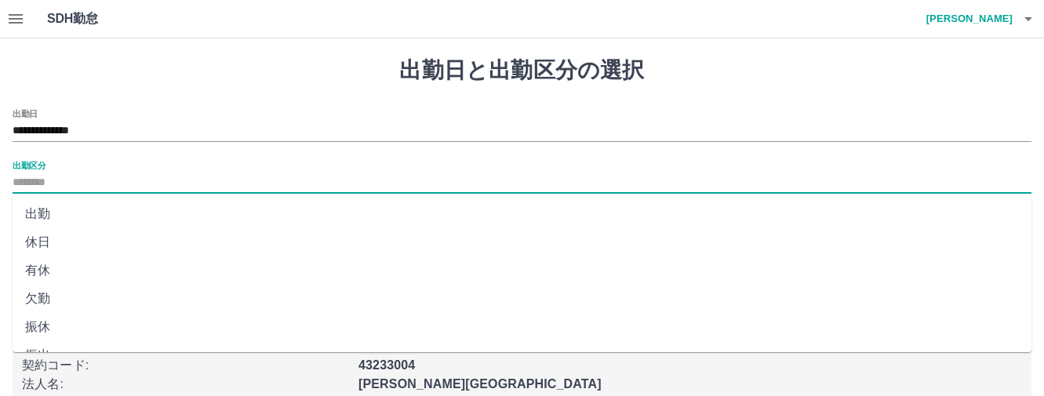
click at [38, 180] on input "出勤区分" at bounding box center [522, 183] width 1018 height 20
click at [42, 209] on li "出勤" at bounding box center [522, 214] width 1018 height 28
type input "**"
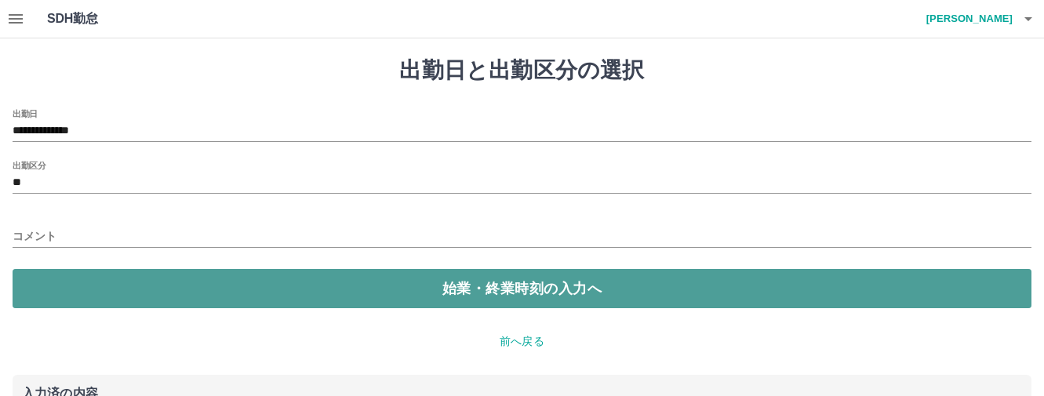
click at [380, 295] on button "始業・終業時刻の入力へ" at bounding box center [522, 288] width 1018 height 39
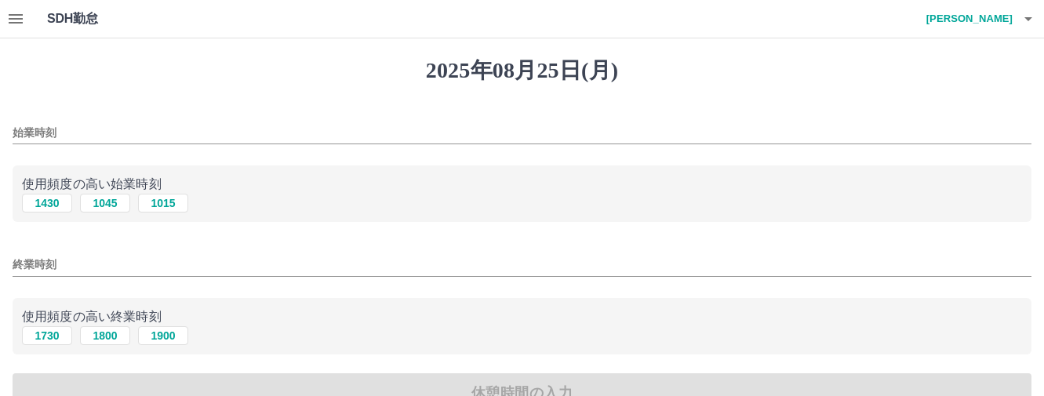
click at [53, 122] on div "始業時刻" at bounding box center [522, 128] width 1018 height 38
click at [31, 120] on div "始業時刻" at bounding box center [522, 128] width 1018 height 38
drag, startPoint x: 27, startPoint y: 124, endPoint x: 20, endPoint y: 128, distance: 8.8
click at [24, 125] on input "始業時刻" at bounding box center [522, 133] width 1018 height 23
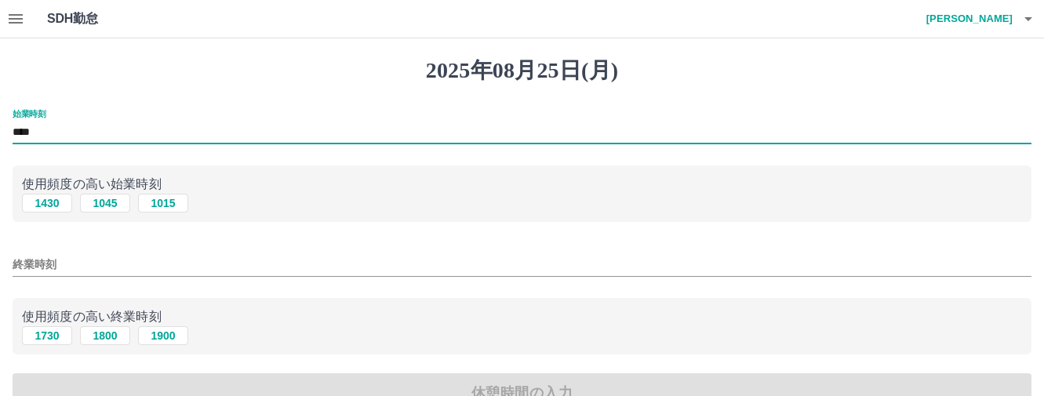
type input "****"
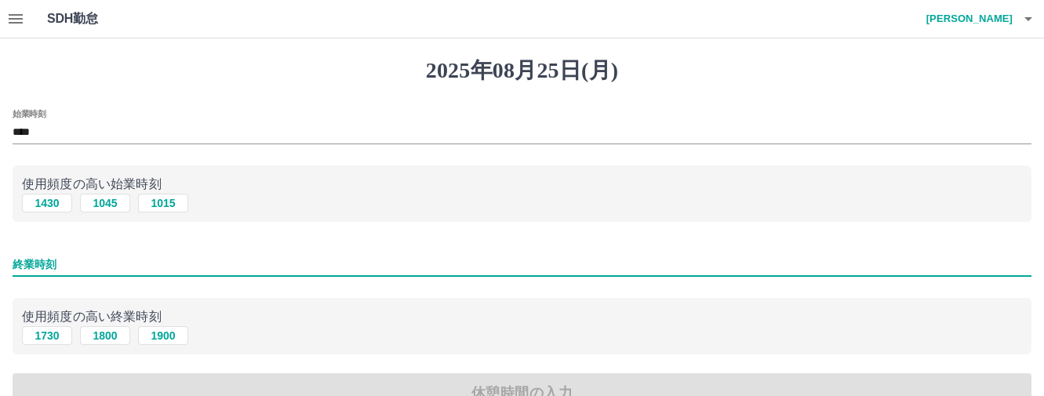
click at [27, 260] on input "終業時刻" at bounding box center [522, 264] width 1018 height 23
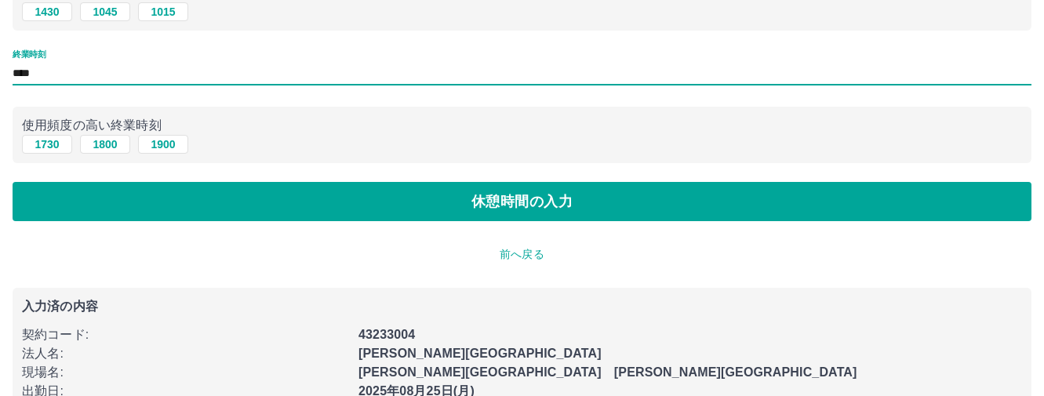
scroll to position [235, 0]
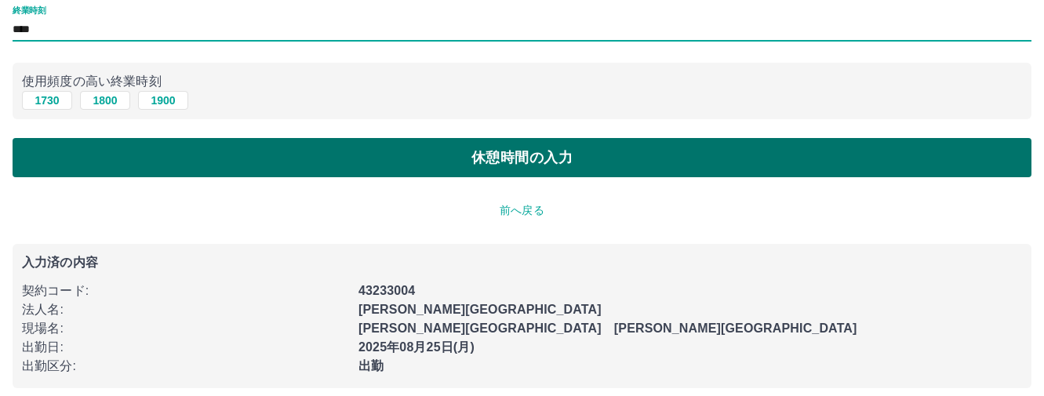
type input "****"
click at [459, 147] on button "休憩時間の入力" at bounding box center [522, 157] width 1018 height 39
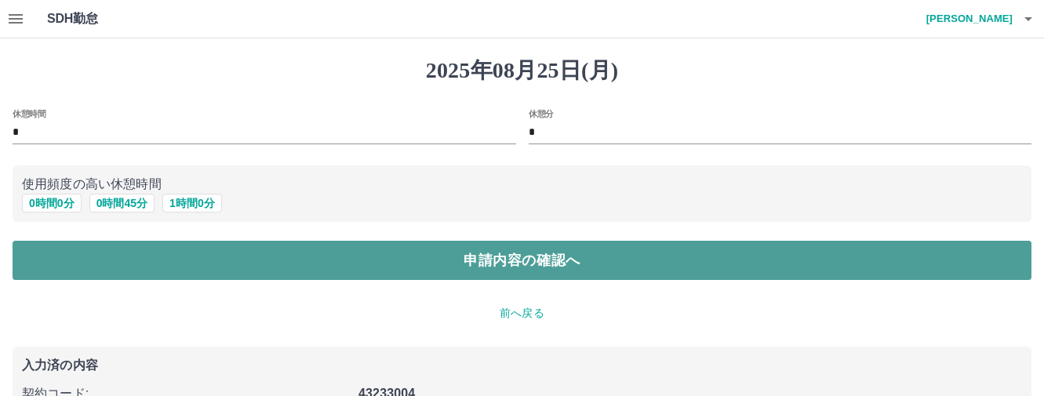
drag, startPoint x: 593, startPoint y: 268, endPoint x: 579, endPoint y: 265, distance: 14.5
click at [592, 267] on button "申請内容の確認へ" at bounding box center [522, 260] width 1018 height 39
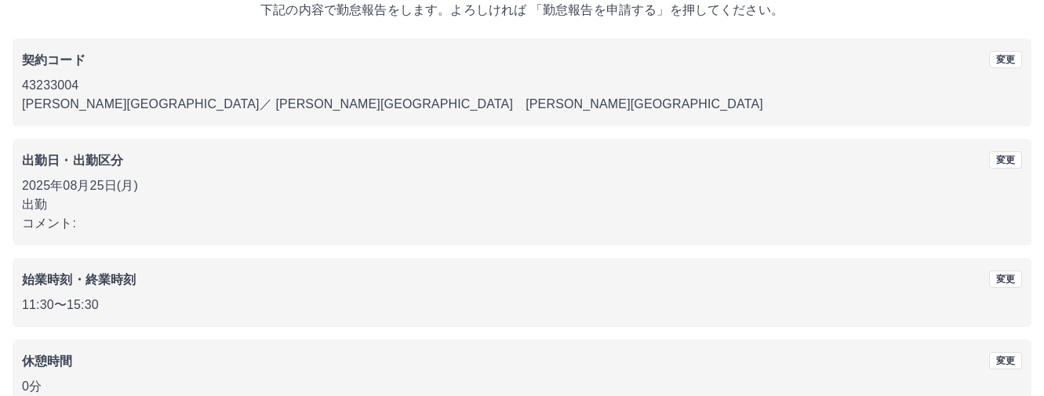
scroll to position [191, 0]
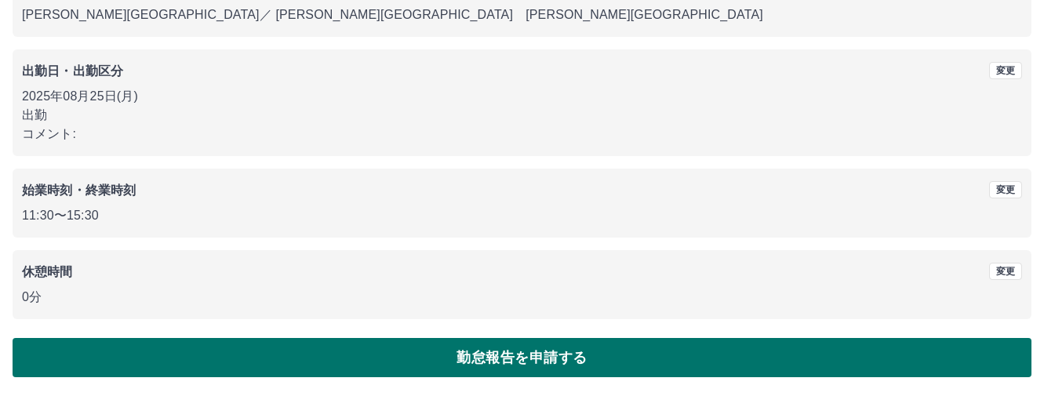
click at [448, 354] on button "勤怠報告を申請する" at bounding box center [522, 357] width 1018 height 39
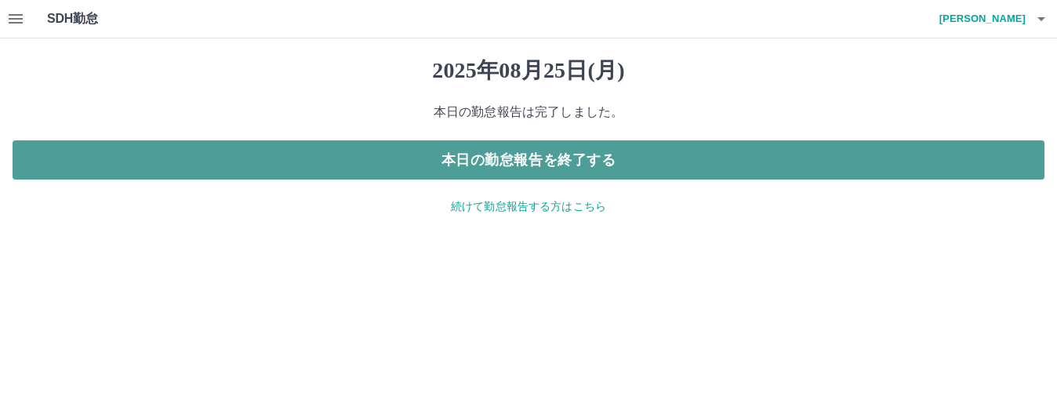
click at [518, 158] on button "本日の勤怠報告を終了する" at bounding box center [529, 159] width 1032 height 39
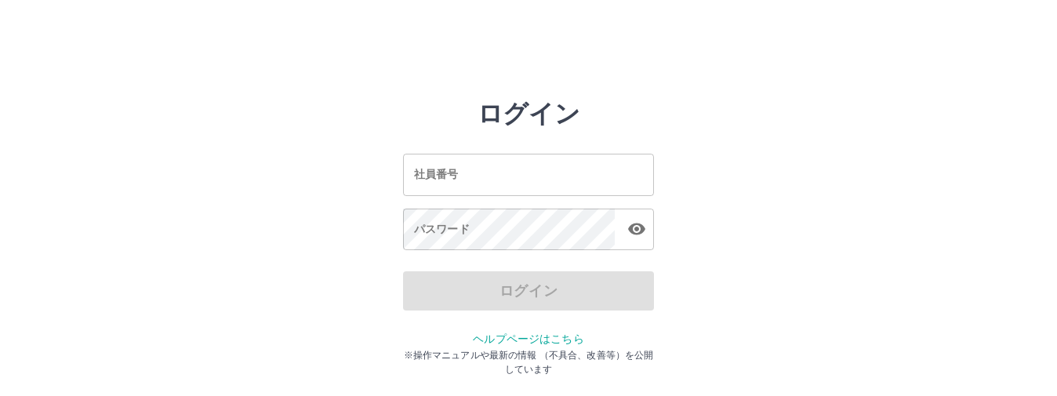
click at [524, 165] on input "社員番号" at bounding box center [528, 175] width 251 height 42
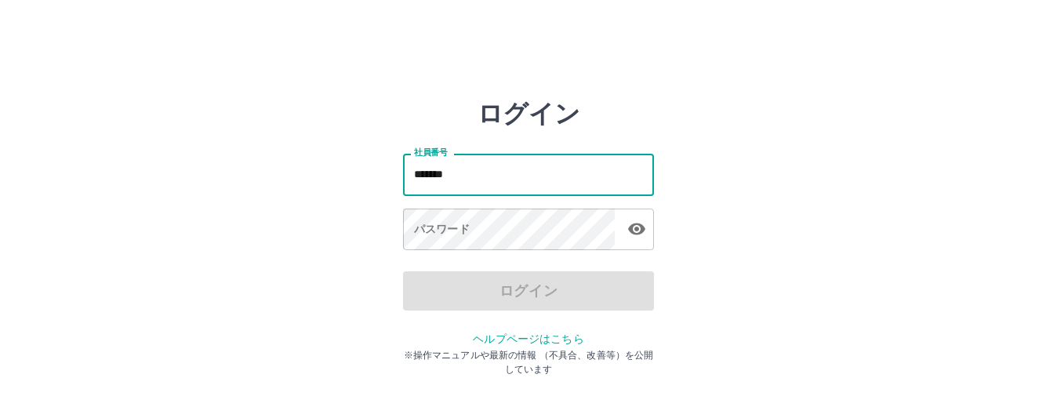
type input "*******"
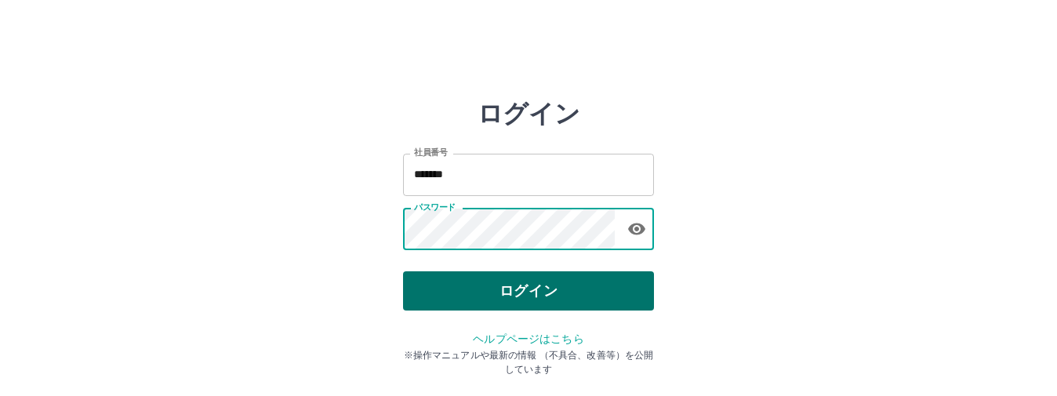
click at [460, 284] on button "ログイン" at bounding box center [528, 290] width 251 height 39
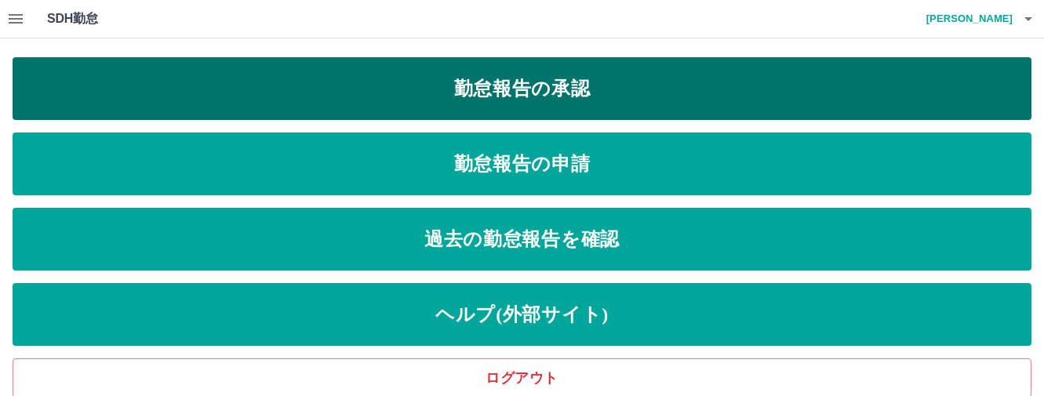
click at [539, 96] on link "勤怠報告の承認" at bounding box center [522, 88] width 1018 height 63
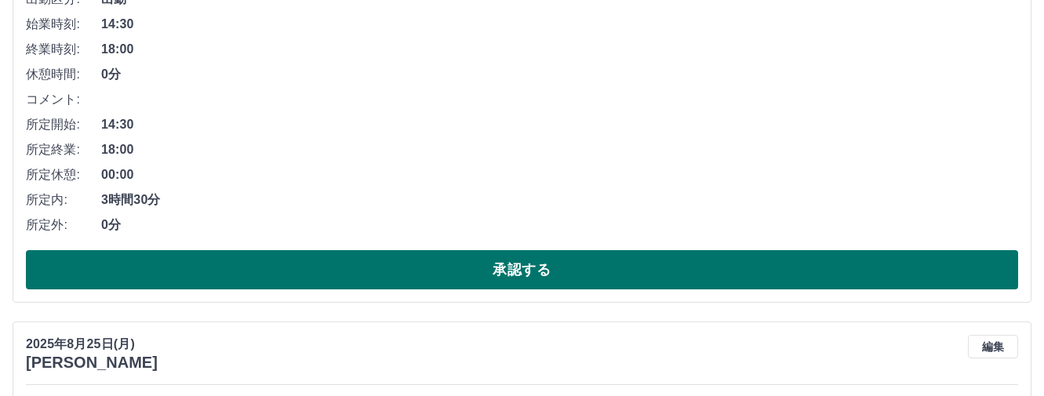
scroll to position [314, 0]
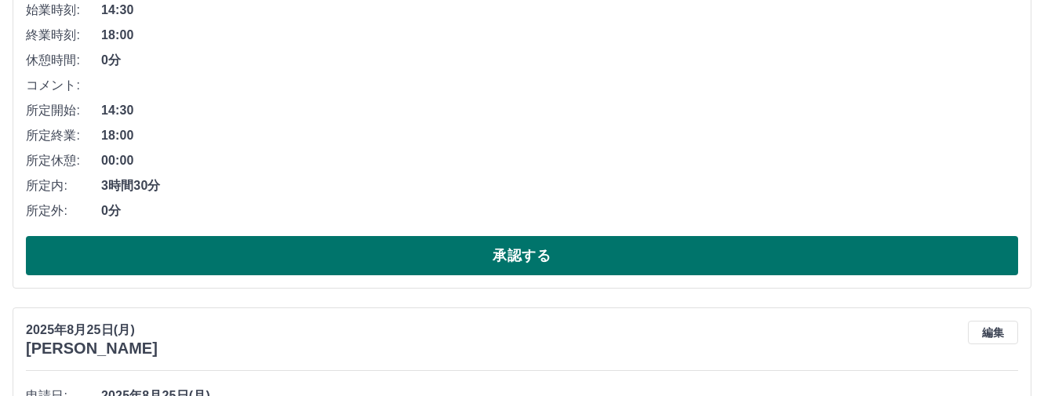
click at [507, 260] on button "承認する" at bounding box center [522, 255] width 992 height 39
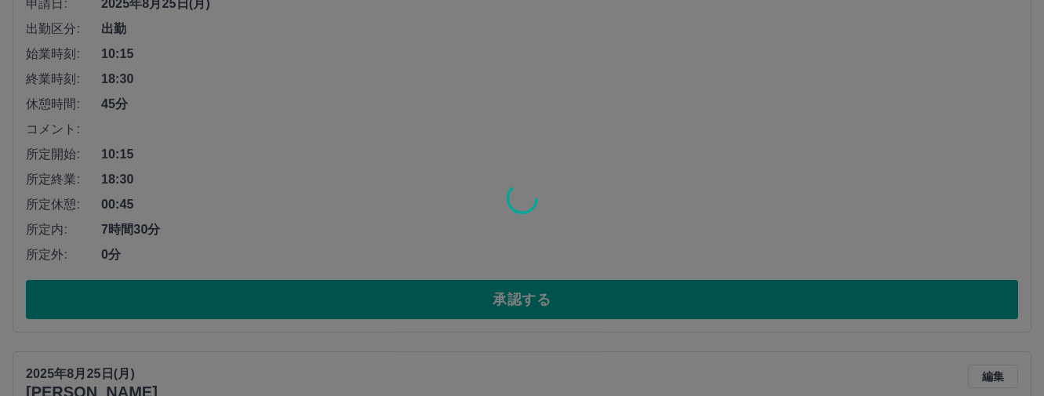
scroll to position [270, 0]
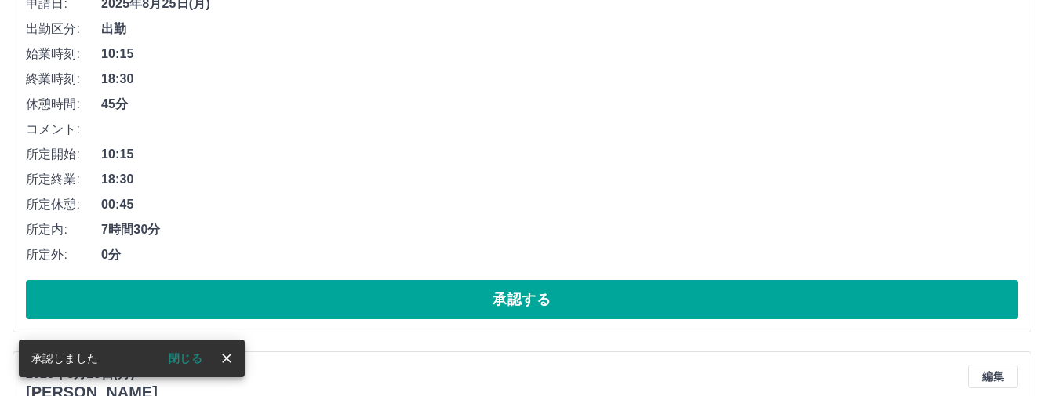
click at [495, 302] on button "承認する" at bounding box center [522, 299] width 992 height 39
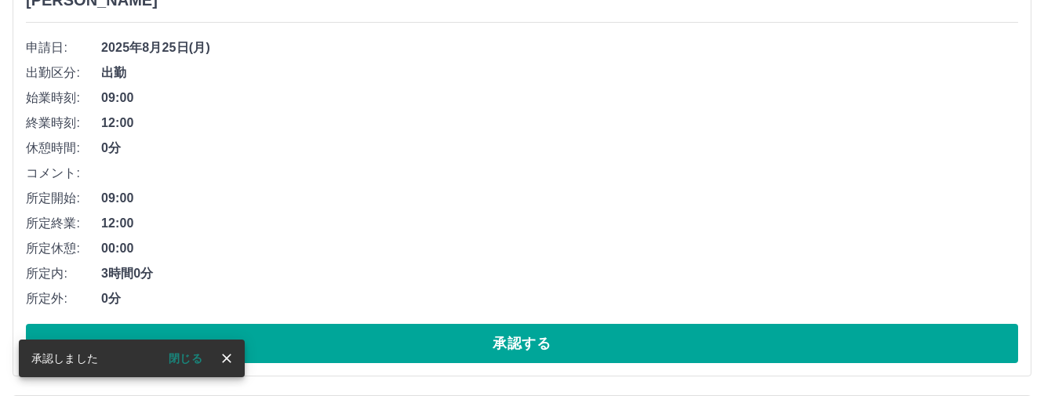
scroll to position [226, 0]
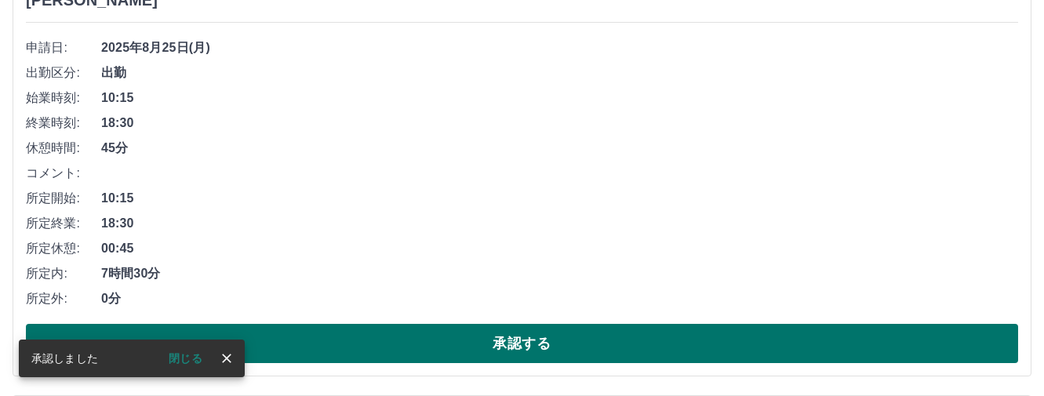
click at [505, 342] on button "承認する" at bounding box center [522, 343] width 992 height 39
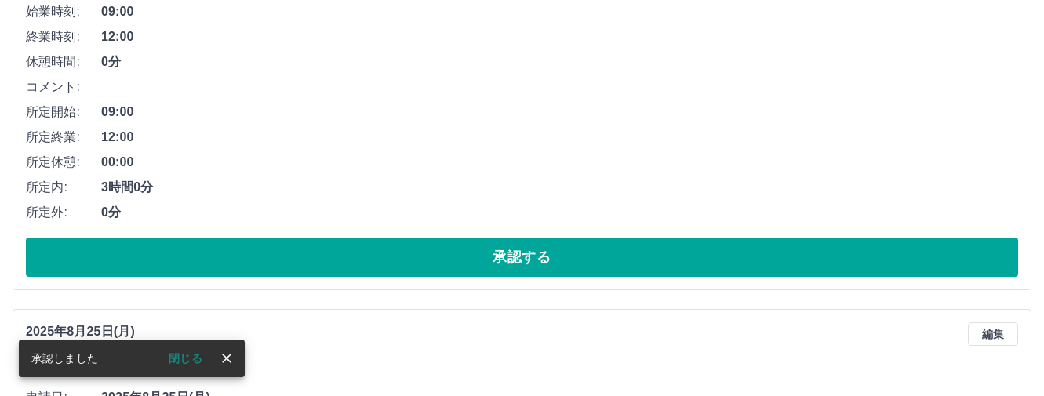
scroll to position [339, 0]
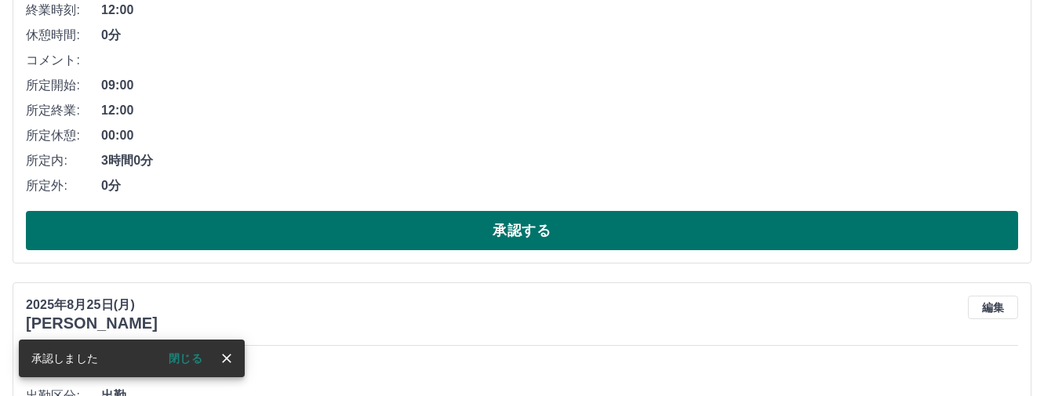
click at [506, 232] on button "承認する" at bounding box center [522, 230] width 992 height 39
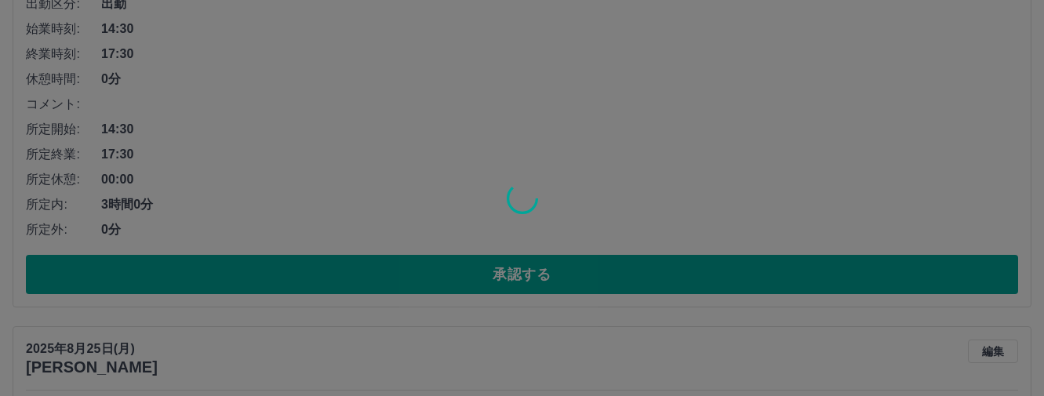
scroll to position [295, 0]
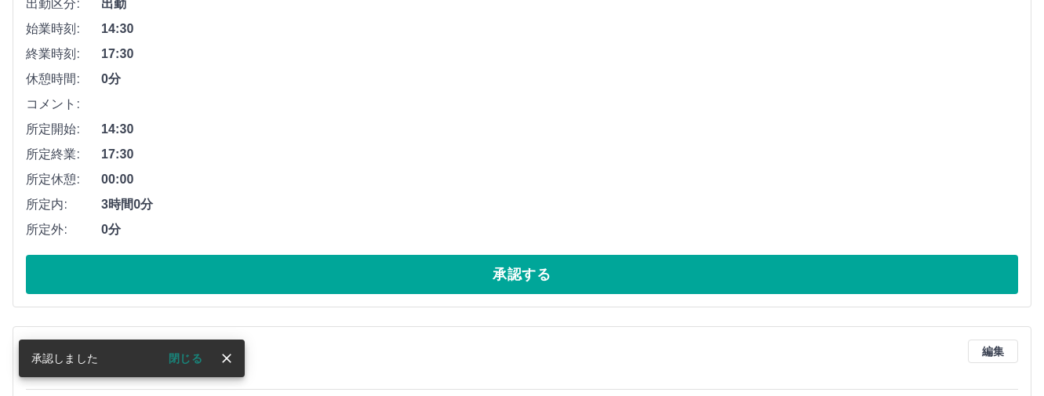
click at [521, 280] on button "承認する" at bounding box center [522, 274] width 992 height 39
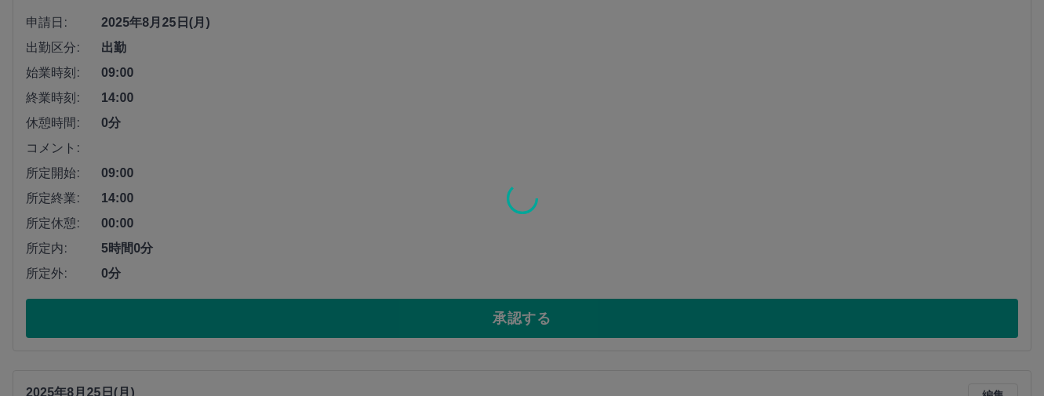
scroll to position [251, 0]
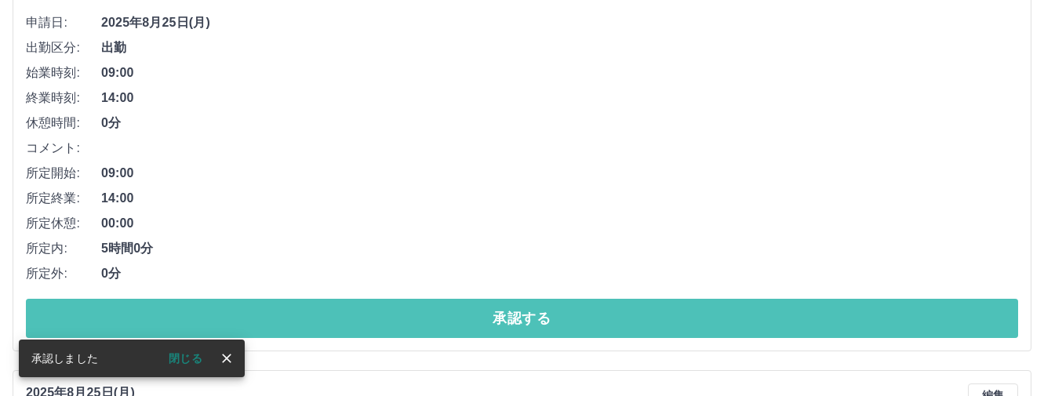
click at [502, 320] on button "承認する" at bounding box center [522, 318] width 992 height 39
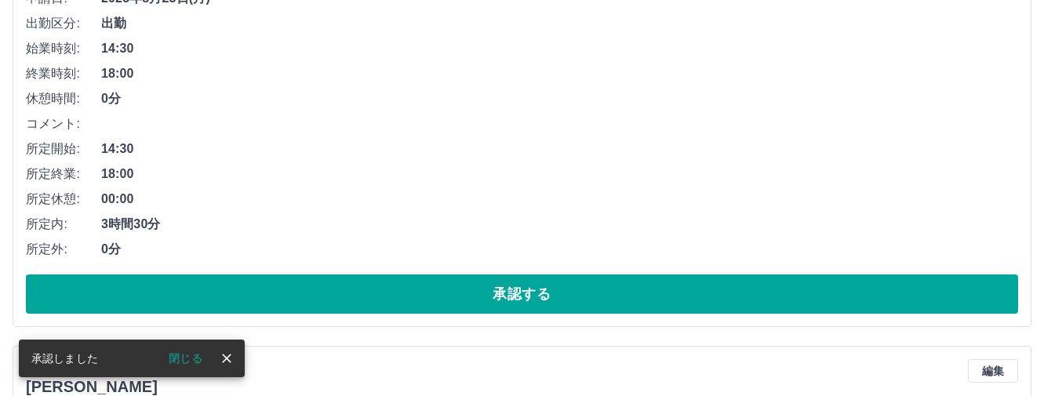
scroll to position [314, 0]
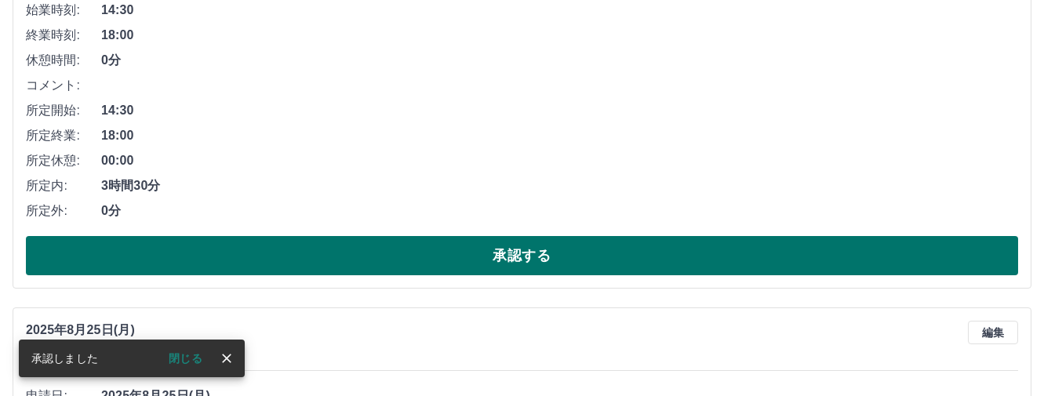
click at [497, 254] on button "承認する" at bounding box center [522, 255] width 992 height 39
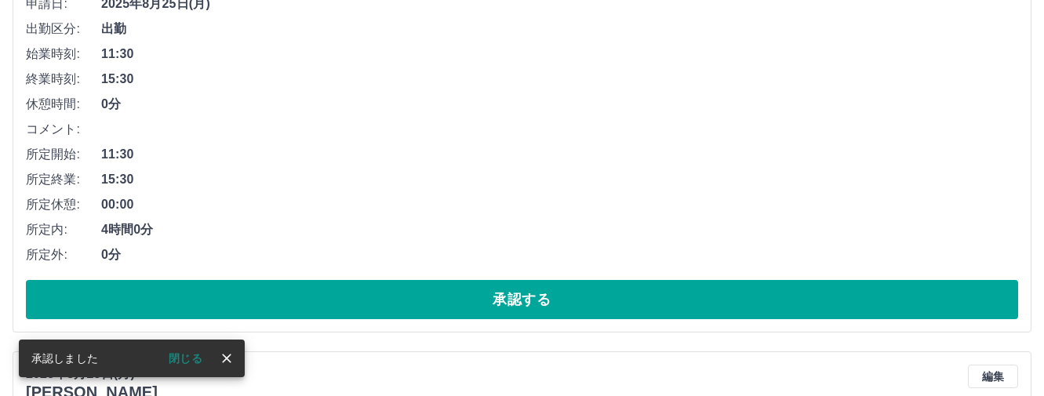
scroll to position [270, 0]
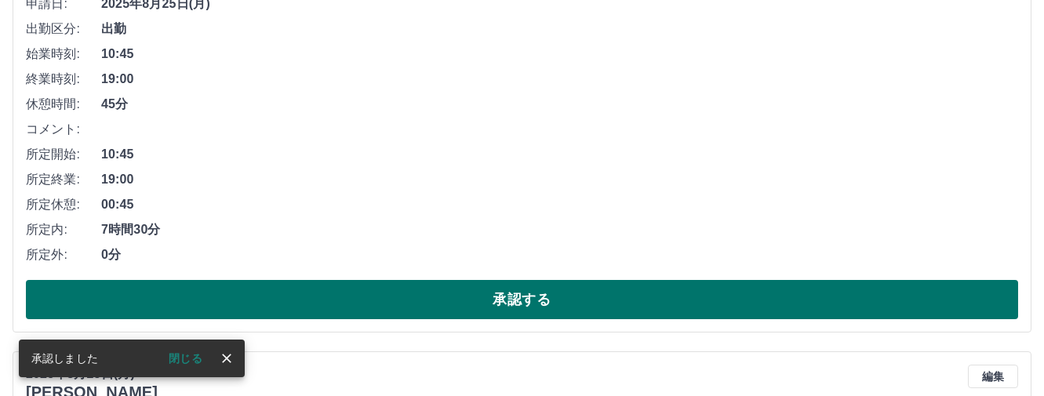
click at [495, 290] on button "承認する" at bounding box center [522, 299] width 992 height 39
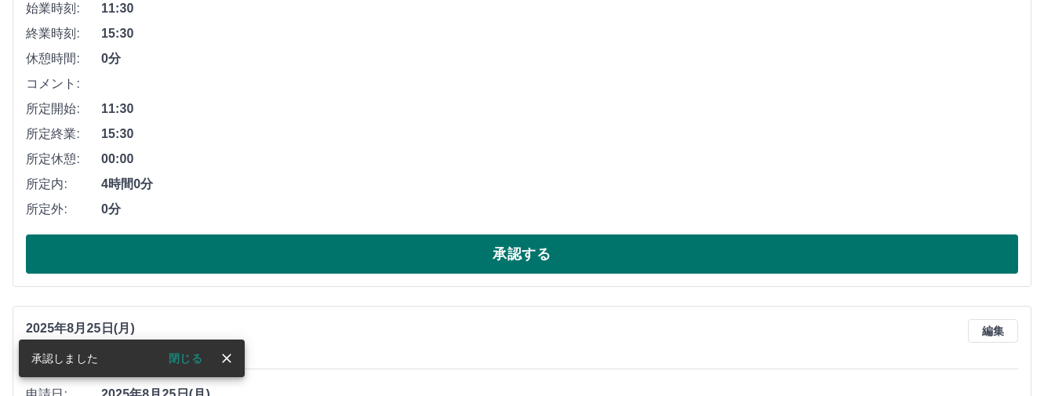
scroll to position [348, 0]
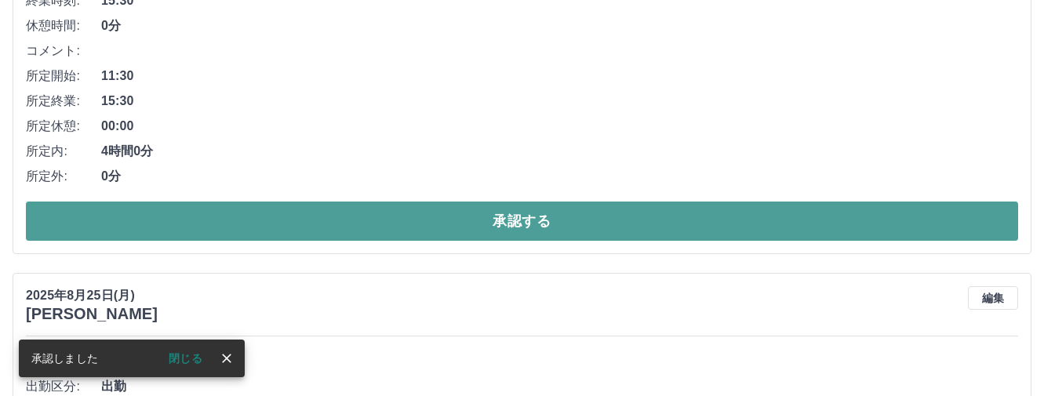
click at [513, 216] on button "承認する" at bounding box center [522, 220] width 992 height 39
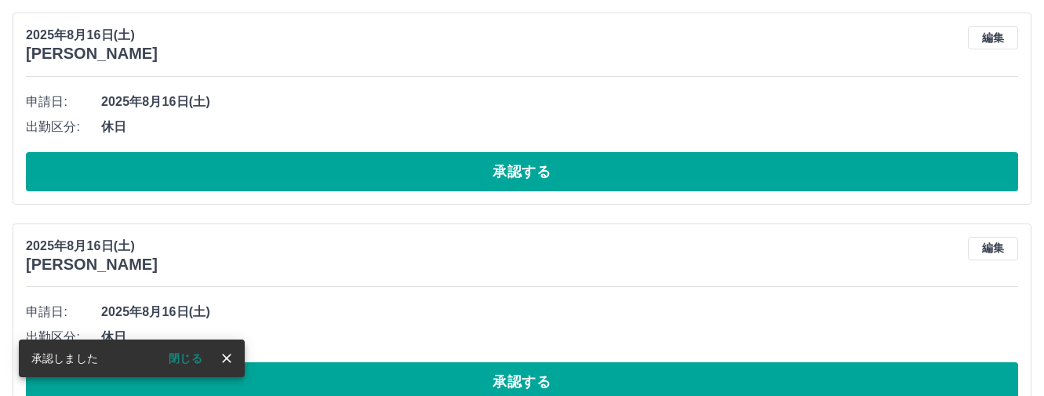
scroll to position [383, 0]
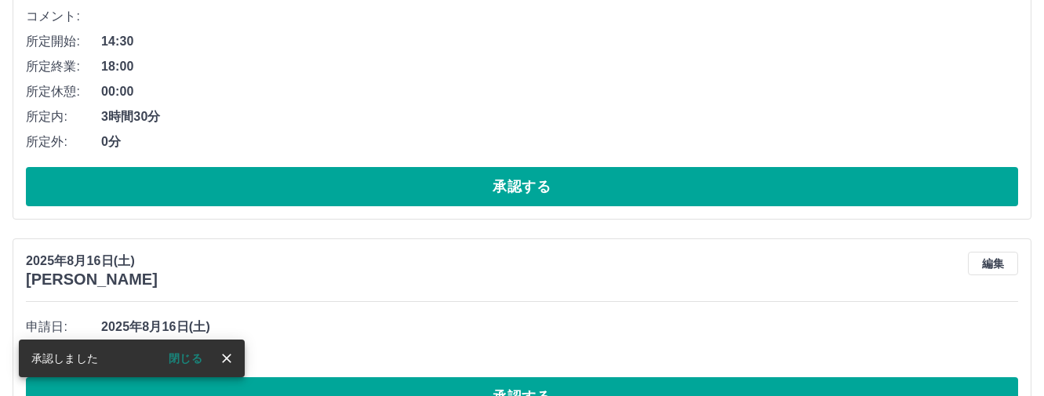
click at [490, 191] on button "承認する" at bounding box center [522, 186] width 992 height 39
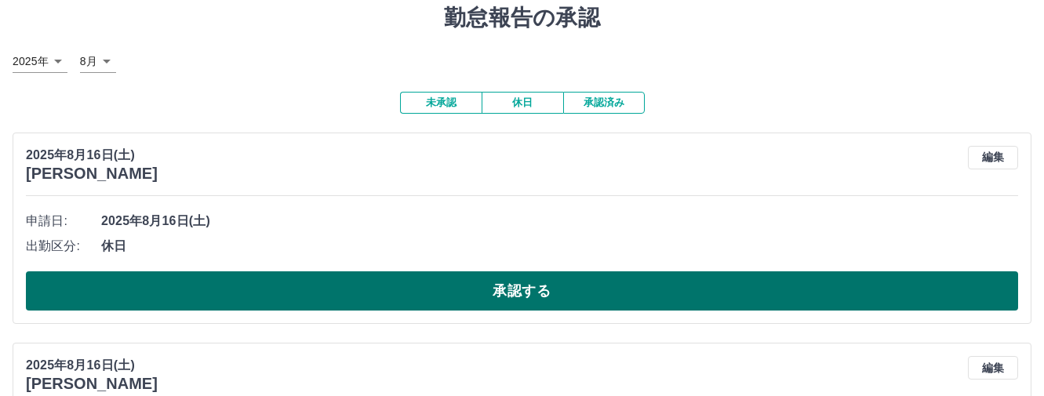
scroll to position [25, 0]
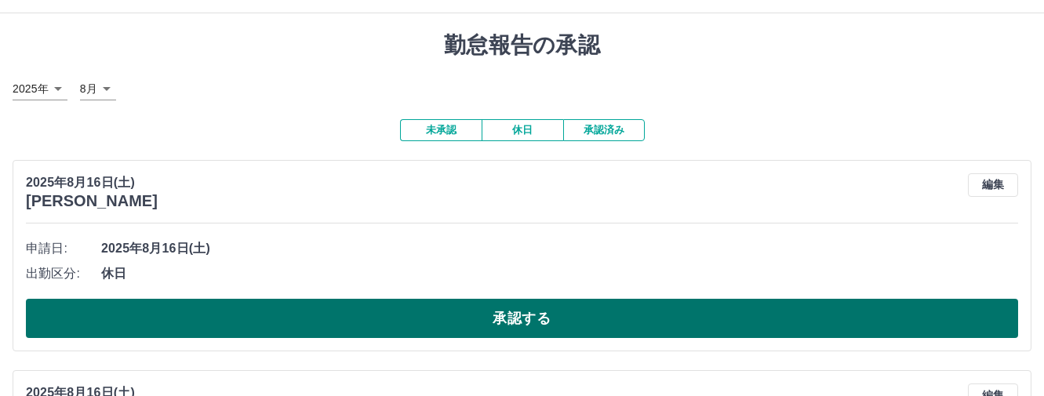
click at [480, 306] on button "承認する" at bounding box center [522, 318] width 992 height 39
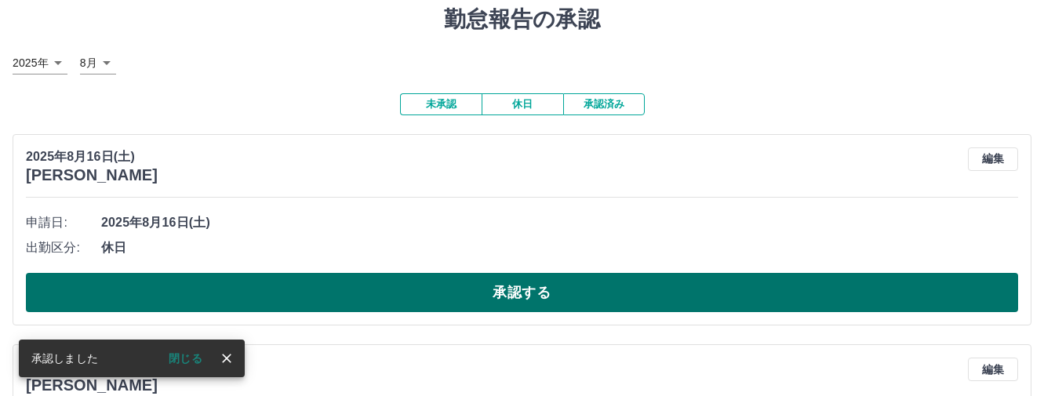
scroll to position [78, 0]
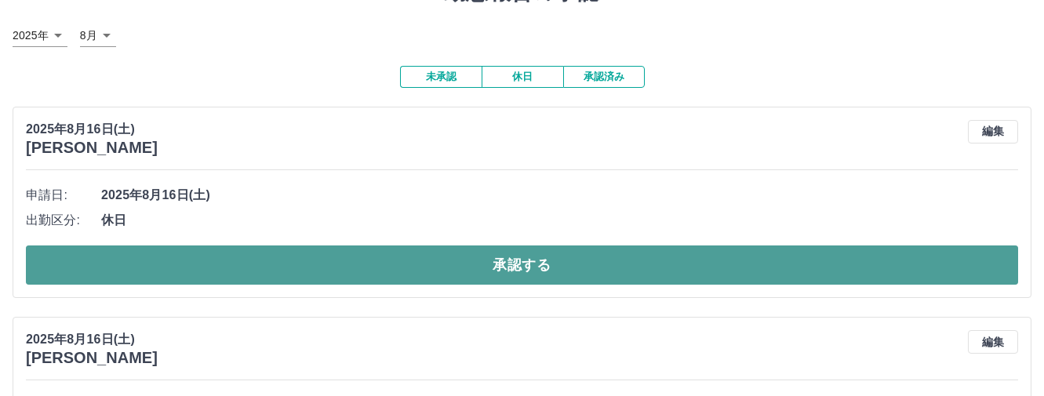
click at [495, 262] on button "承認する" at bounding box center [522, 264] width 992 height 39
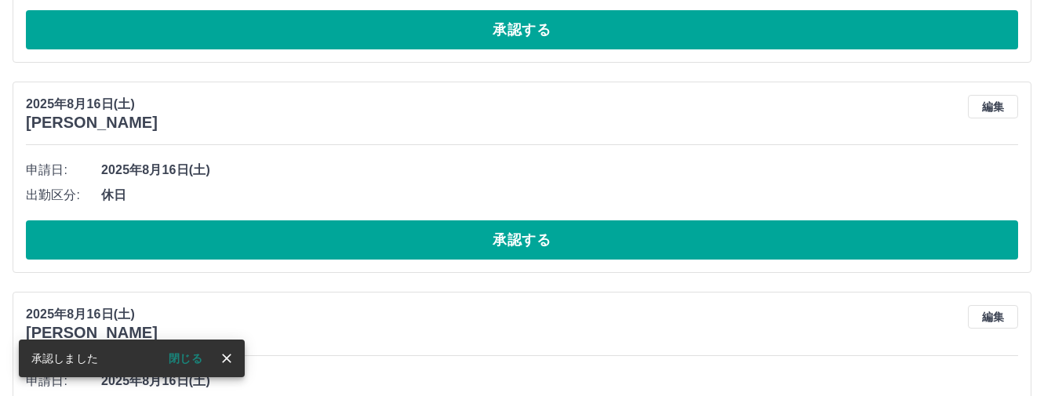
scroll to position [103, 0]
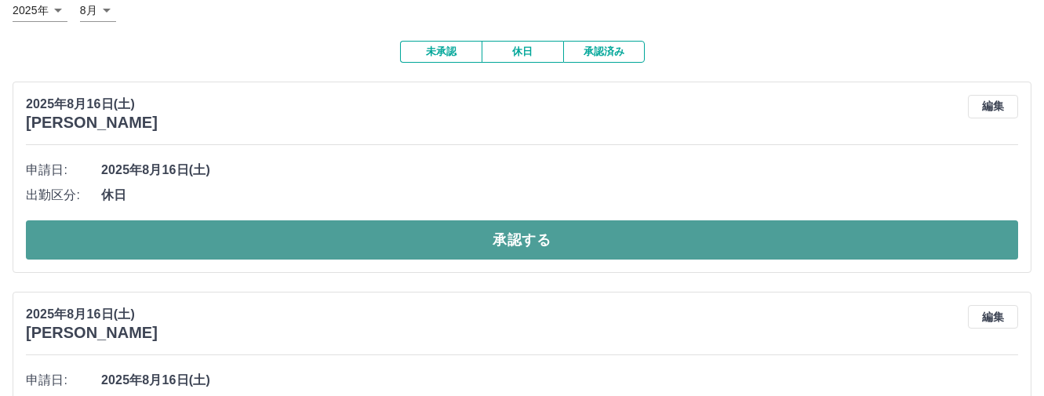
click at [461, 245] on button "承認する" at bounding box center [522, 239] width 992 height 39
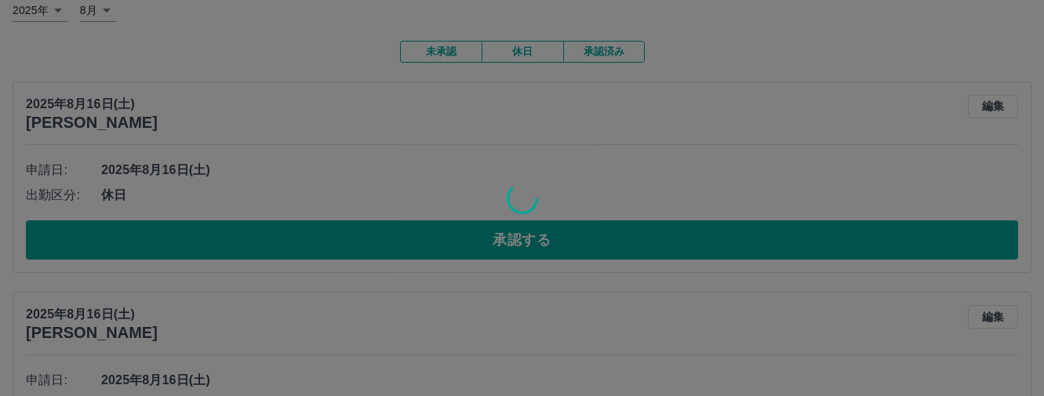
click at [456, 242] on div at bounding box center [522, 198] width 1044 height 396
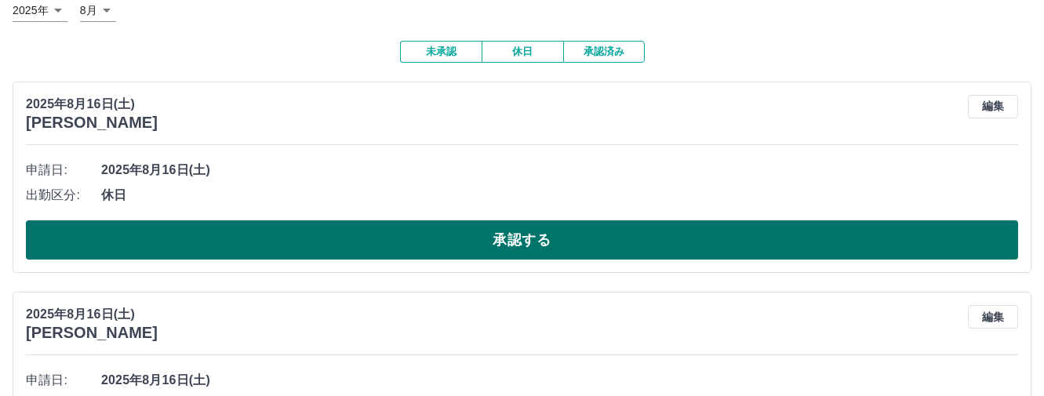
click at [465, 246] on button "承認する" at bounding box center [522, 239] width 992 height 39
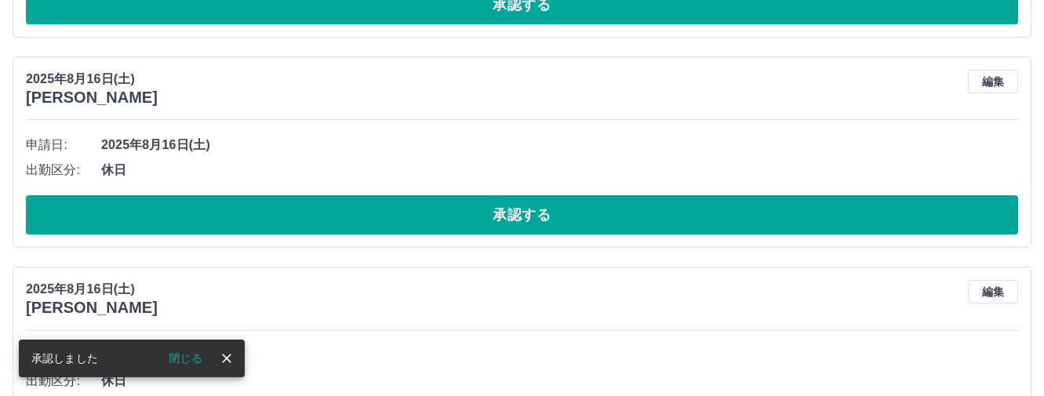
scroll to position [129, 0]
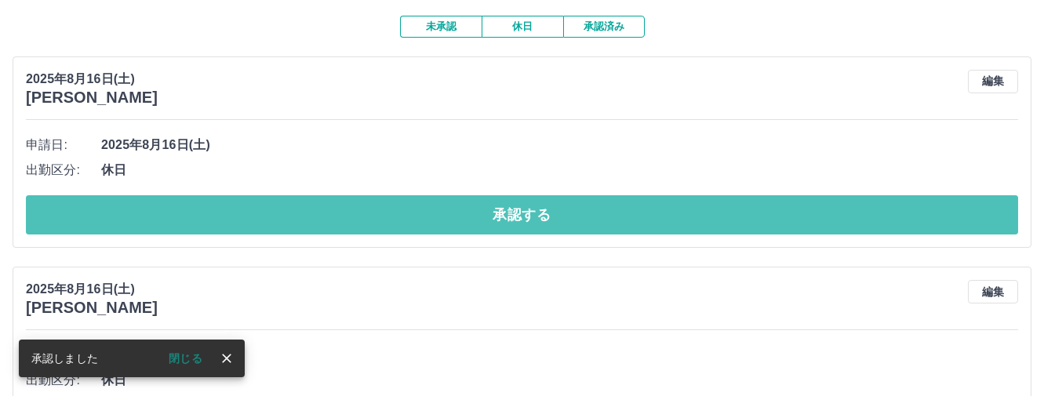
click at [521, 220] on button "承認する" at bounding box center [522, 214] width 992 height 39
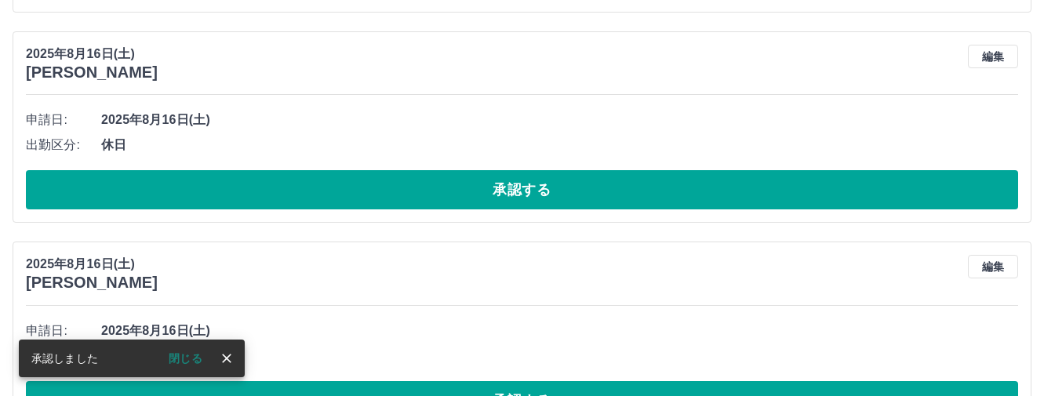
scroll to position [154, 0]
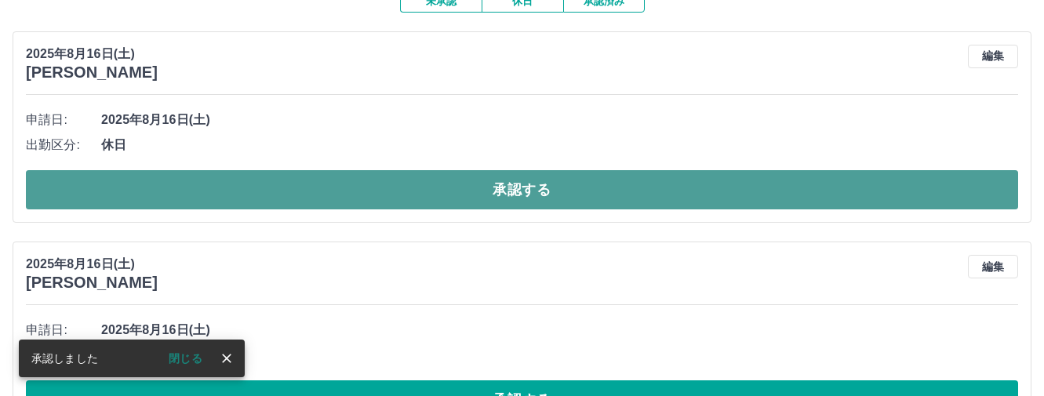
click at [528, 208] on button "承認する" at bounding box center [522, 189] width 992 height 39
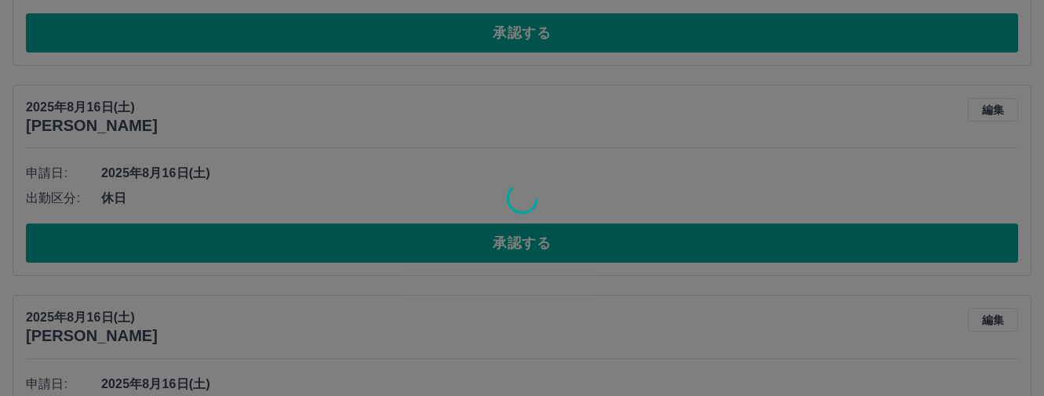
scroll to position [100, 0]
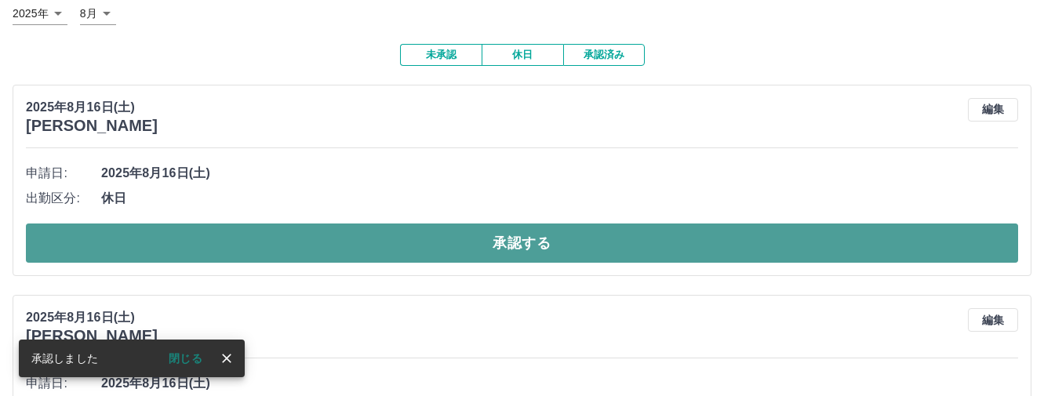
click at [521, 256] on button "承認する" at bounding box center [522, 242] width 992 height 39
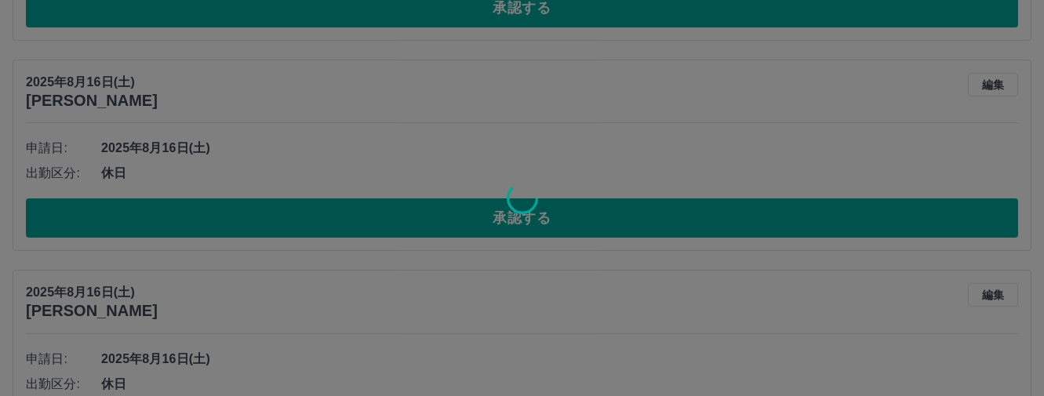
scroll to position [125, 0]
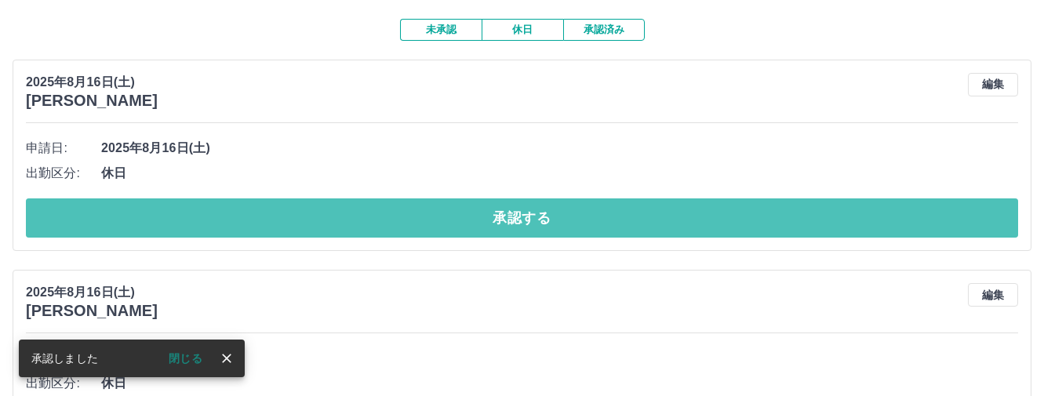
click at [493, 207] on button "承認する" at bounding box center [522, 217] width 992 height 39
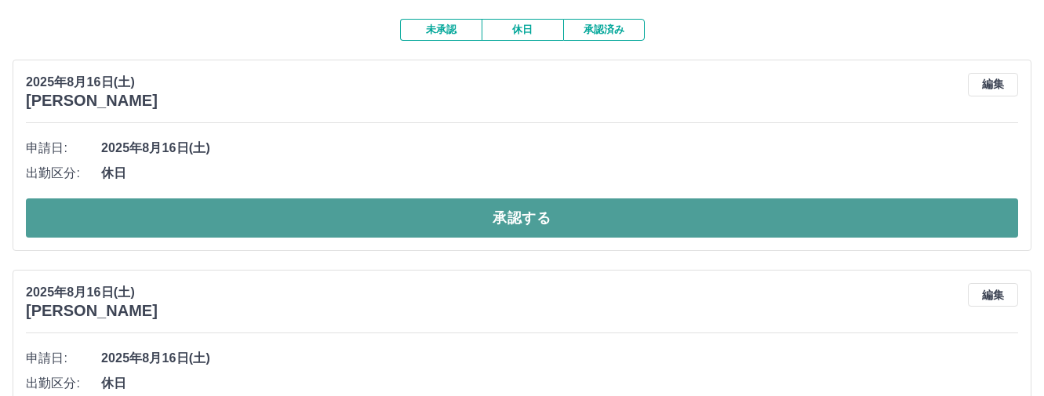
click at [430, 216] on button "承認する" at bounding box center [522, 217] width 992 height 39
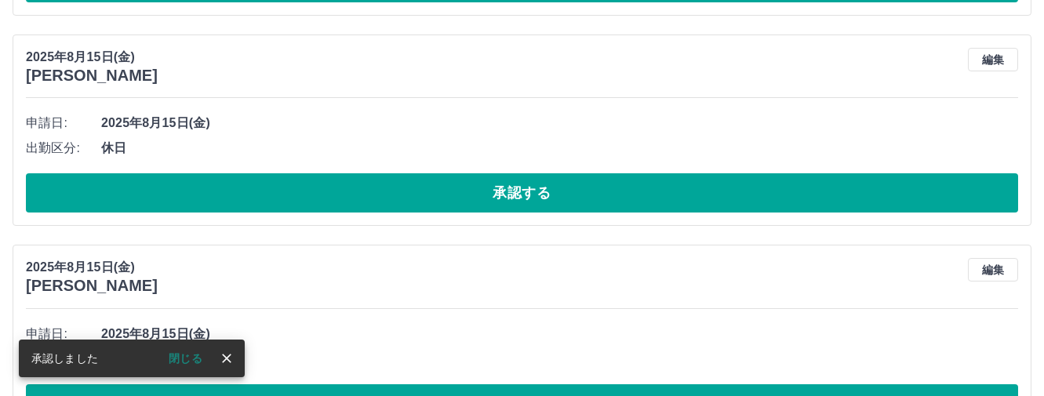
scroll to position [151, 0]
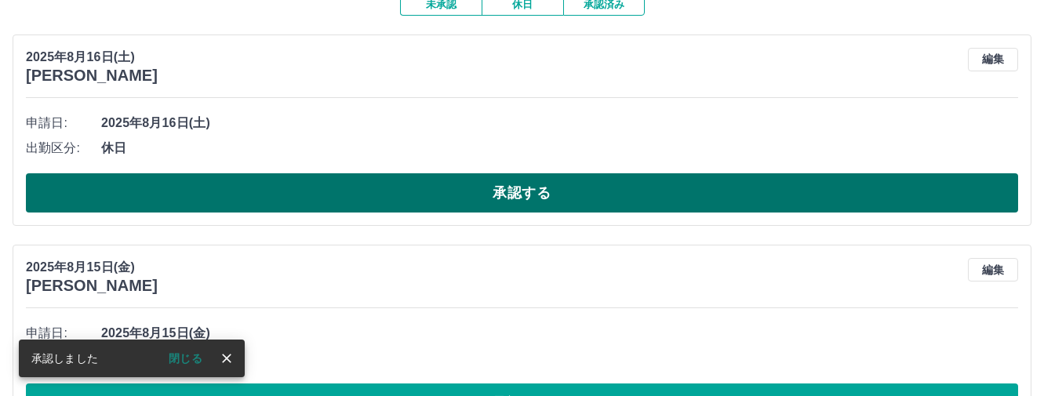
click at [490, 190] on button "承認する" at bounding box center [522, 192] width 992 height 39
click at [535, 186] on button "承認する" at bounding box center [522, 192] width 992 height 39
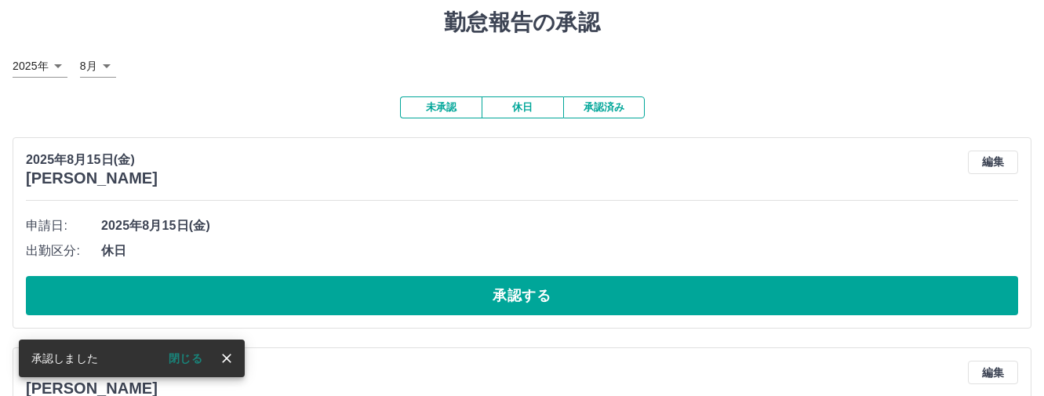
scroll to position [97, 0]
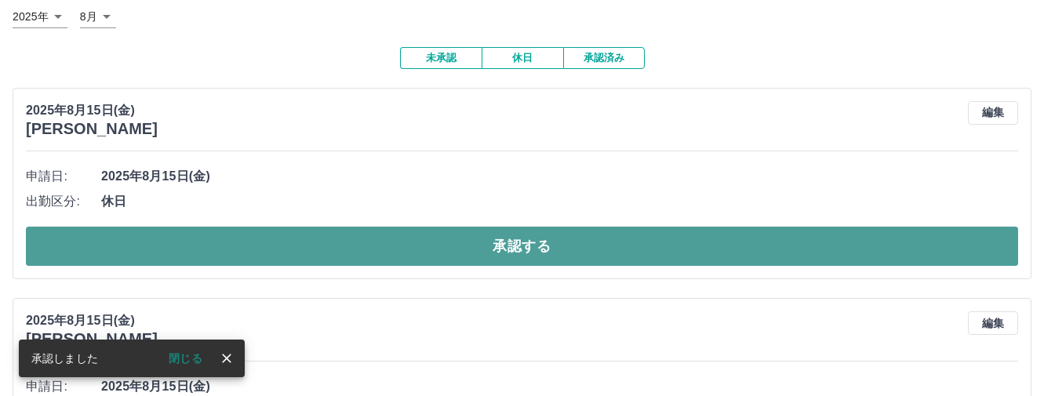
click at [471, 237] on button "承認する" at bounding box center [522, 246] width 992 height 39
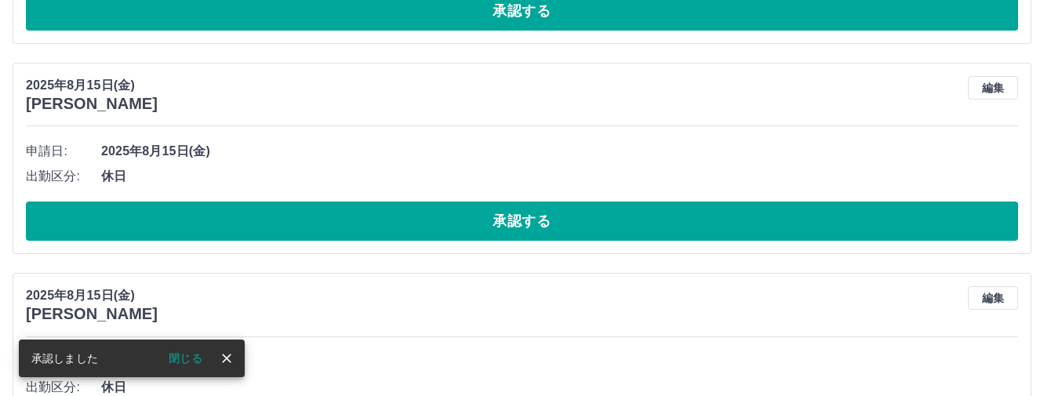
scroll to position [122, 0]
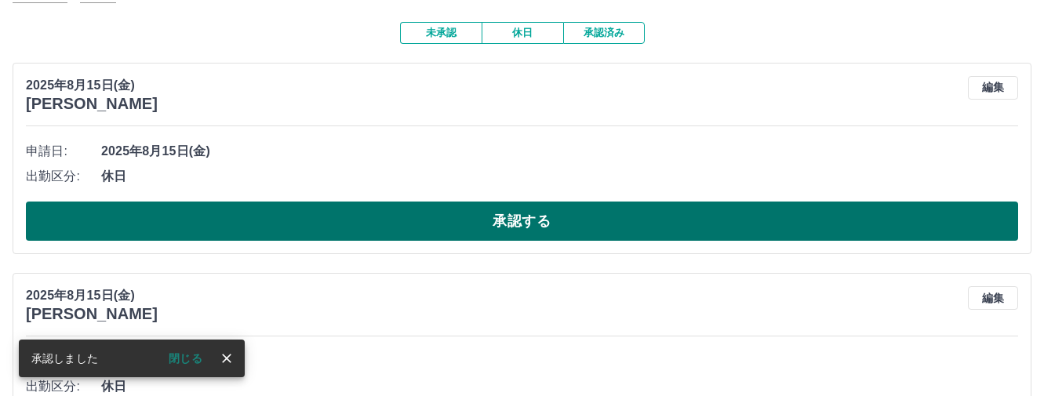
click at [481, 229] on button "承認する" at bounding box center [522, 220] width 992 height 39
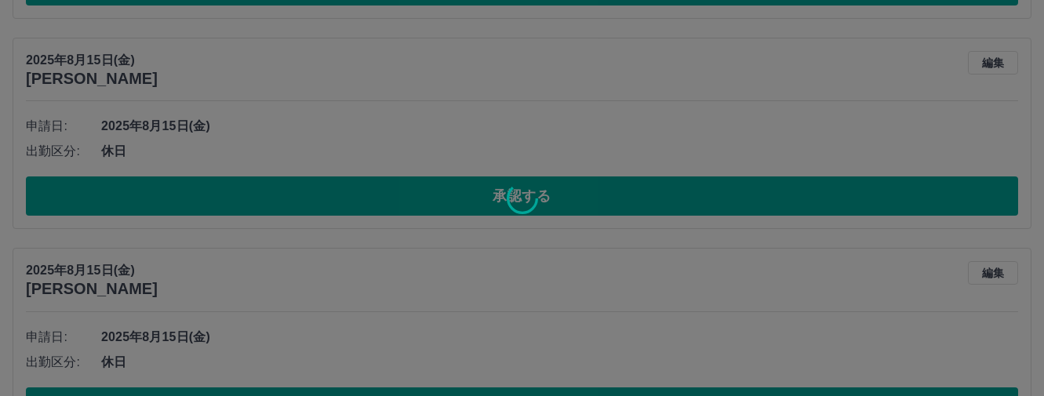
scroll to position [147, 0]
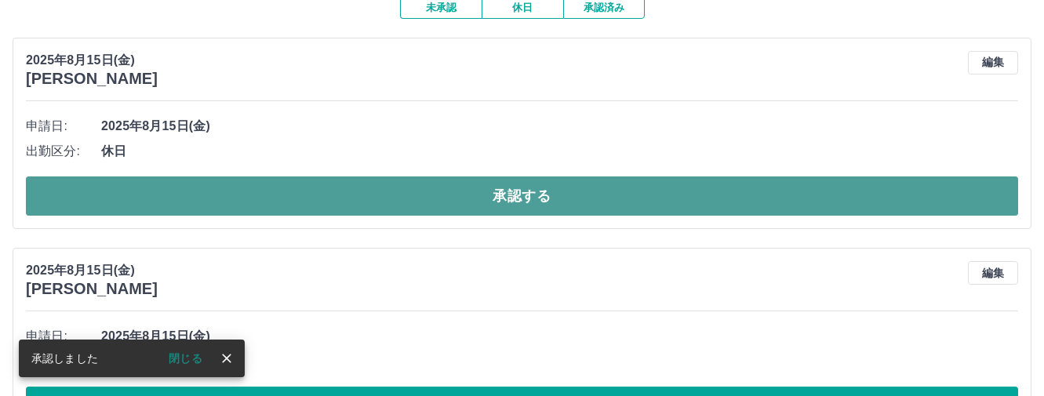
click at [522, 198] on button "承認する" at bounding box center [522, 195] width 992 height 39
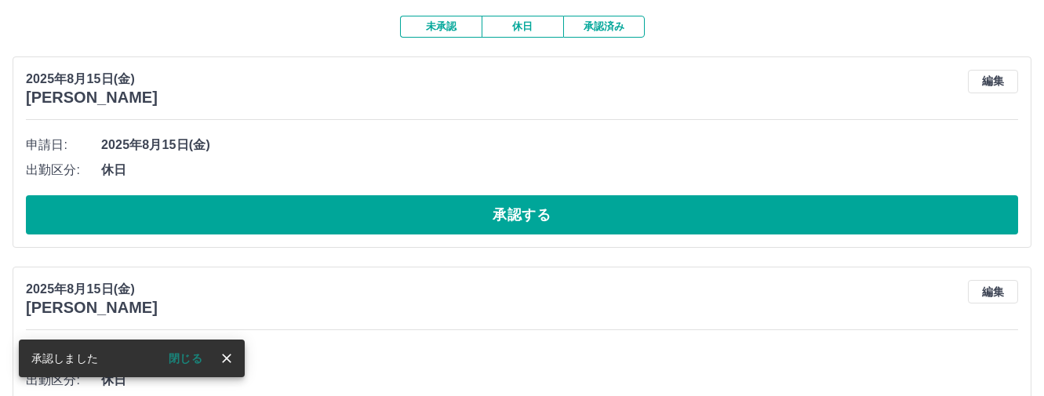
scroll to position [157, 0]
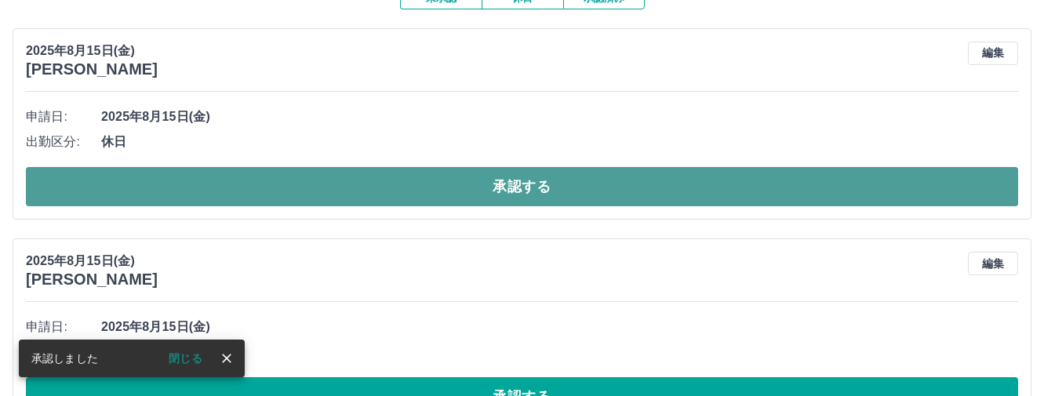
click at [508, 200] on button "承認する" at bounding box center [522, 186] width 992 height 39
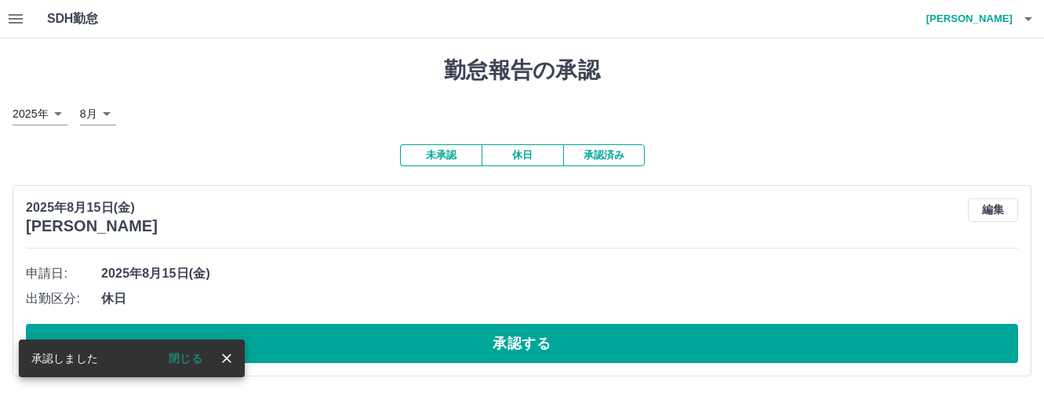
scroll to position [1, 0]
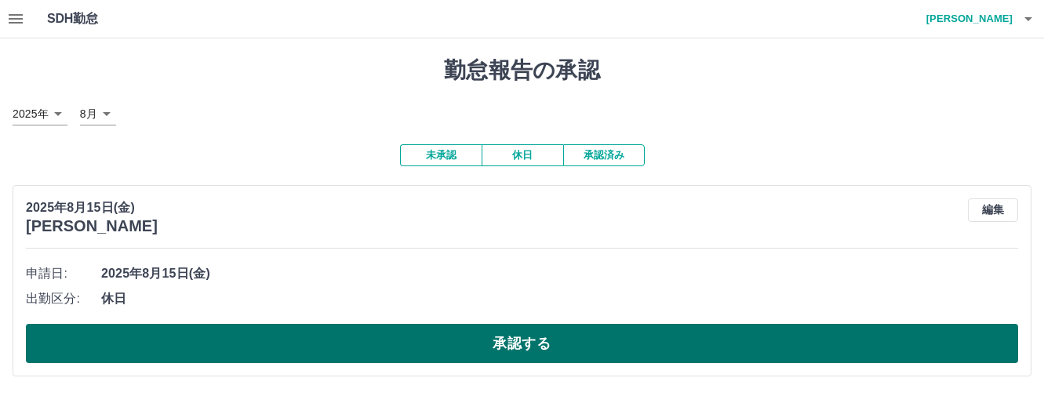
click at [495, 350] on button "承認する" at bounding box center [522, 343] width 992 height 39
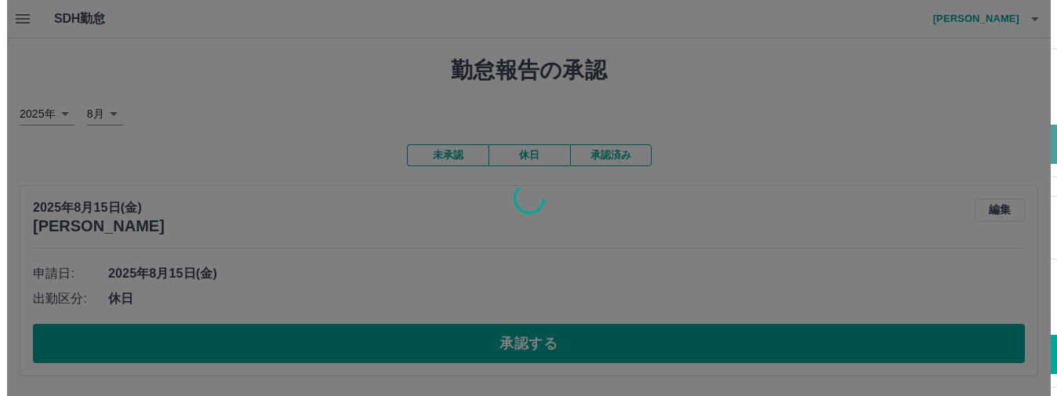
scroll to position [0, 0]
